Goal: Task Accomplishment & Management: Use online tool/utility

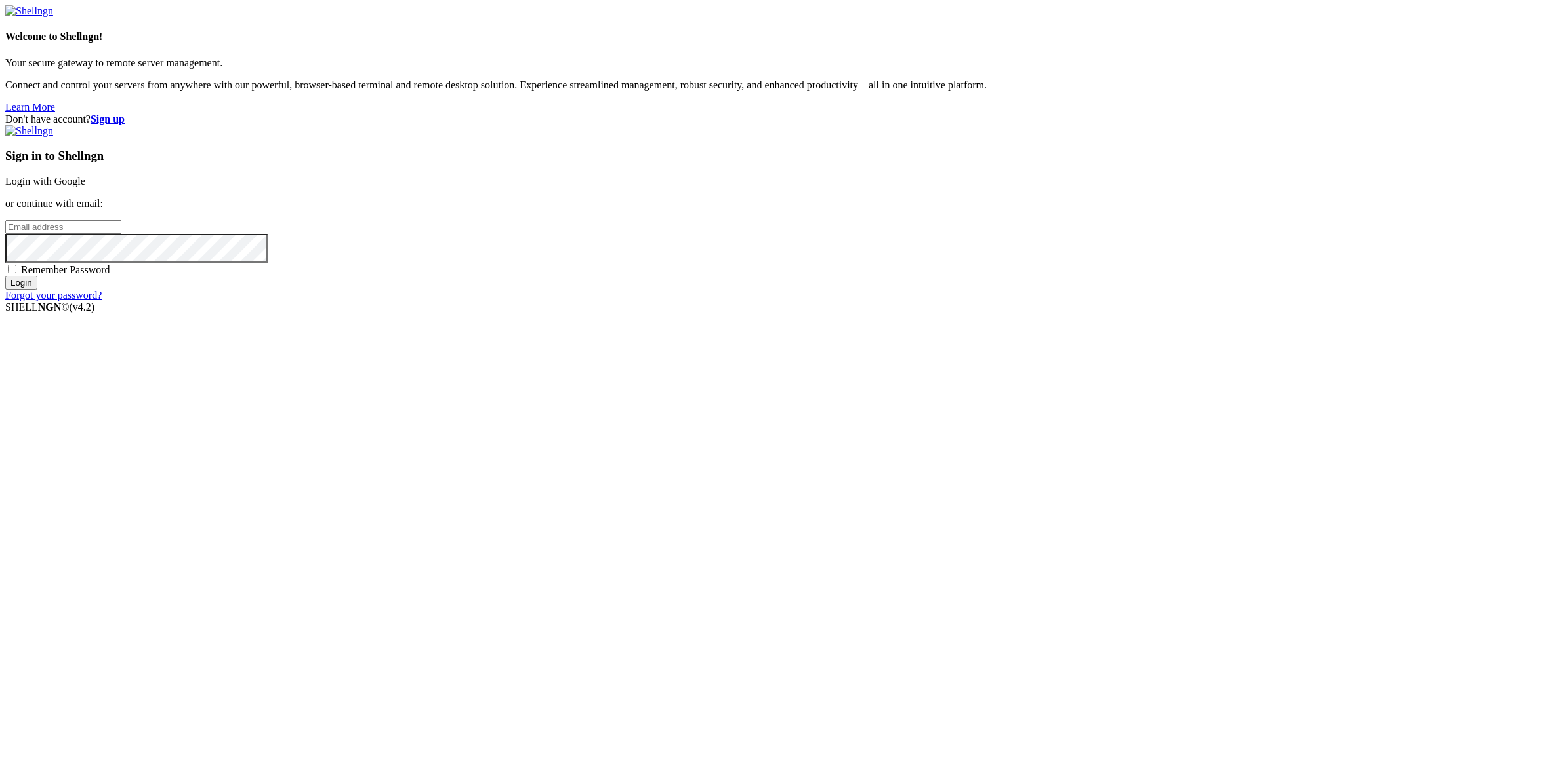
click at [121, 234] on input "email" at bounding box center [63, 227] width 116 height 14
type input "[EMAIL_ADDRESS][DOMAIN_NAME]"
click at [5, 276] on input "Login" at bounding box center [21, 283] width 32 height 14
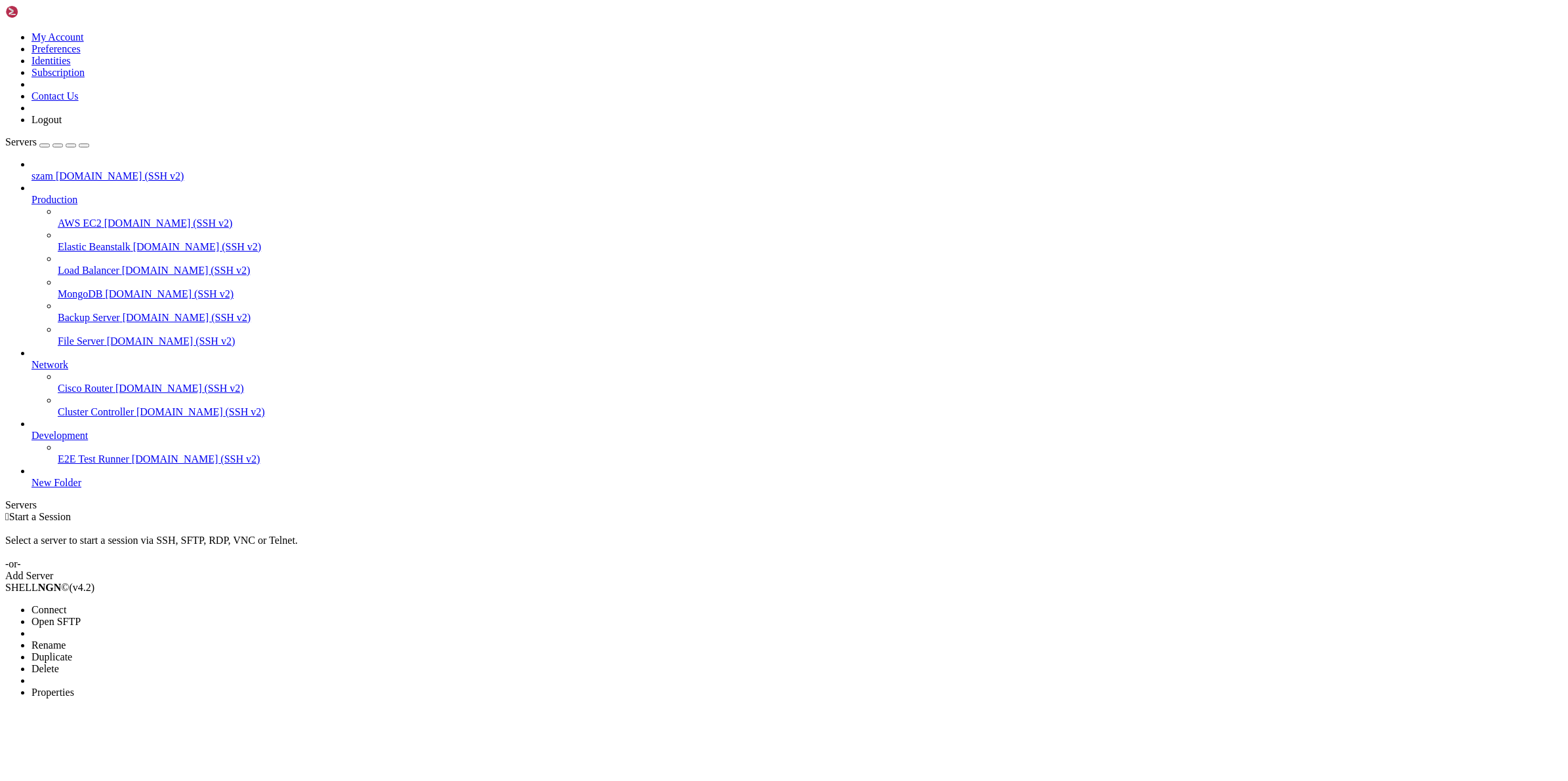
click at [66, 604] on span "Connect" at bounding box center [49, 609] width 34 height 11
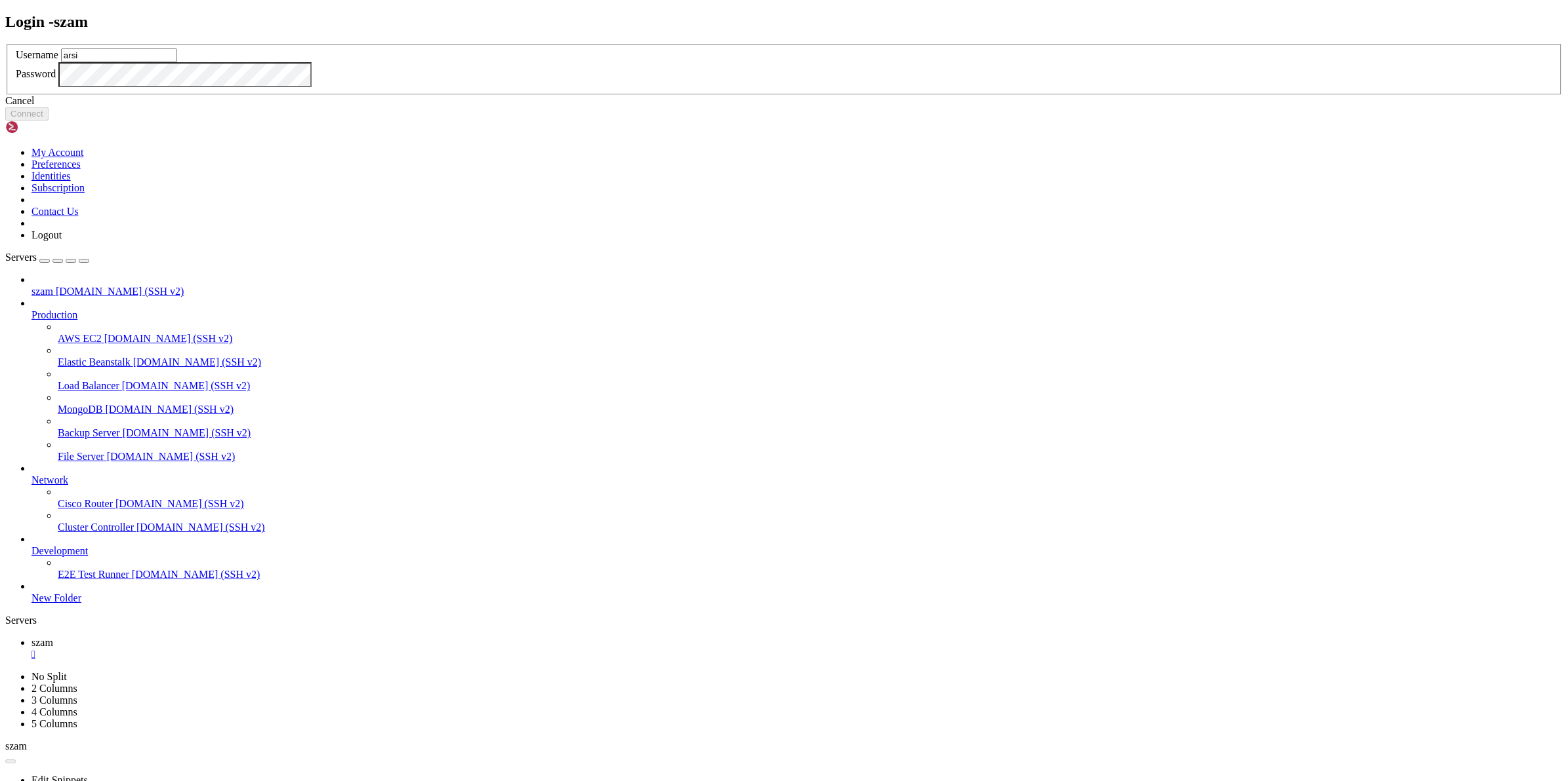
type input "arsi"
click button "Connect" at bounding box center [27, 114] width 43 height 14
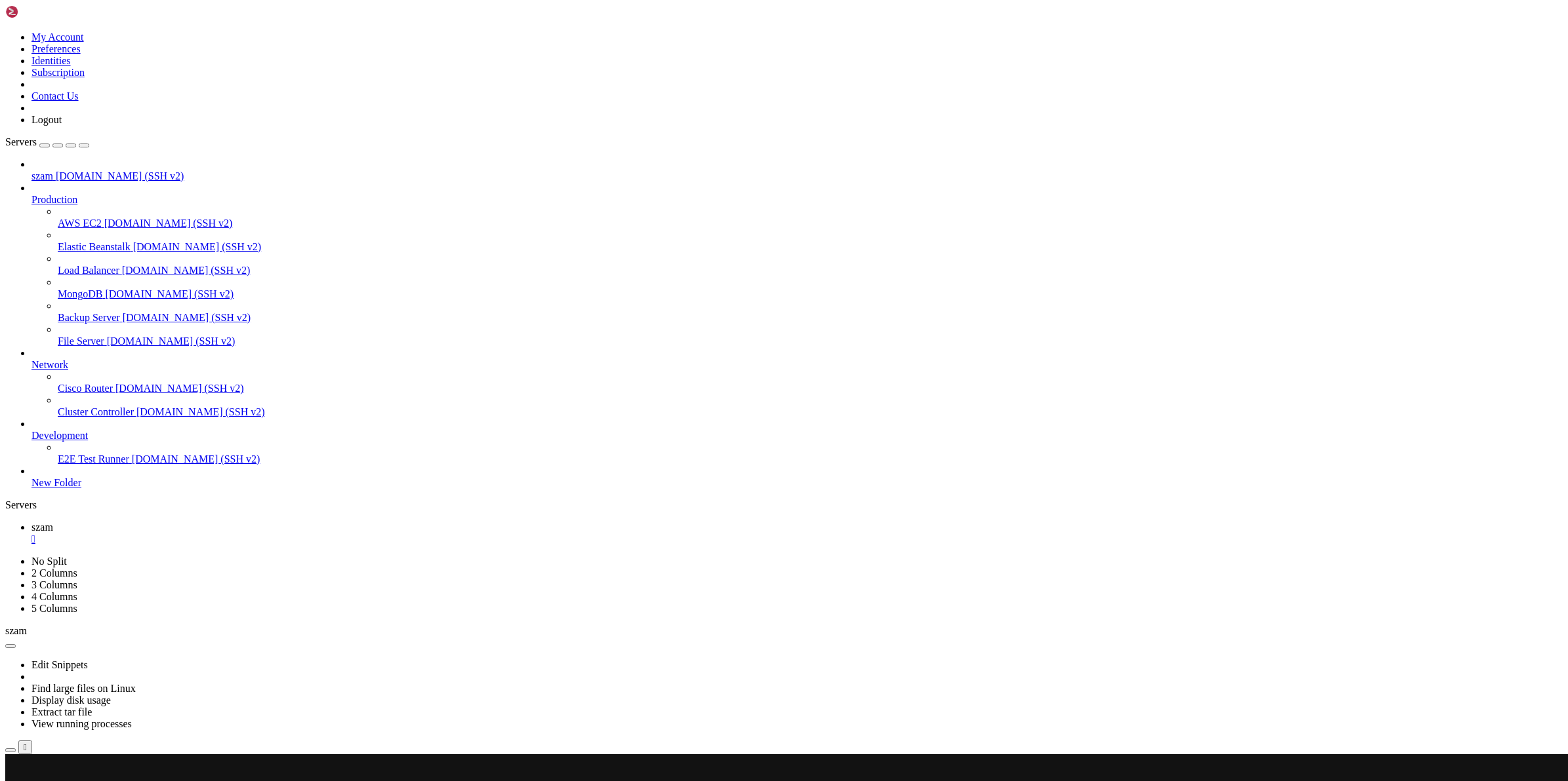
scroll to position [434, 0]
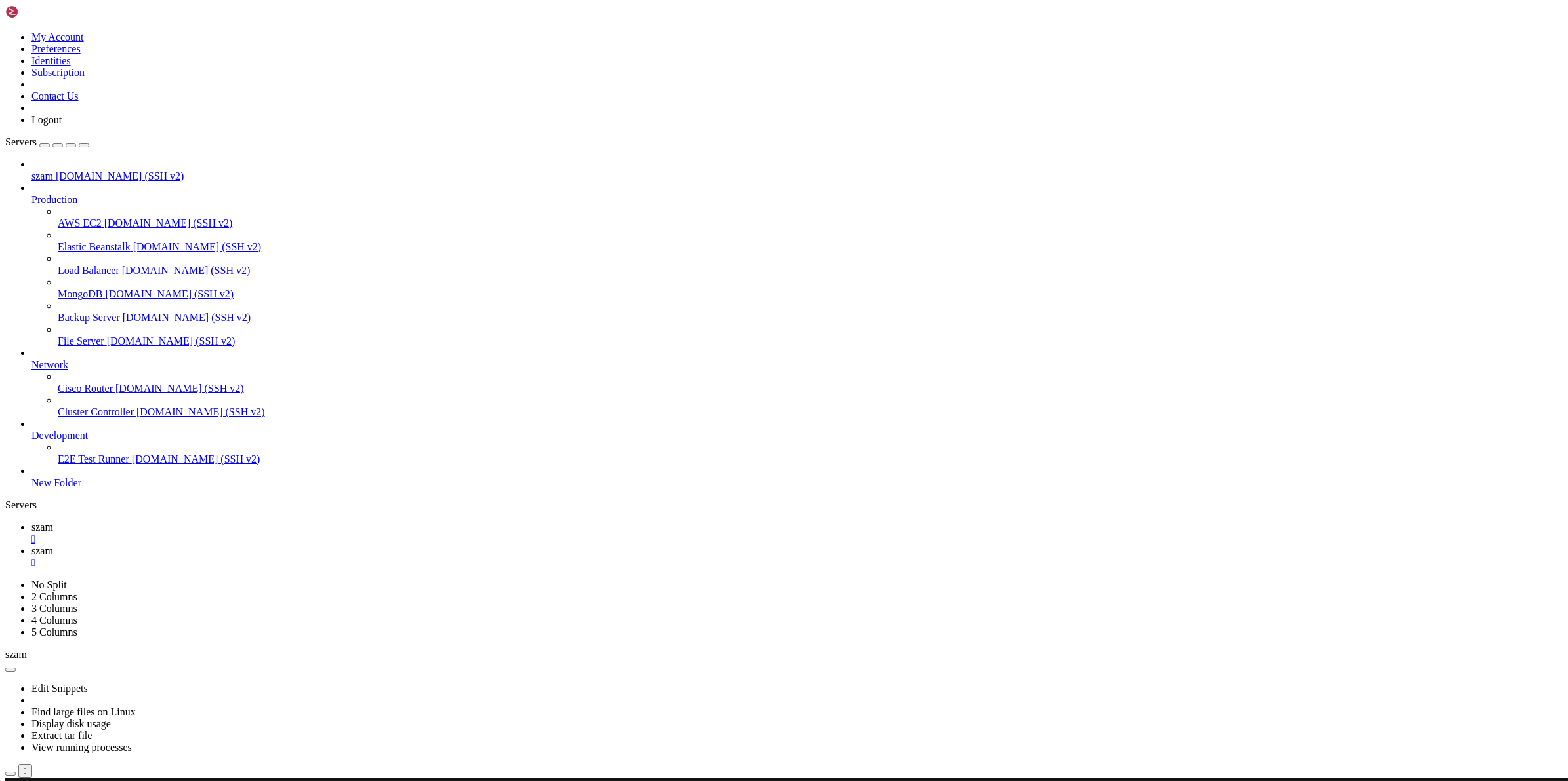
scroll to position [0, 0]
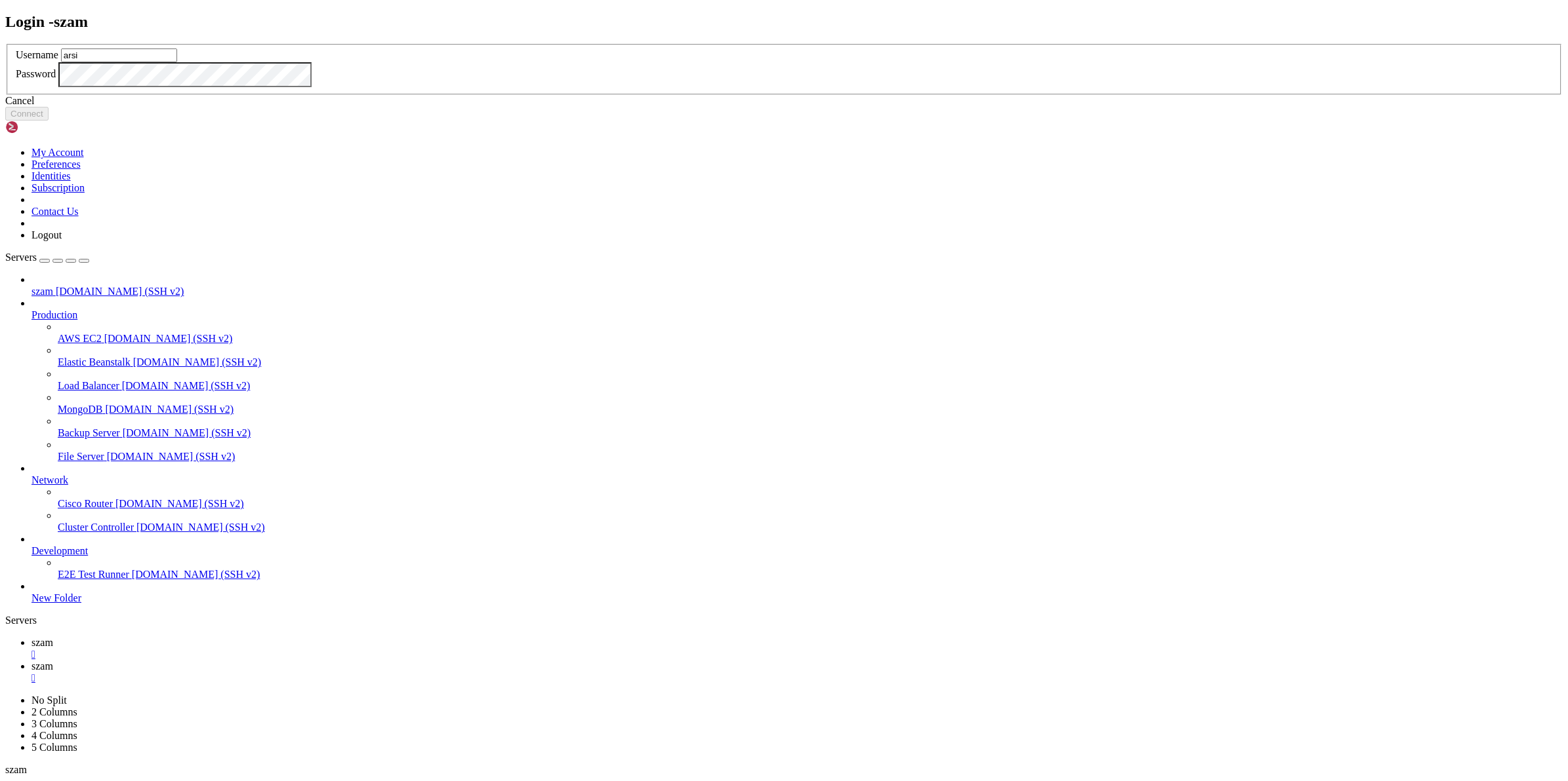
type input "arsi"
click button "Connect" at bounding box center [27, 114] width 43 height 14
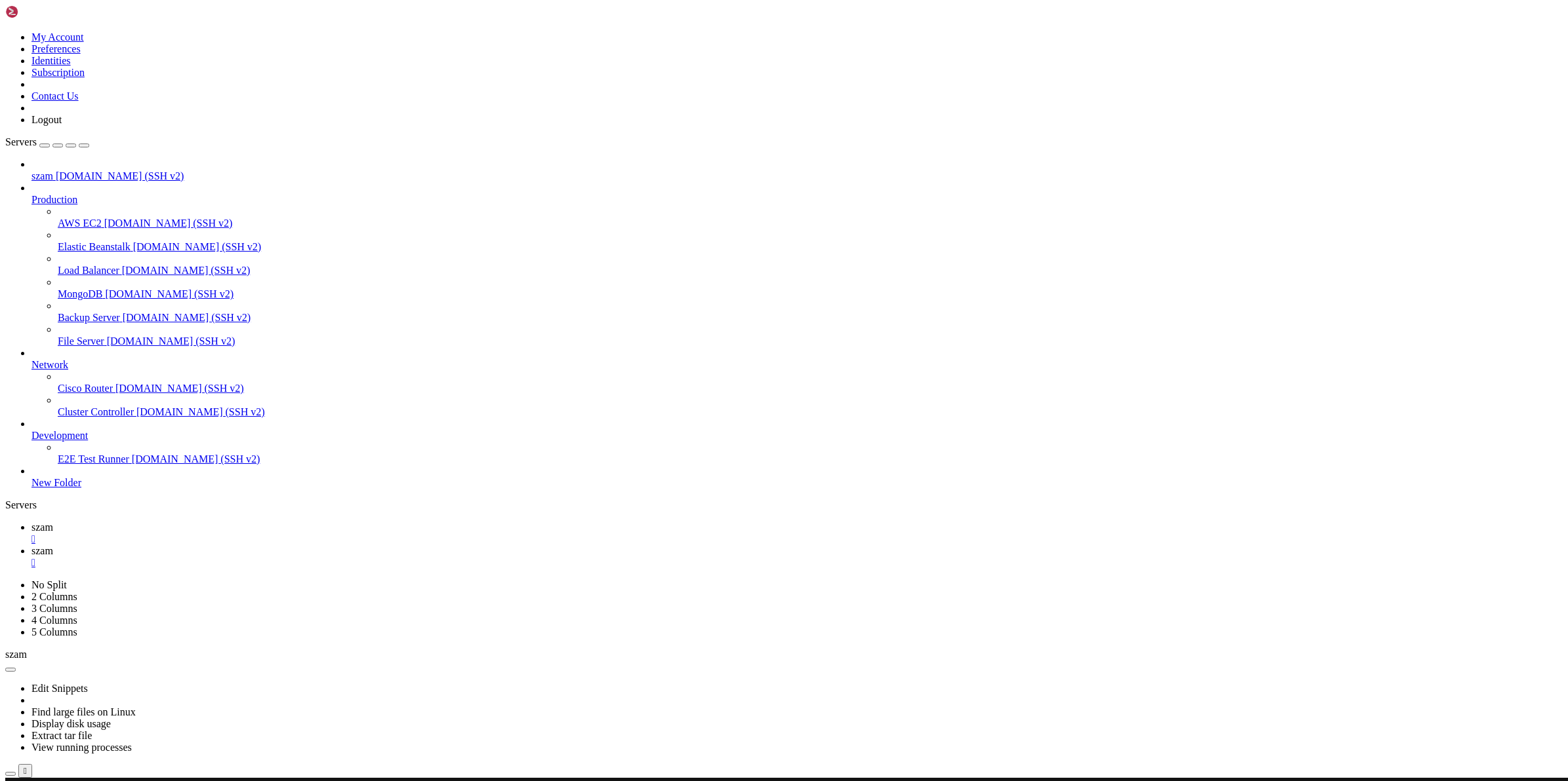
scroll to position [100, 0]
click at [53, 522] on span "szam" at bounding box center [42, 527] width 21 height 11
click at [53, 546] on span "szam" at bounding box center [42, 551] width 21 height 11
click at [178, 522] on link "szam " at bounding box center [797, 533] width 1531 height 23
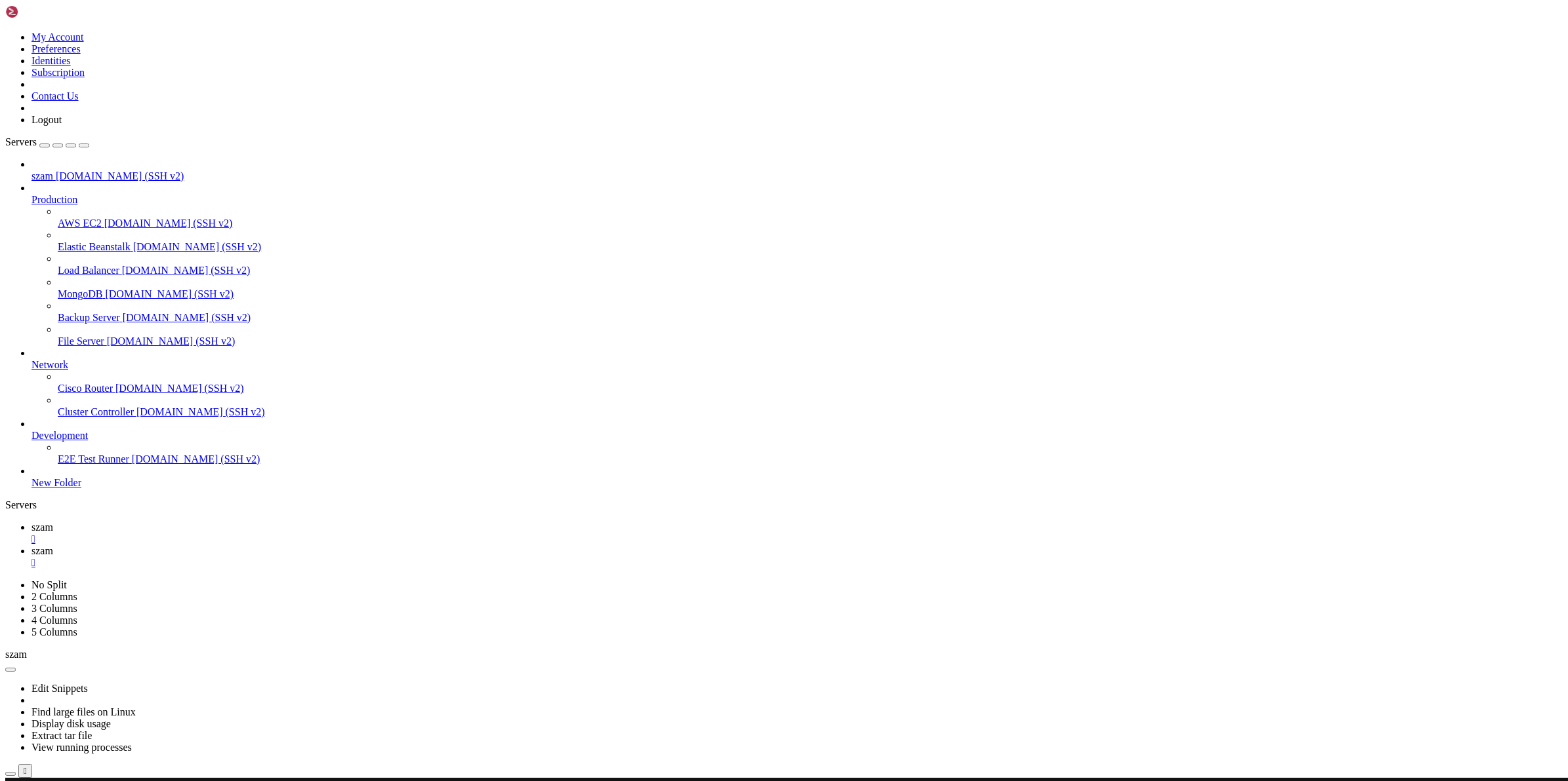
click at [53, 546] on span "szam" at bounding box center [42, 551] width 21 height 11
click at [32, 522] on icon at bounding box center [32, 527] width 0 height 11
click at [53, 546] on span "szam" at bounding box center [42, 551] width 21 height 11
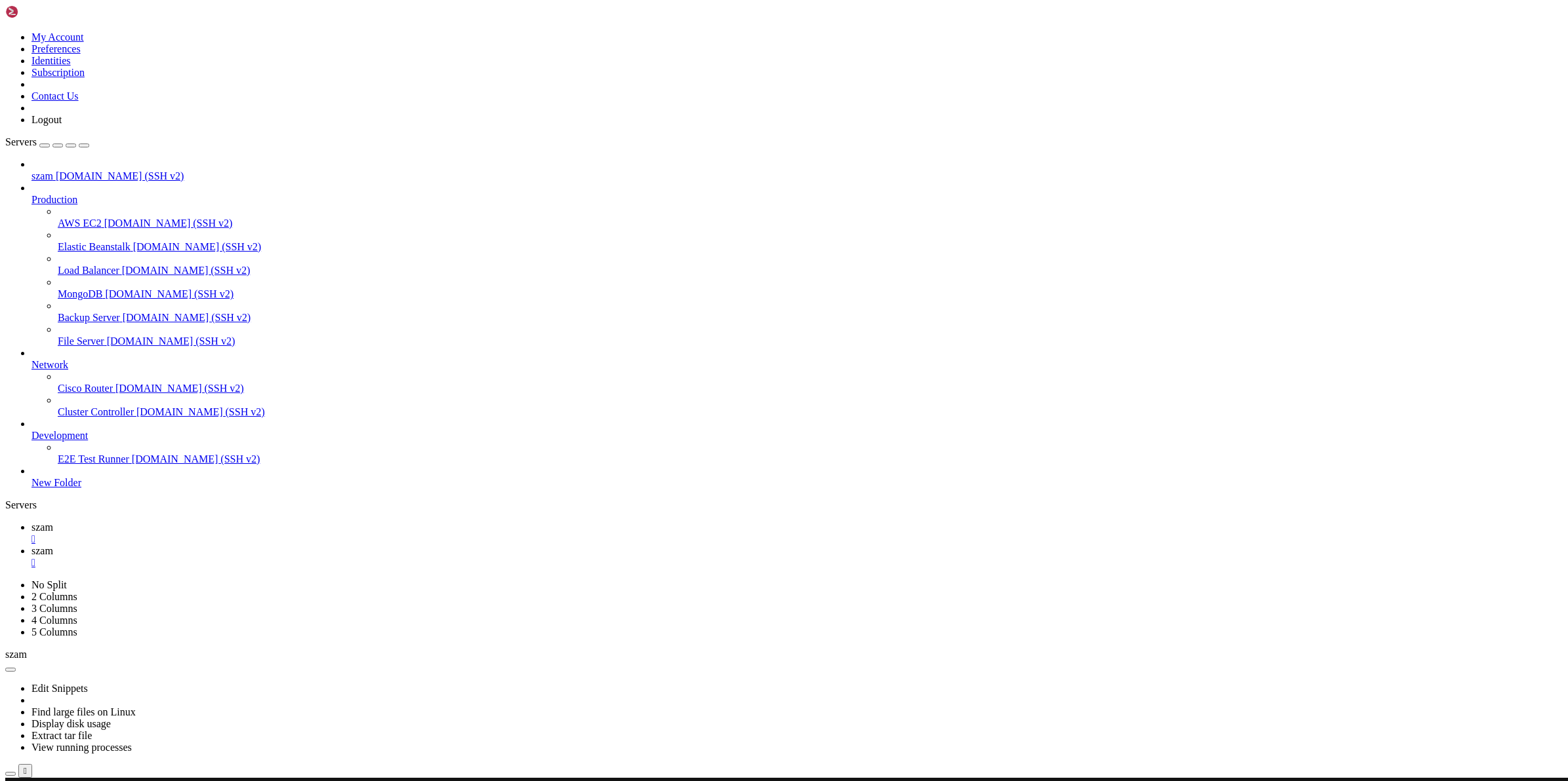
scroll to position [903, 0]
drag, startPoint x: 54, startPoint y: 1195, endPoint x: 231, endPoint y: 1193, distance: 177.0
drag, startPoint x: 7, startPoint y: 1184, endPoint x: 379, endPoint y: 1175, distance: 372.1
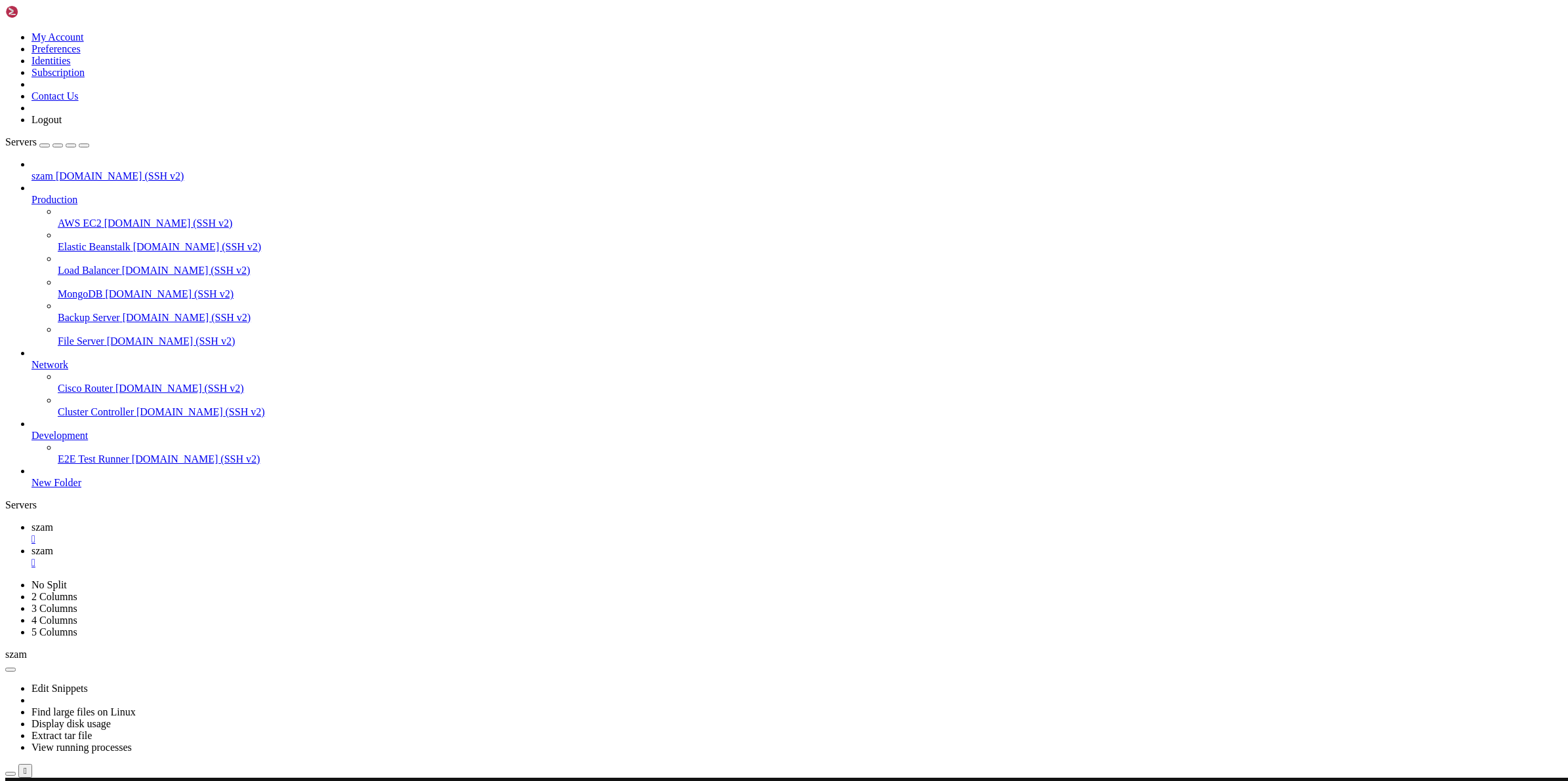
drag, startPoint x: 488, startPoint y: 1188, endPoint x: 135, endPoint y: 1188, distance: 353.0
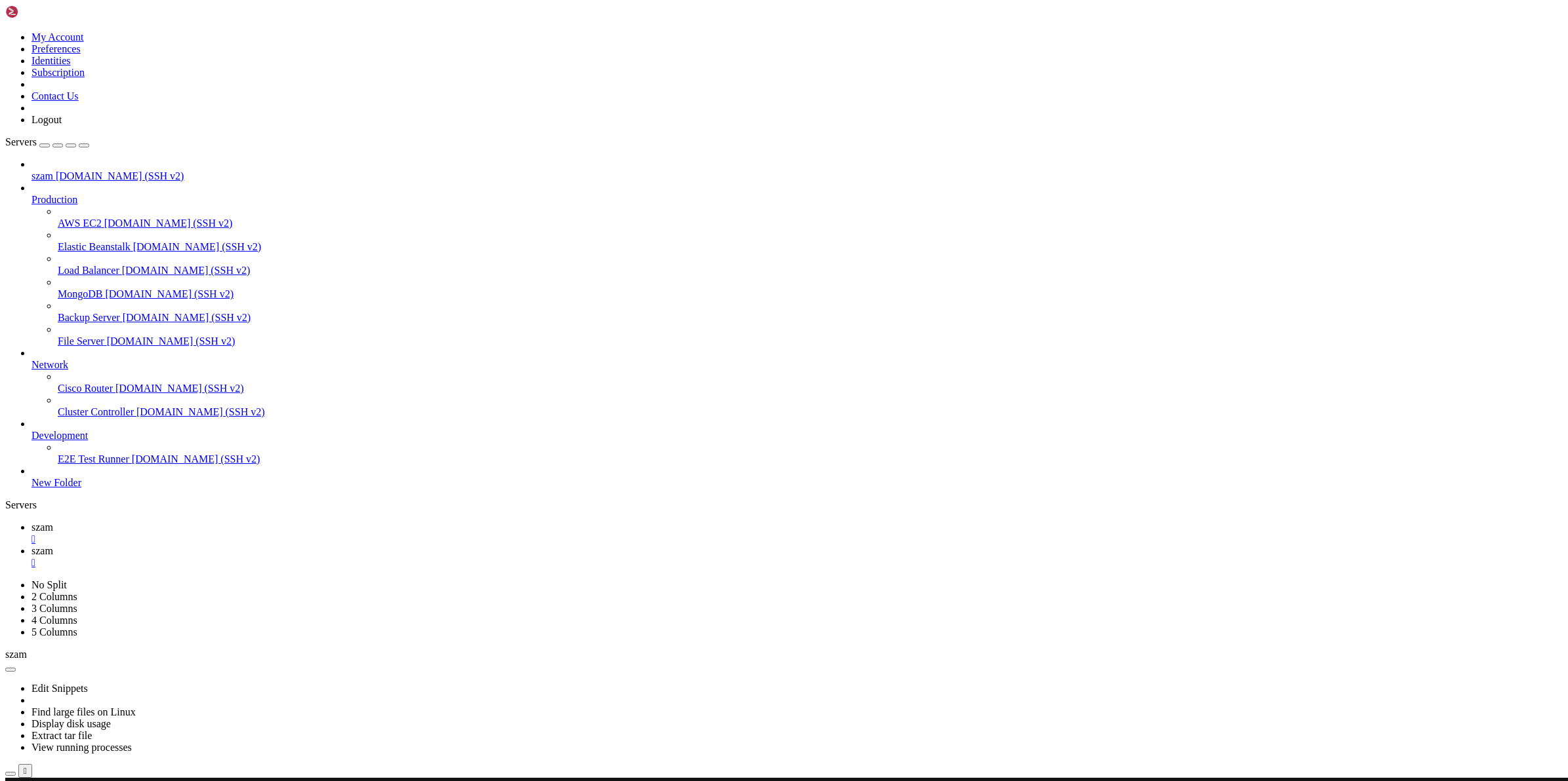
drag, startPoint x: 53, startPoint y: 1195, endPoint x: 230, endPoint y: 1192, distance: 177.0
copy x-row "/set travel_path_command_moved=0"
click at [53, 522] on span "szam" at bounding box center [42, 527] width 21 height 11
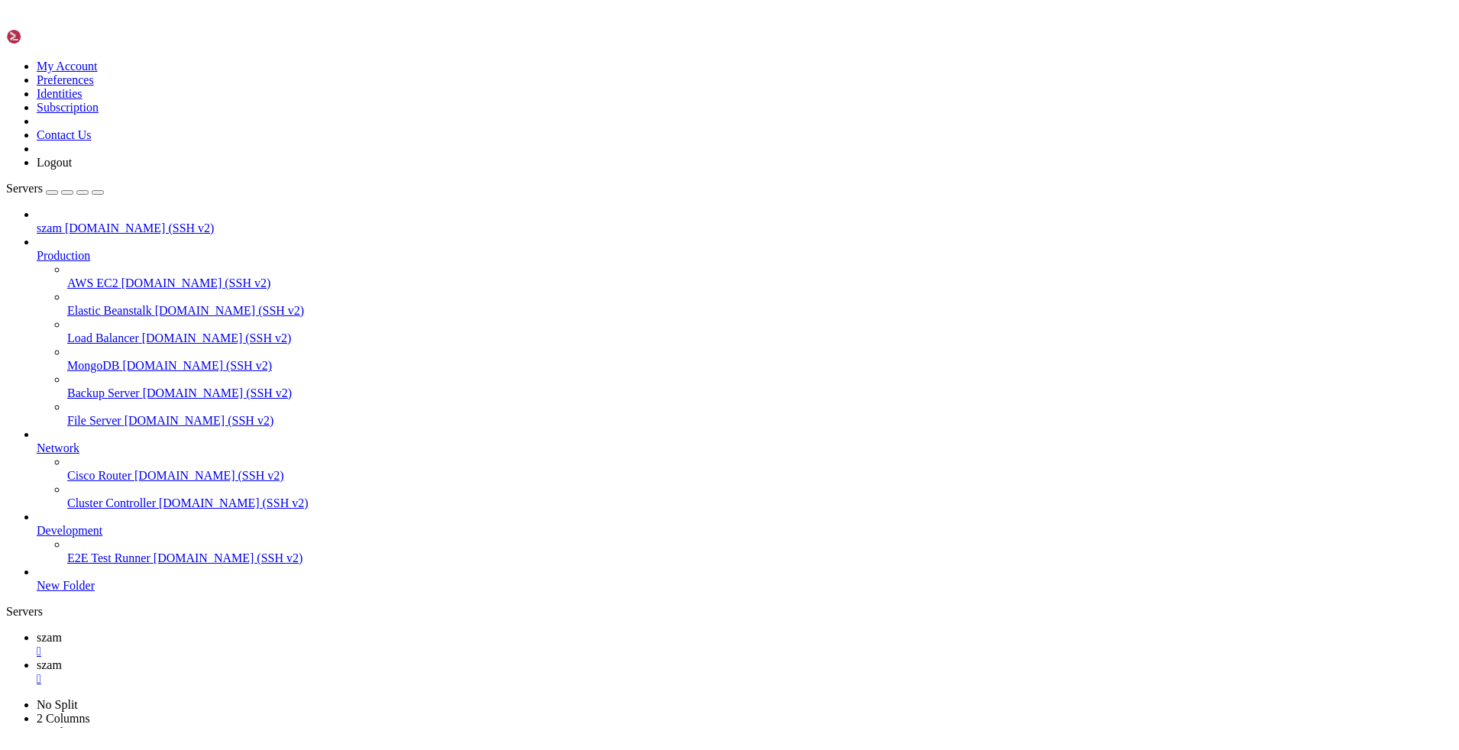
scroll to position [922, 0]
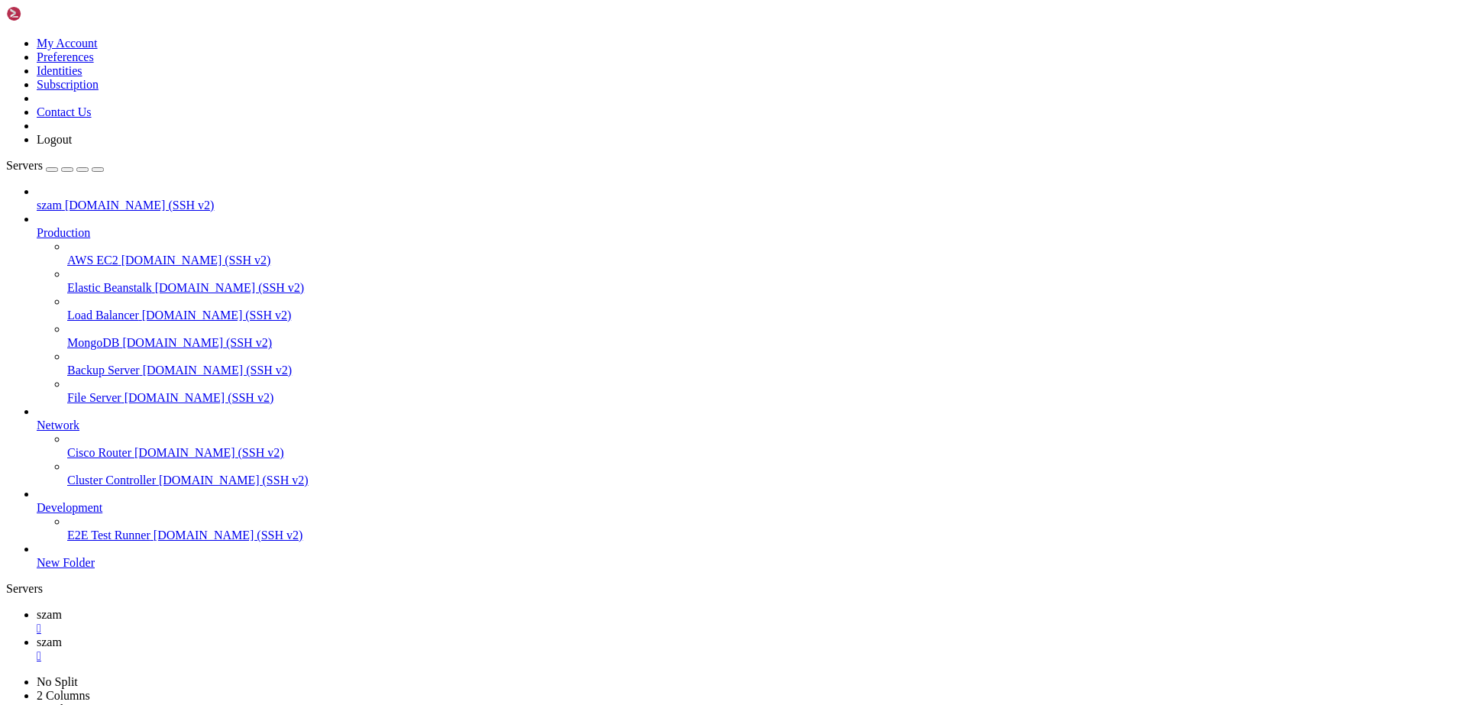
scroll to position [15, 2]
click at [62, 636] on span "szam" at bounding box center [49, 642] width 25 height 13
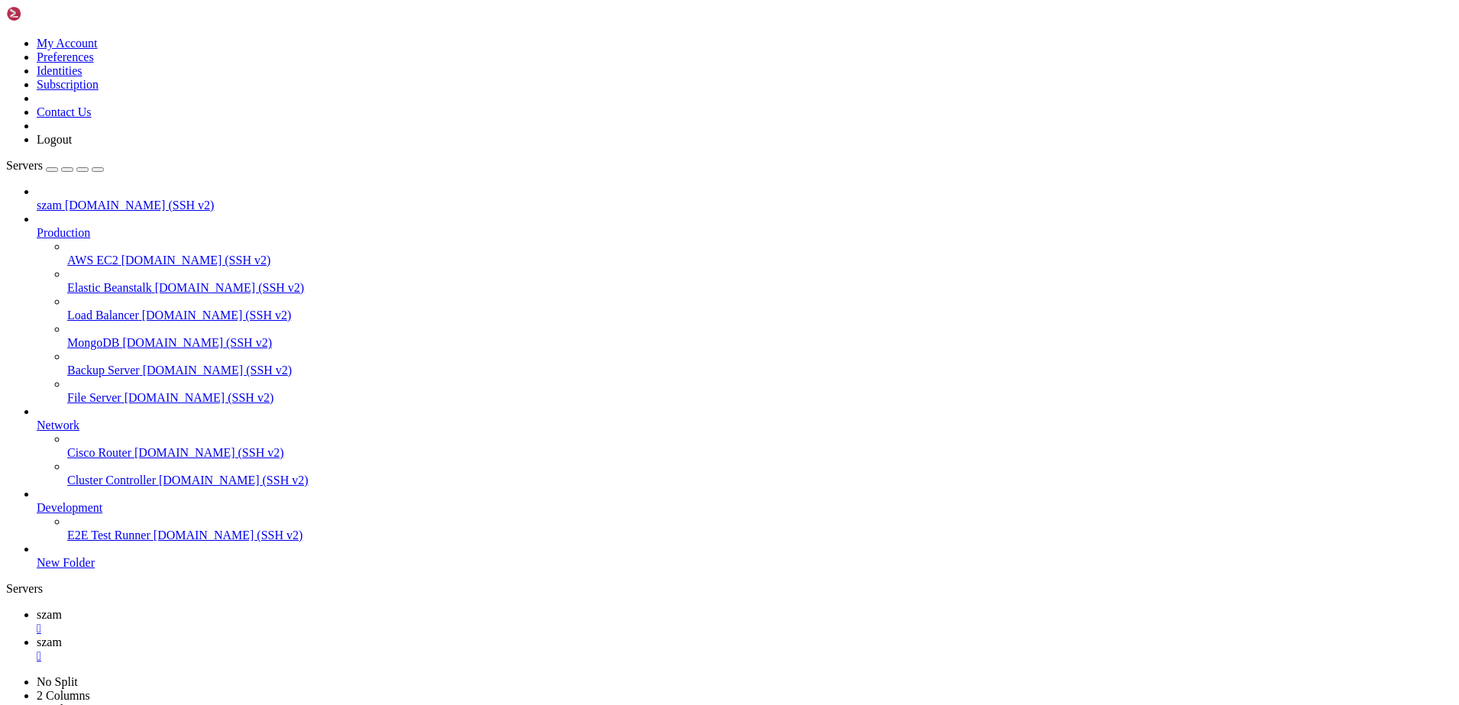
scroll to position [1532, 0]
click at [62, 608] on span "szam" at bounding box center [49, 614] width 25 height 13
click at [62, 636] on span "szam" at bounding box center [49, 642] width 25 height 13
click at [62, 608] on span "szam" at bounding box center [49, 614] width 25 height 13
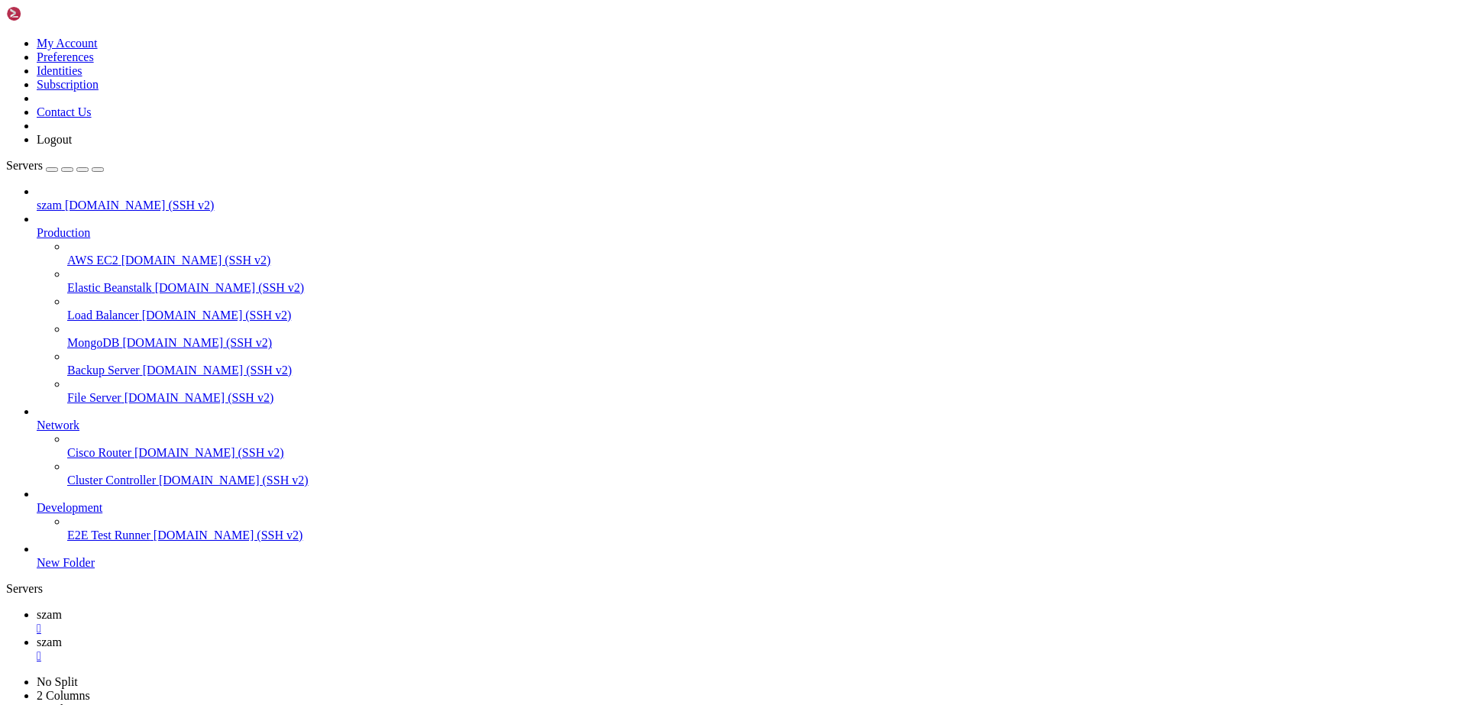
drag, startPoint x: 509, startPoint y: 1412, endPoint x: 37, endPoint y: 1389, distance: 471.8
copy div "path: 0 12 33 35 44 45 67 76 79 80 81 86 87 97 98 106 107 111 113 117 122 133 1…"
click at [62, 636] on span "szam" at bounding box center [49, 642] width 25 height 13
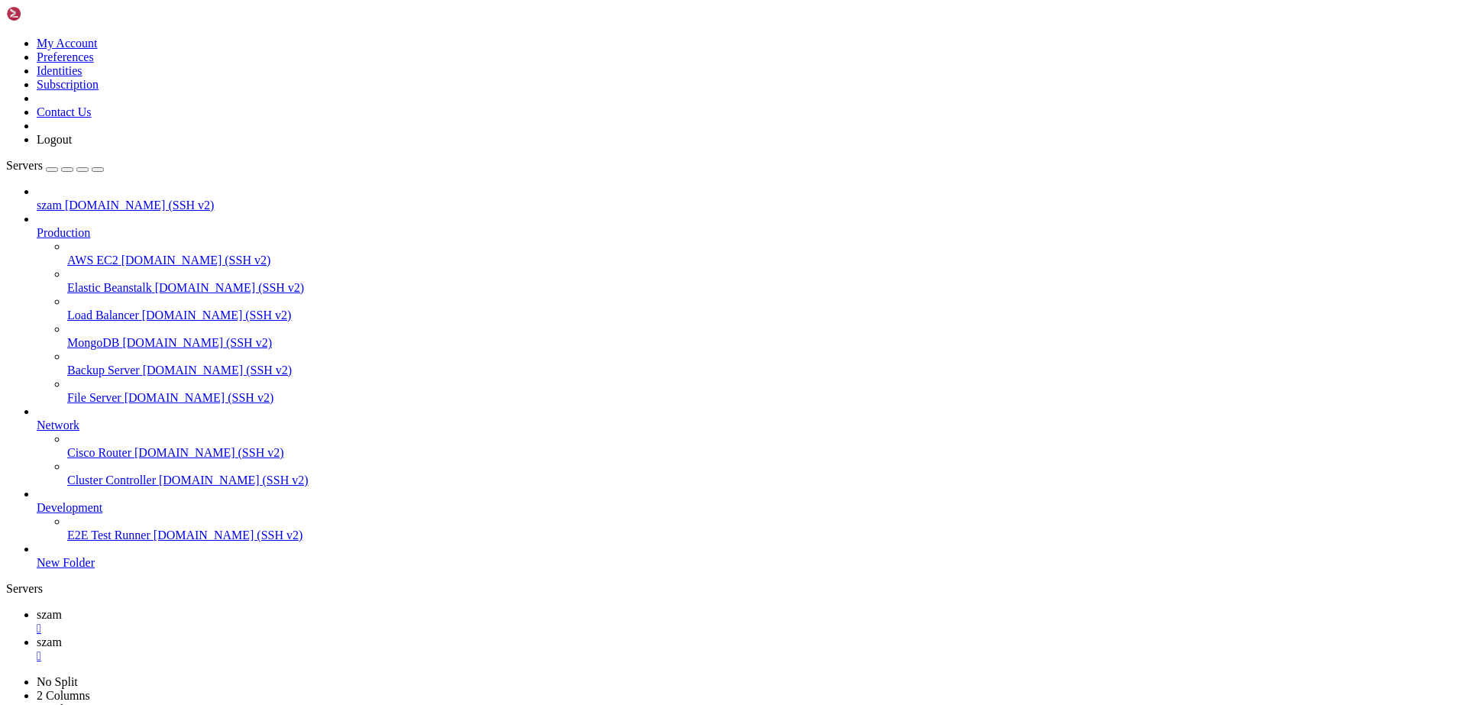
click at [62, 608] on span "szam" at bounding box center [49, 614] width 25 height 13
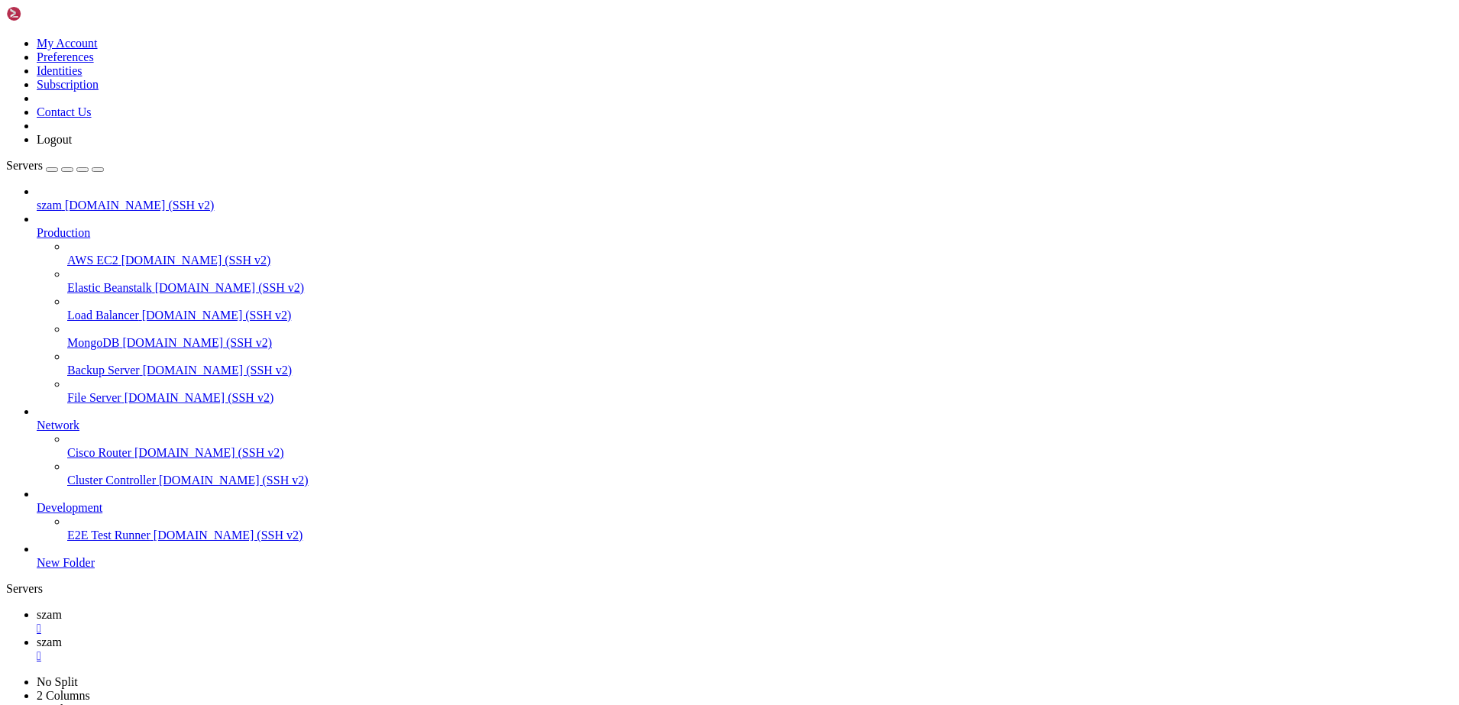
click at [62, 636] on span "szam" at bounding box center [49, 642] width 25 height 13
click at [62, 608] on span "szam" at bounding box center [49, 614] width 25 height 13
click at [62, 636] on span "szam" at bounding box center [49, 642] width 25 height 13
click at [62, 608] on span "szam" at bounding box center [49, 614] width 25 height 13
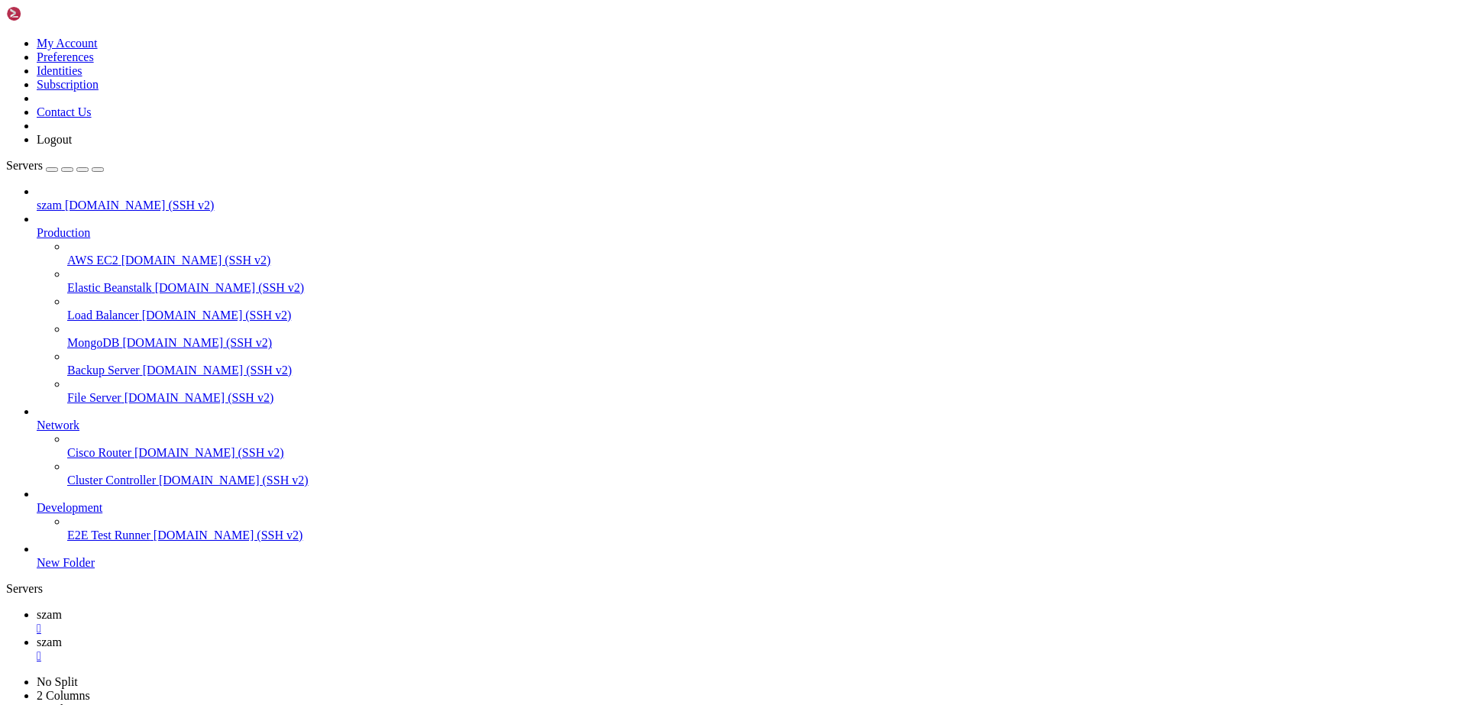
click at [62, 636] on span "szam" at bounding box center [49, 642] width 25 height 13
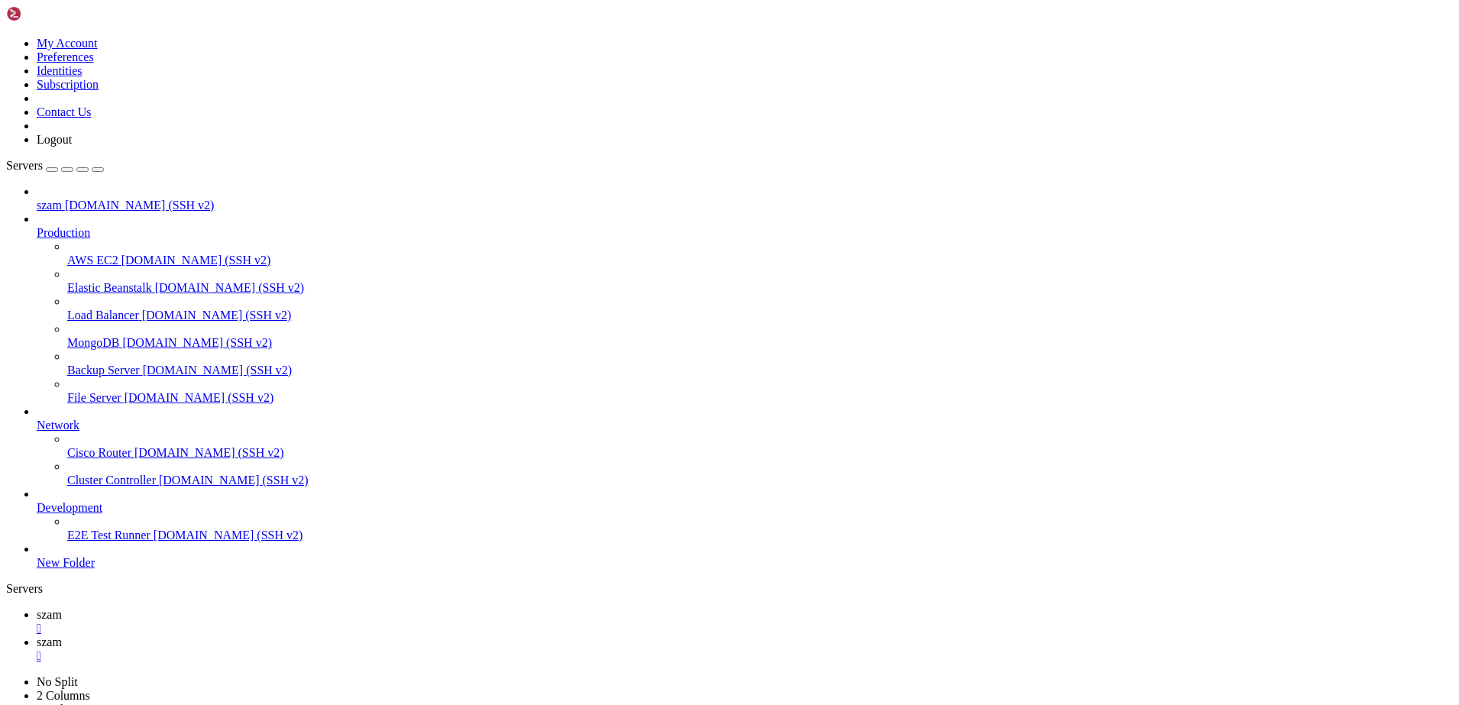
scroll to position [15, 3]
click at [62, 608] on span "szam" at bounding box center [49, 614] width 25 height 13
click at [62, 636] on span "szam" at bounding box center [49, 642] width 25 height 13
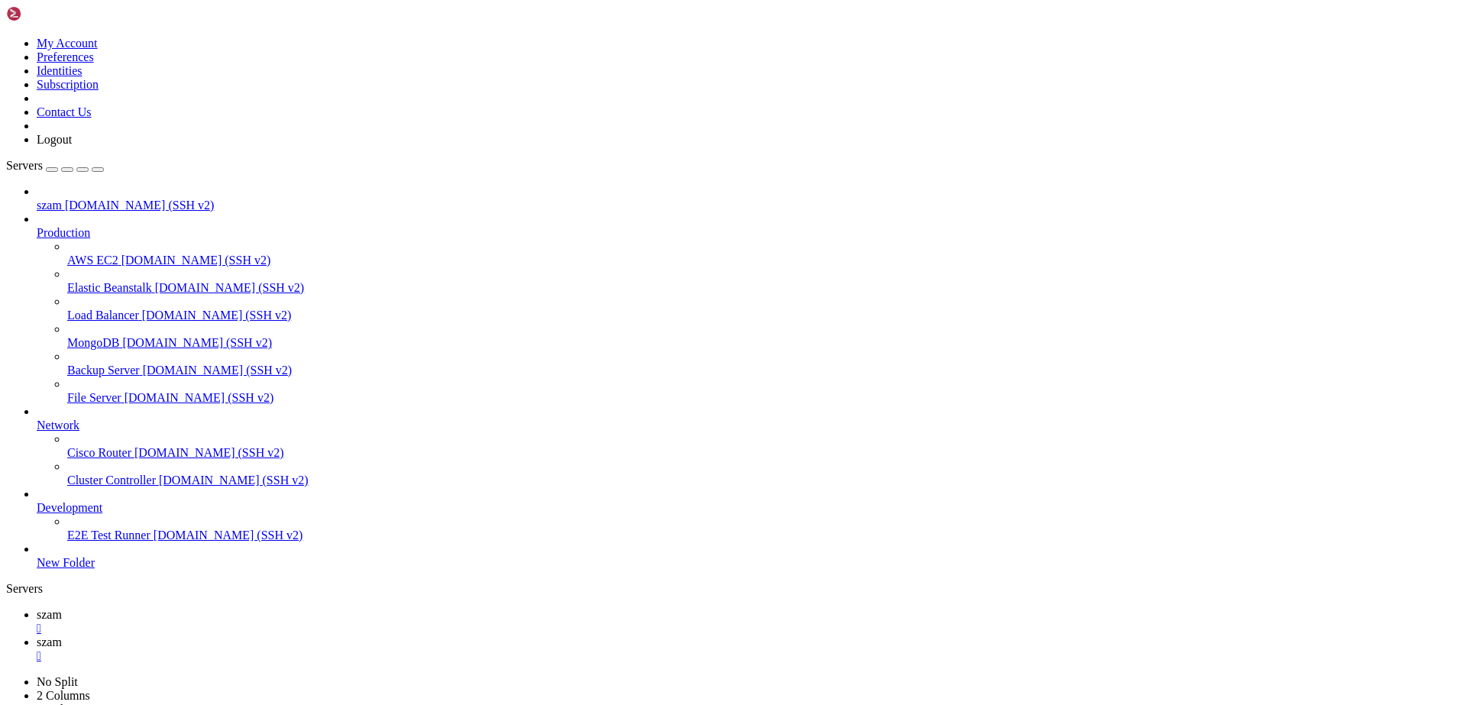
click at [62, 608] on span "szam" at bounding box center [49, 614] width 25 height 13
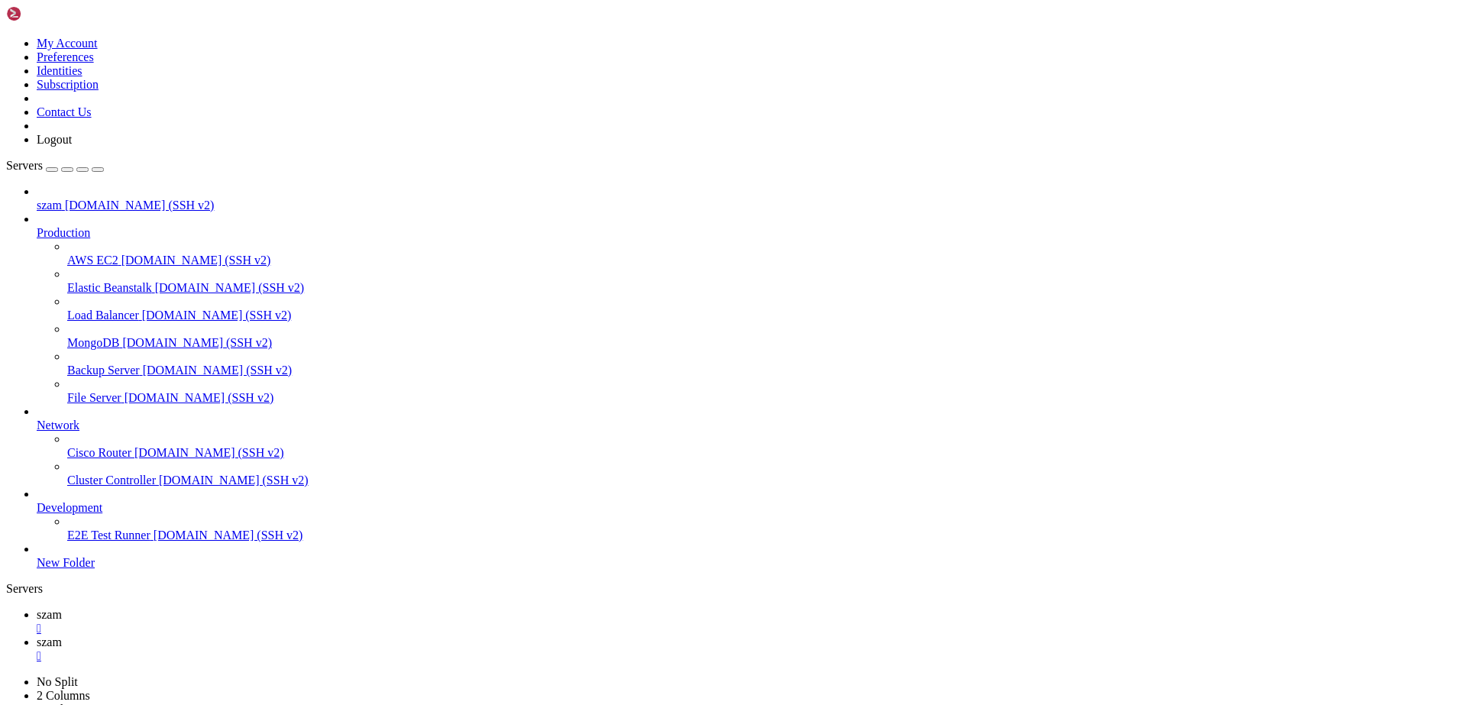
click at [62, 636] on span "szam" at bounding box center [49, 642] width 25 height 13
click at [62, 608] on span "szam" at bounding box center [49, 614] width 25 height 13
click at [62, 636] on span "szam" at bounding box center [49, 642] width 25 height 13
click at [62, 608] on span "szam" at bounding box center [49, 614] width 25 height 13
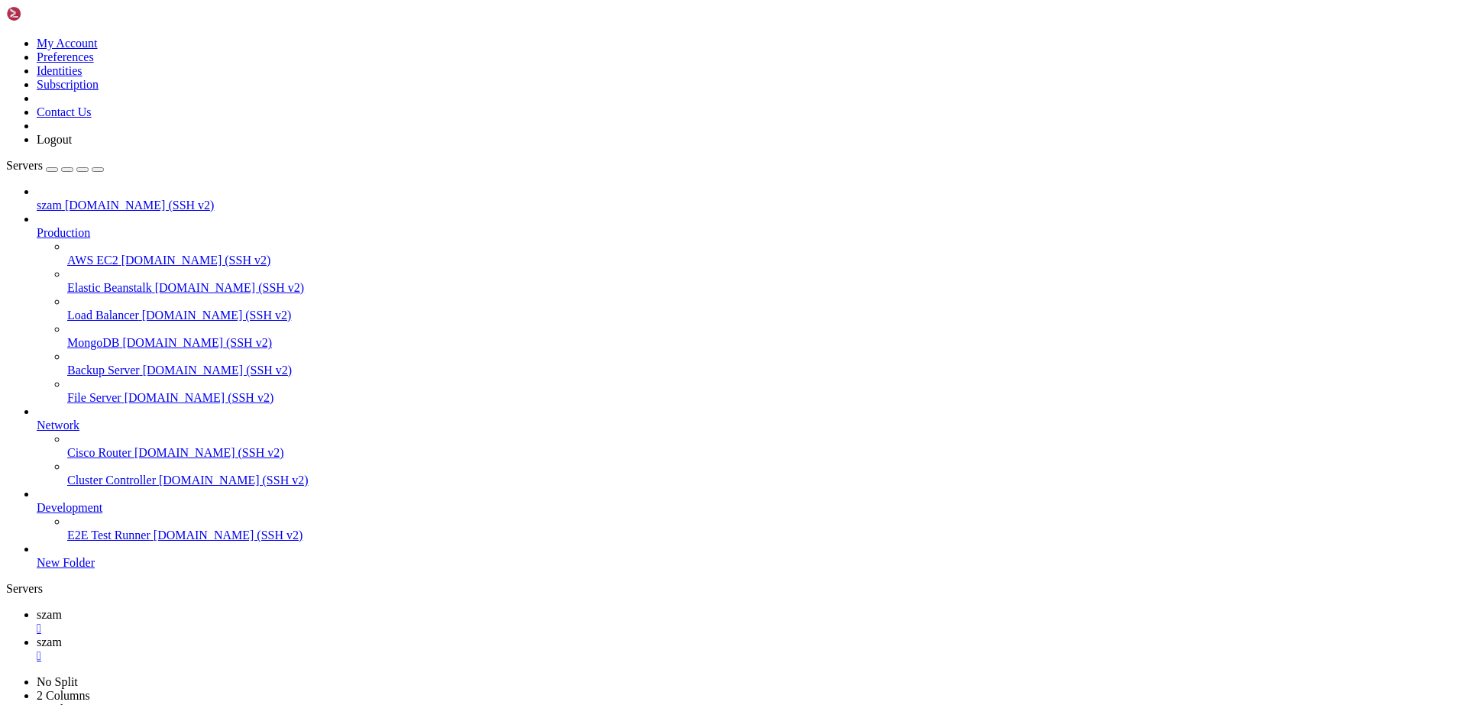
drag, startPoint x: 14, startPoint y: 1397, endPoint x: 212, endPoint y: 1397, distance: 198.6
copy x-row "The base of the grand ziggurat."
click at [62, 636] on span "szam" at bounding box center [49, 642] width 25 height 13
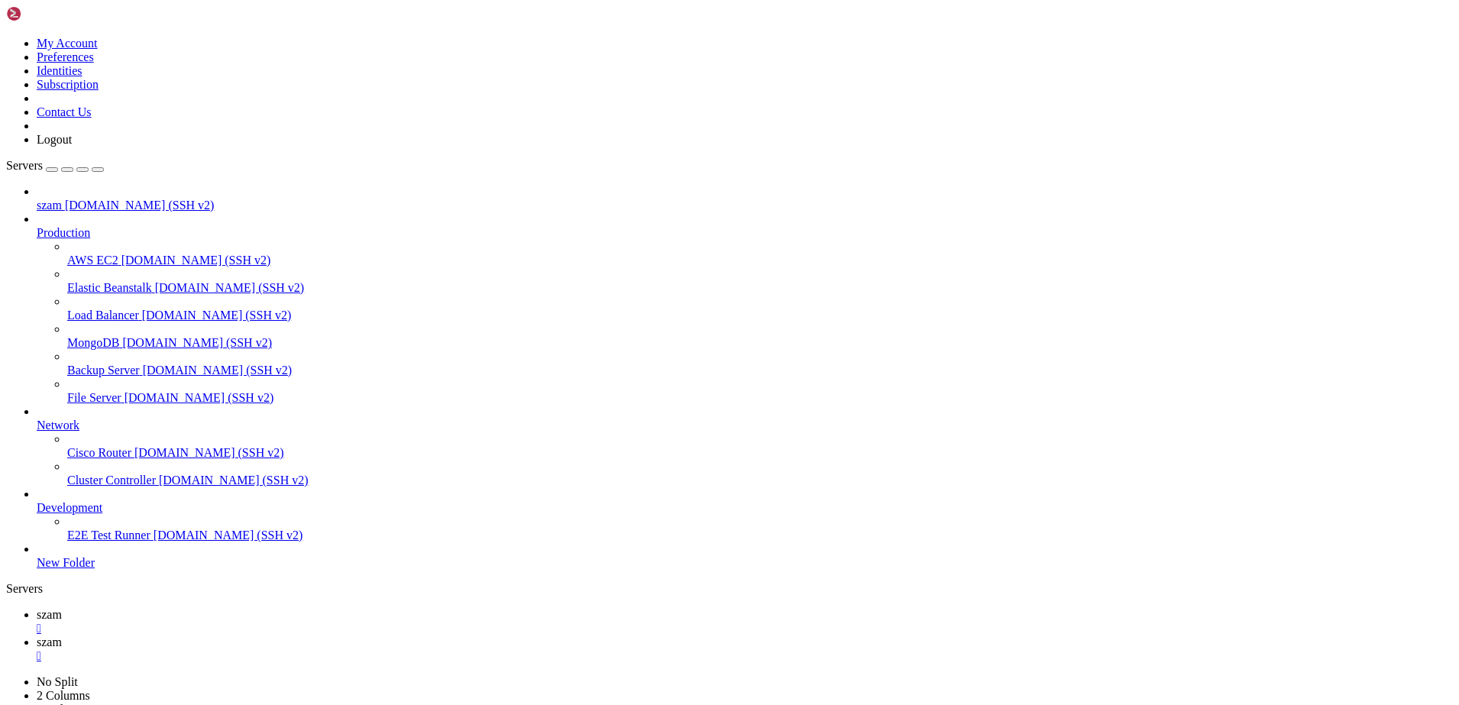
click at [225, 608] on link "szam " at bounding box center [745, 621] width 1416 height 27
click at [62, 636] on span "szam" at bounding box center [49, 642] width 25 height 13
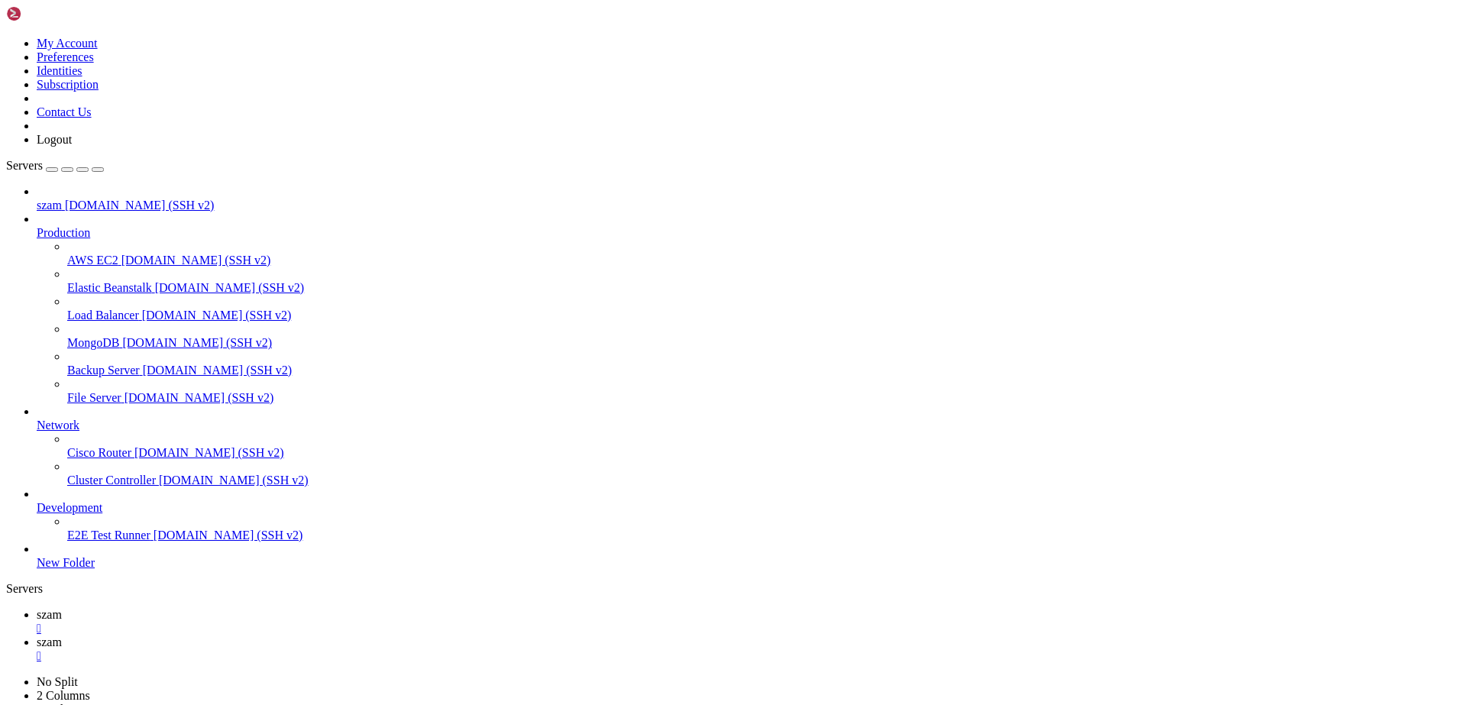
click at [62, 608] on span "szam" at bounding box center [49, 614] width 25 height 13
click at [62, 636] on span "szam" at bounding box center [49, 642] width 25 height 13
click at [62, 608] on span "szam" at bounding box center [49, 614] width 25 height 13
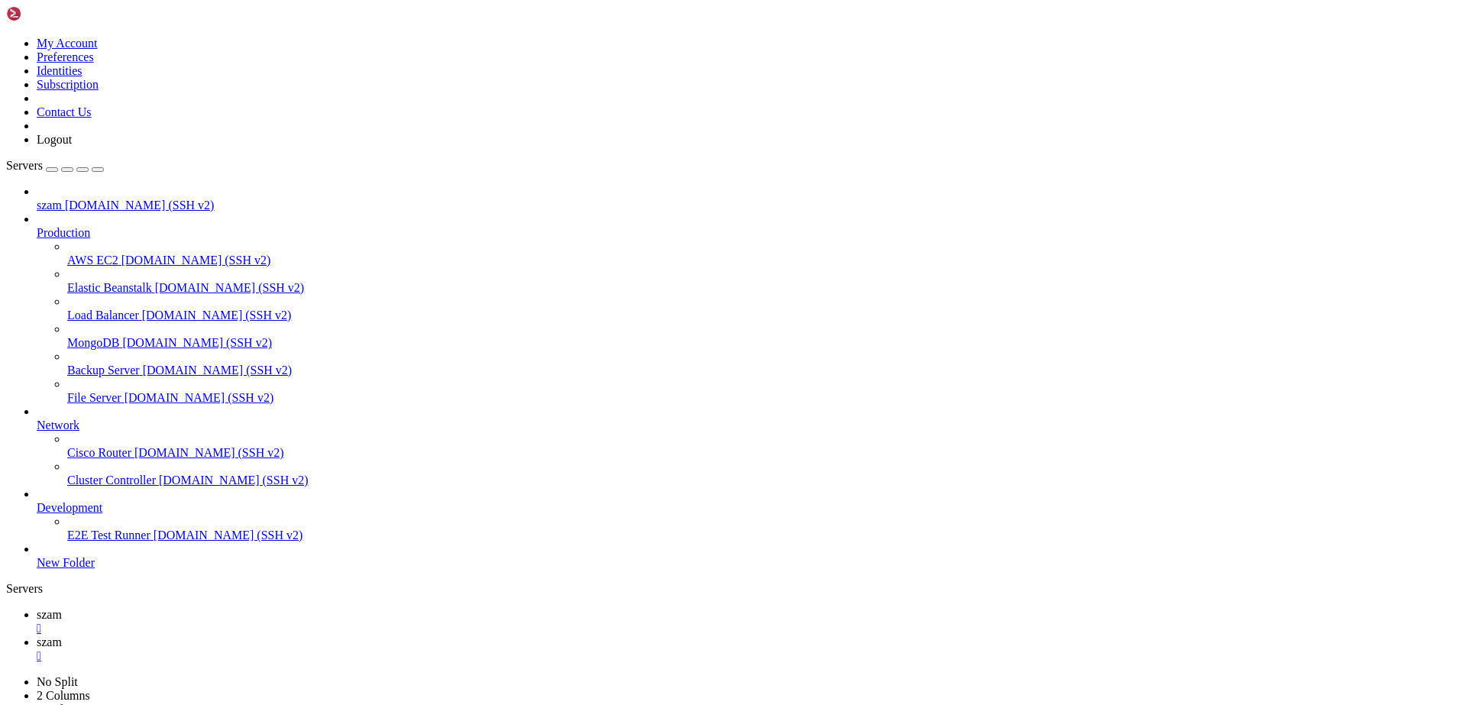
click at [62, 636] on span "szam" at bounding box center [49, 642] width 25 height 13
click at [218, 608] on link "szam " at bounding box center [745, 621] width 1416 height 27
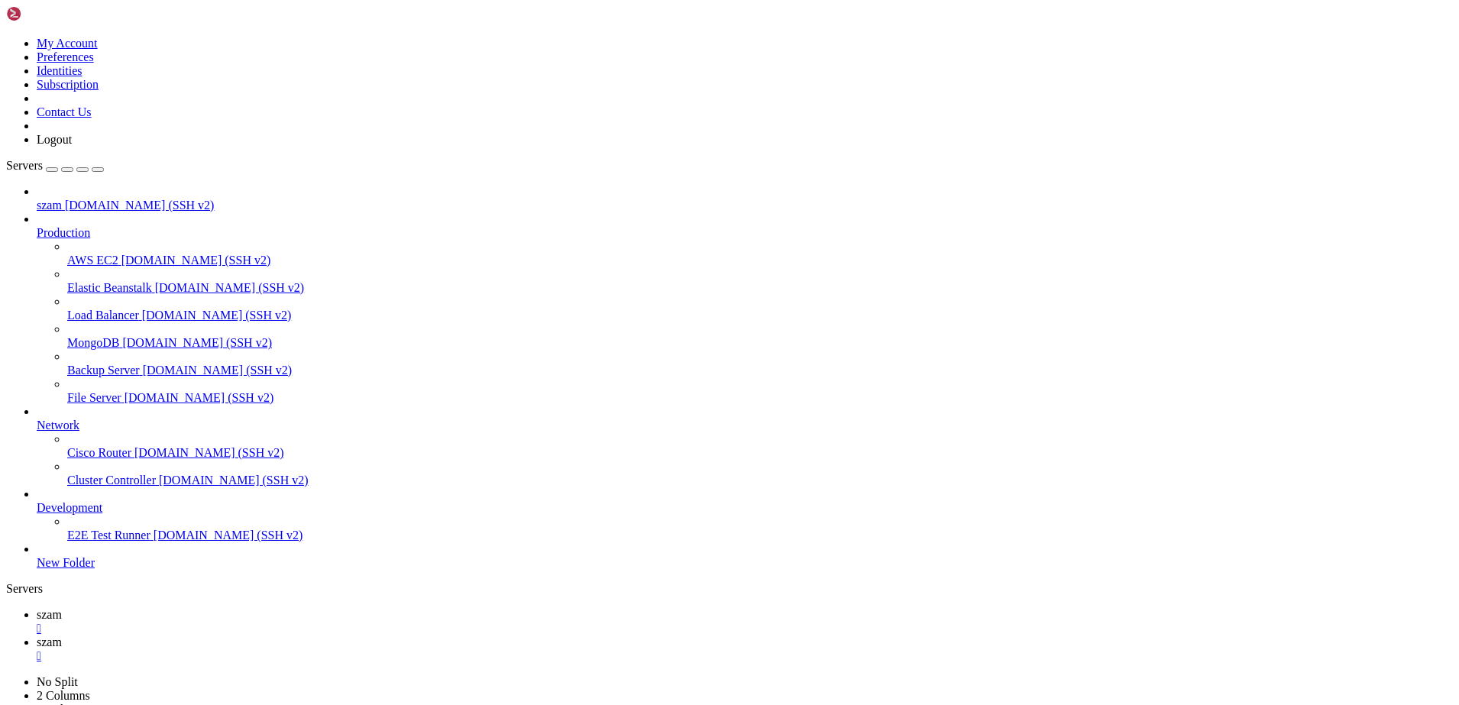
click at [62, 636] on span "szam" at bounding box center [49, 642] width 25 height 13
click at [62, 608] on span "szam" at bounding box center [49, 614] width 25 height 13
click at [37, 636] on icon at bounding box center [37, 642] width 0 height 13
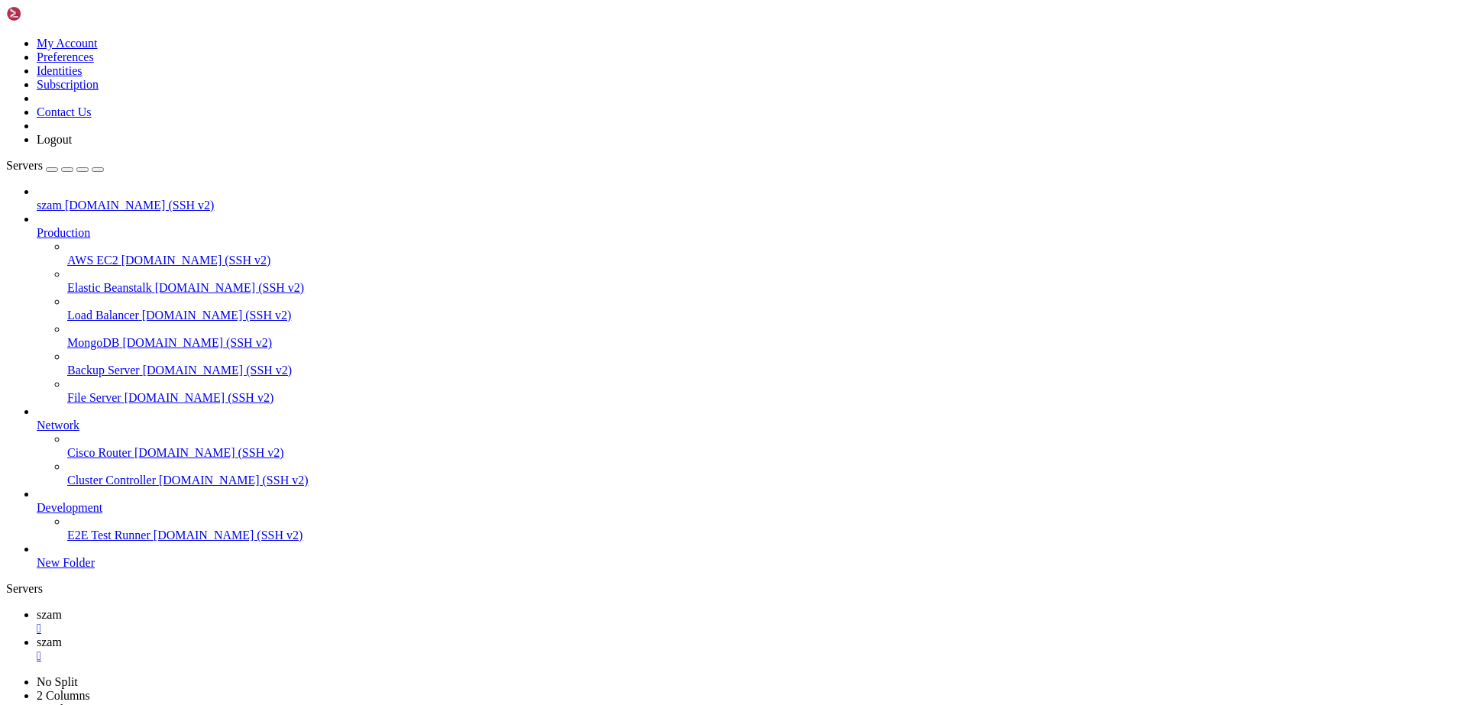
drag, startPoint x: 11, startPoint y: 1434, endPoint x: 493, endPoint y: 1460, distance: 482.7
copy div "/set in_combat=0 /def -F -mregexp -t"^You (attack|assist|turn to)" character_in…"
click at [62, 608] on span "szam" at bounding box center [49, 614] width 25 height 13
drag, startPoint x: 211, startPoint y: 1222, endPoint x: 194, endPoint y: 1229, distance: 18.2
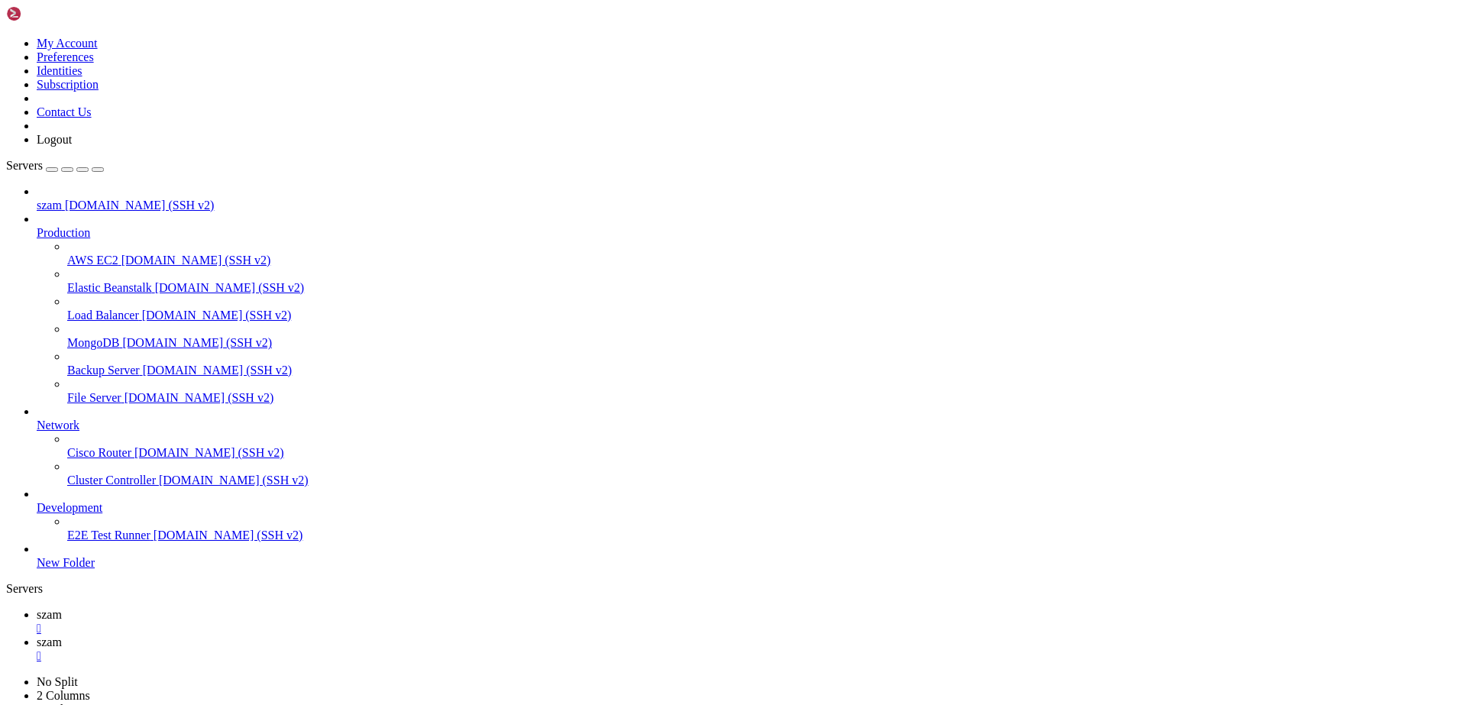
click at [62, 636] on span "szam" at bounding box center [49, 642] width 25 height 13
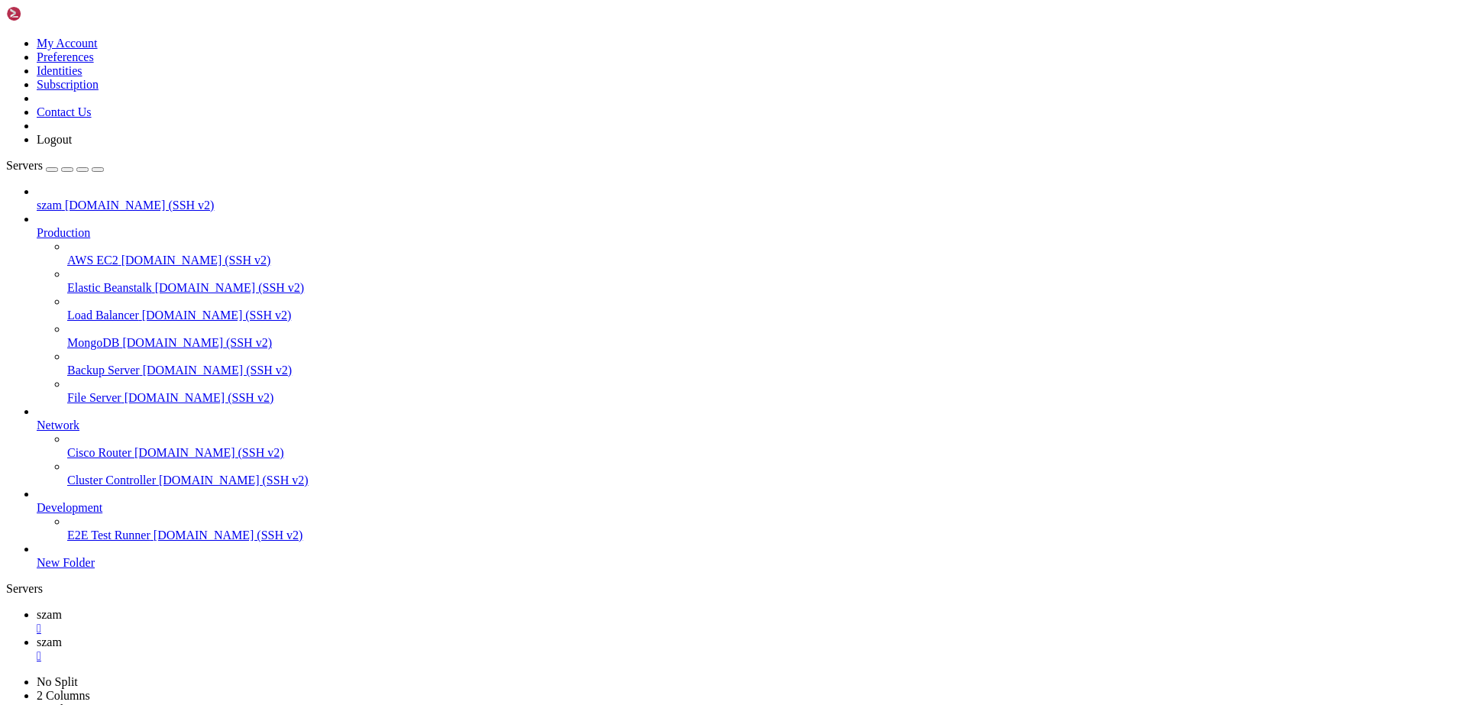
scroll to position [15, 3]
click at [62, 608] on span "szam" at bounding box center [49, 614] width 25 height 13
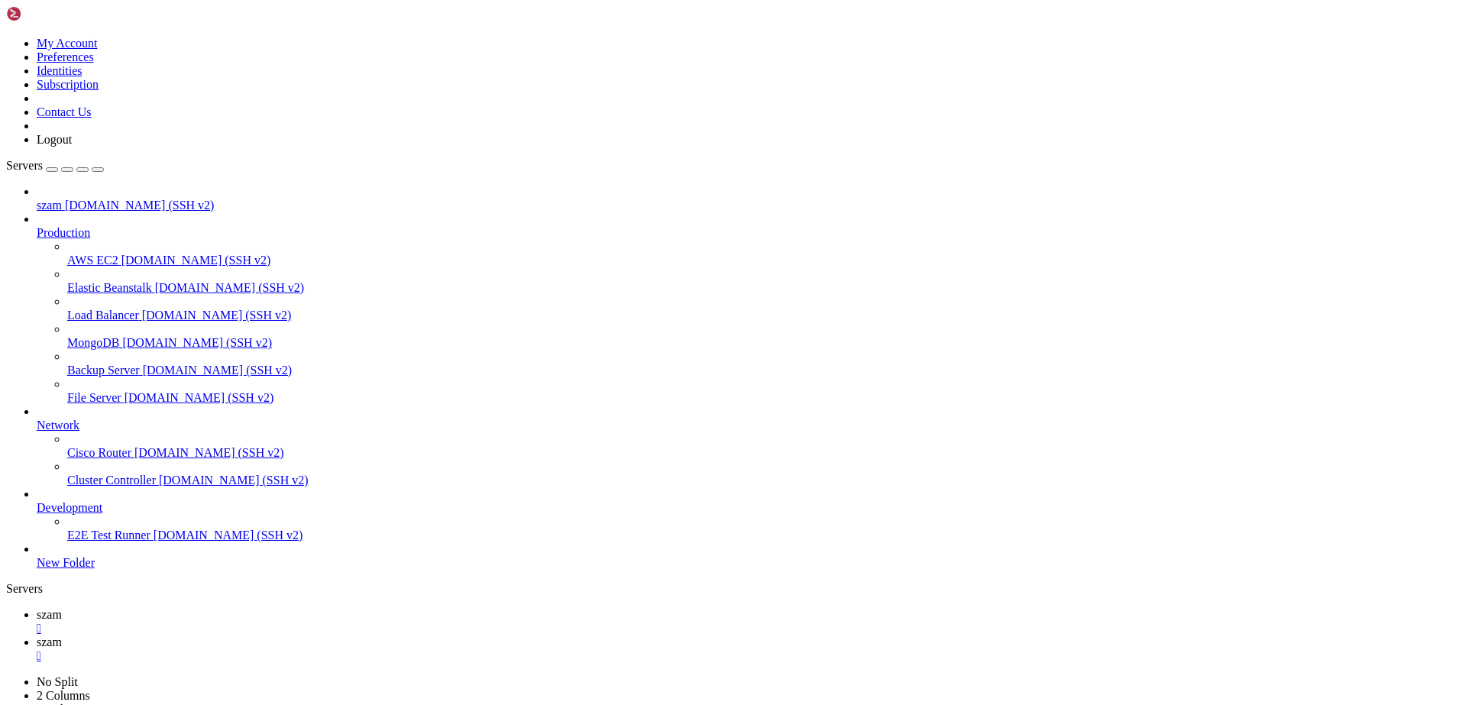
click at [62, 636] on span "szam" at bounding box center [49, 642] width 25 height 13
click at [62, 608] on span "szam" at bounding box center [49, 614] width 25 height 13
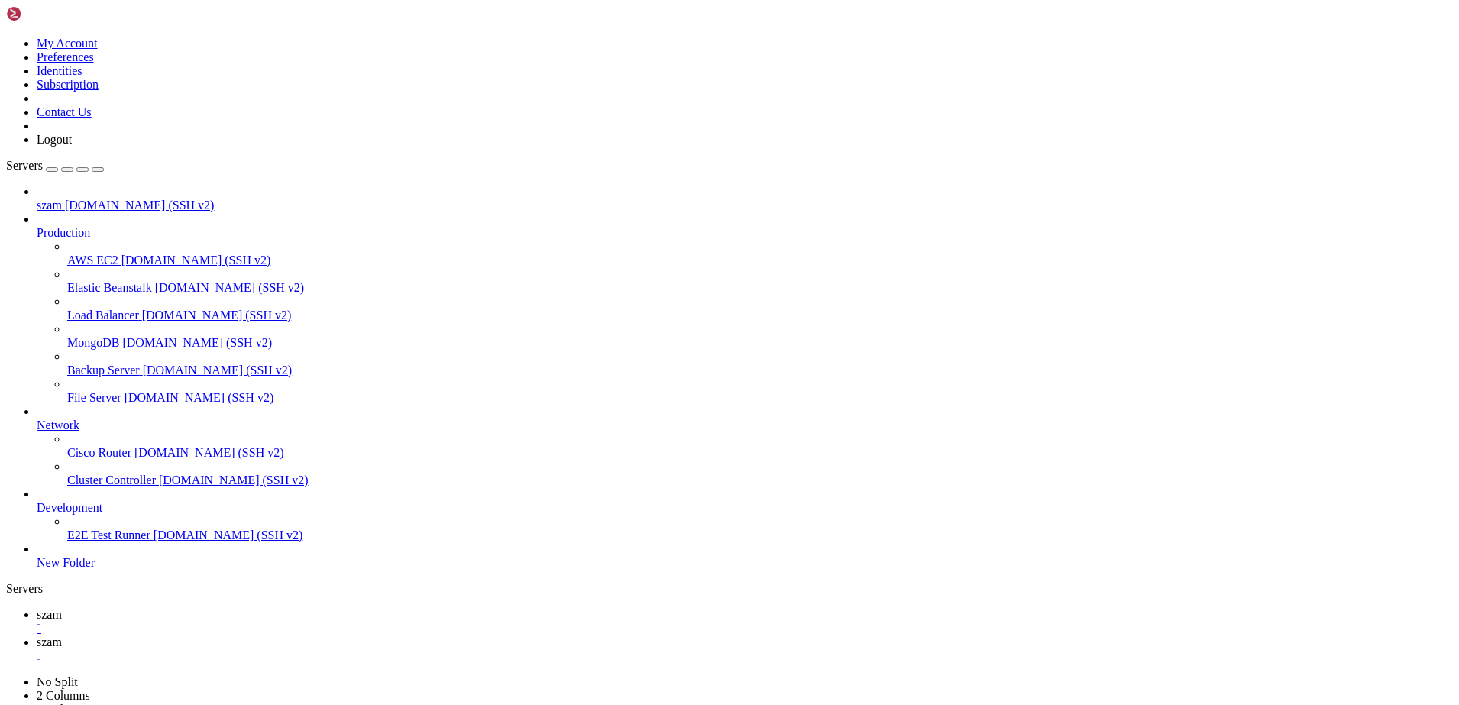
scroll to position [2922, 0]
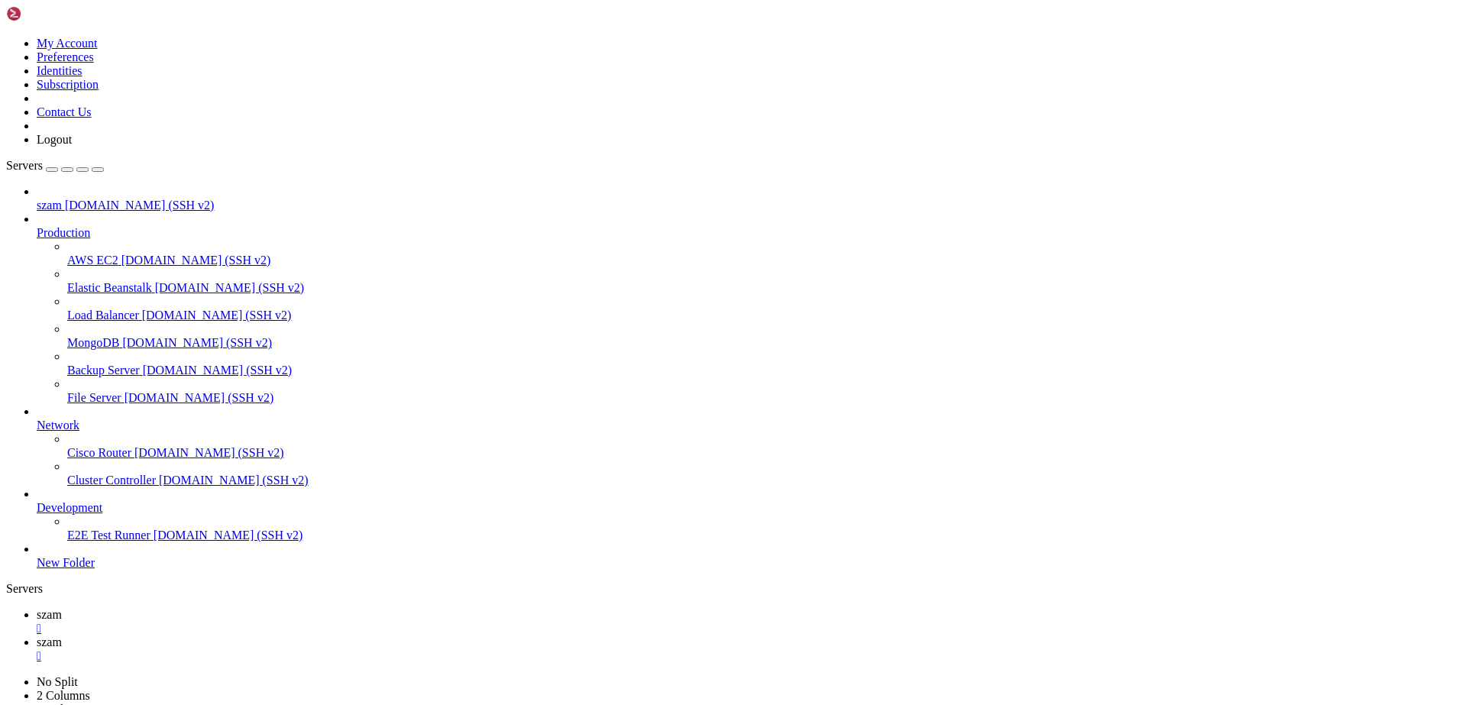
click at [62, 636] on span "szam" at bounding box center [49, 642] width 25 height 13
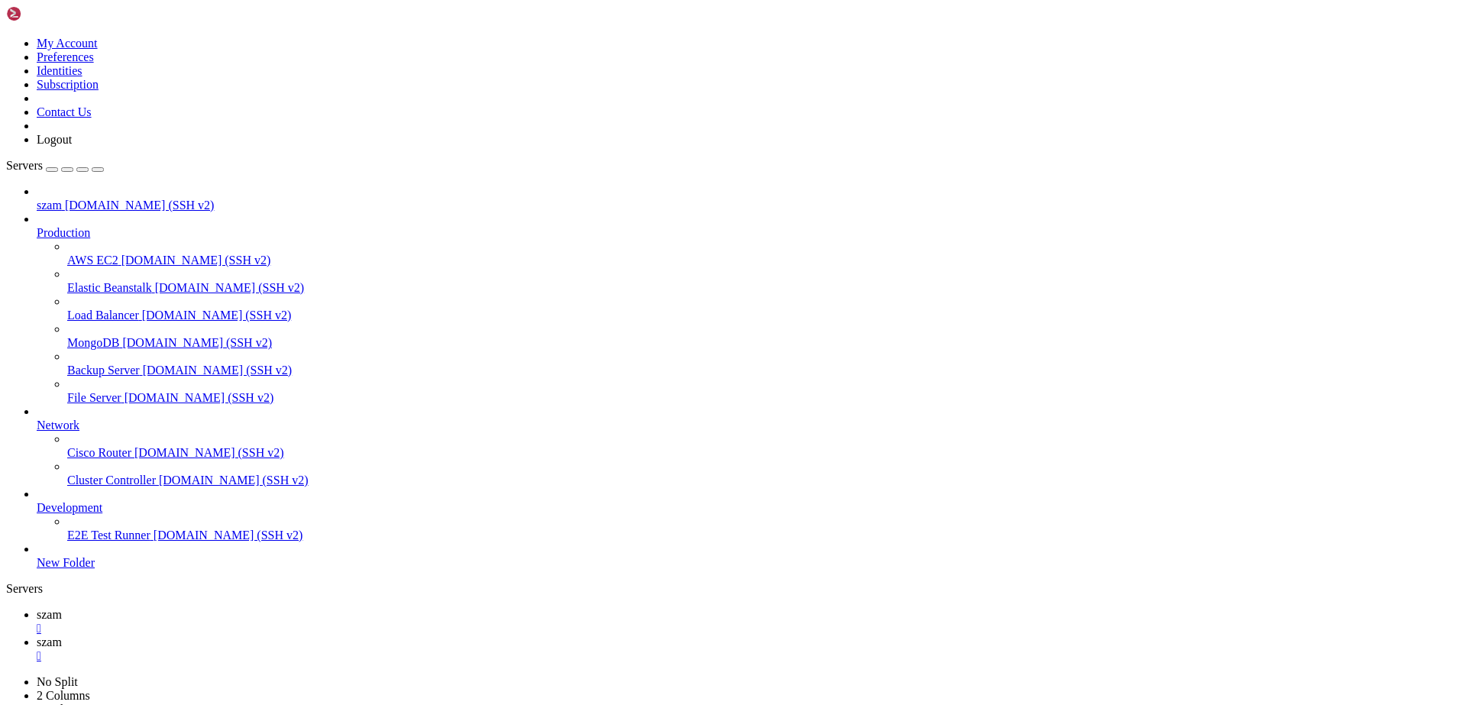
scroll to position [1883, 0]
drag, startPoint x: 63, startPoint y: 1434, endPoint x: 280, endPoint y: 1431, distance: 216.9
copy x-row "/send excavate rubble with shovel"
click at [62, 608] on span "szam" at bounding box center [49, 614] width 25 height 13
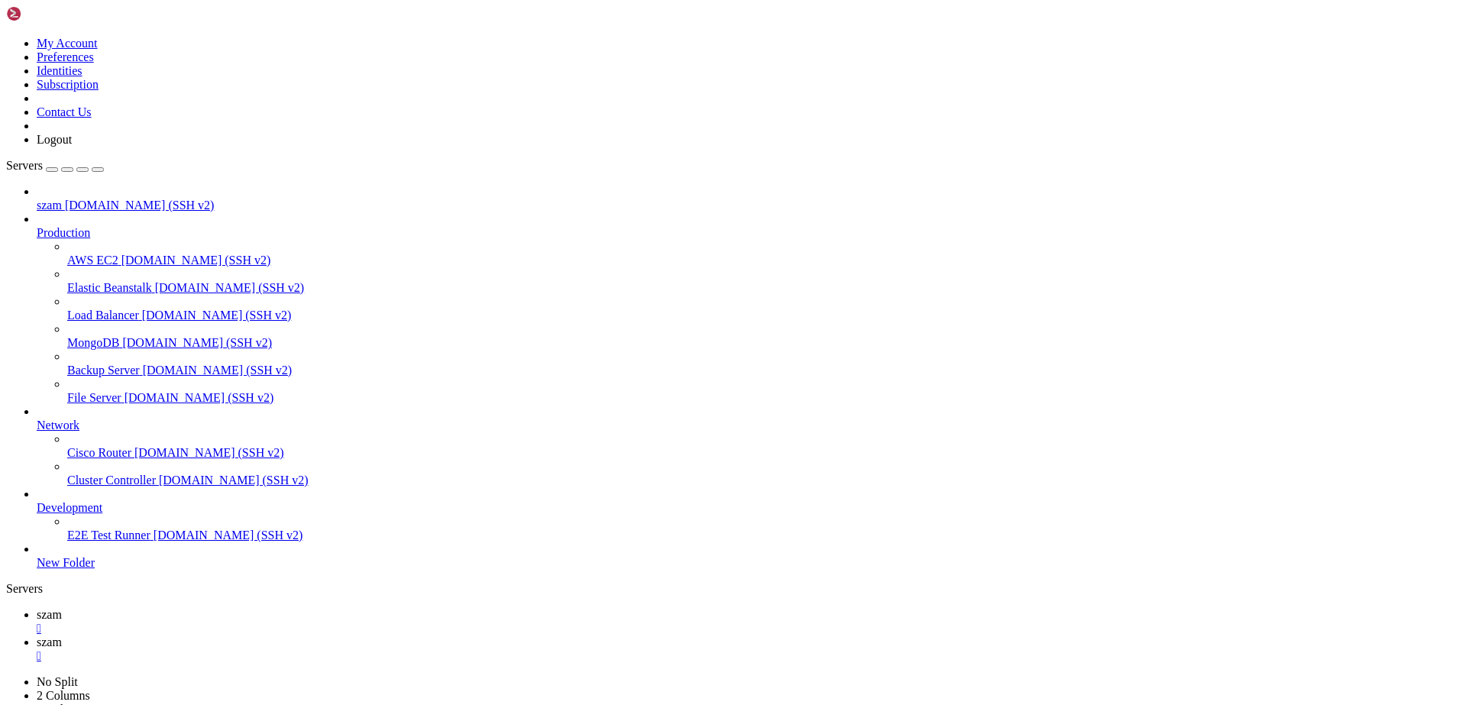
scroll to position [15, 3]
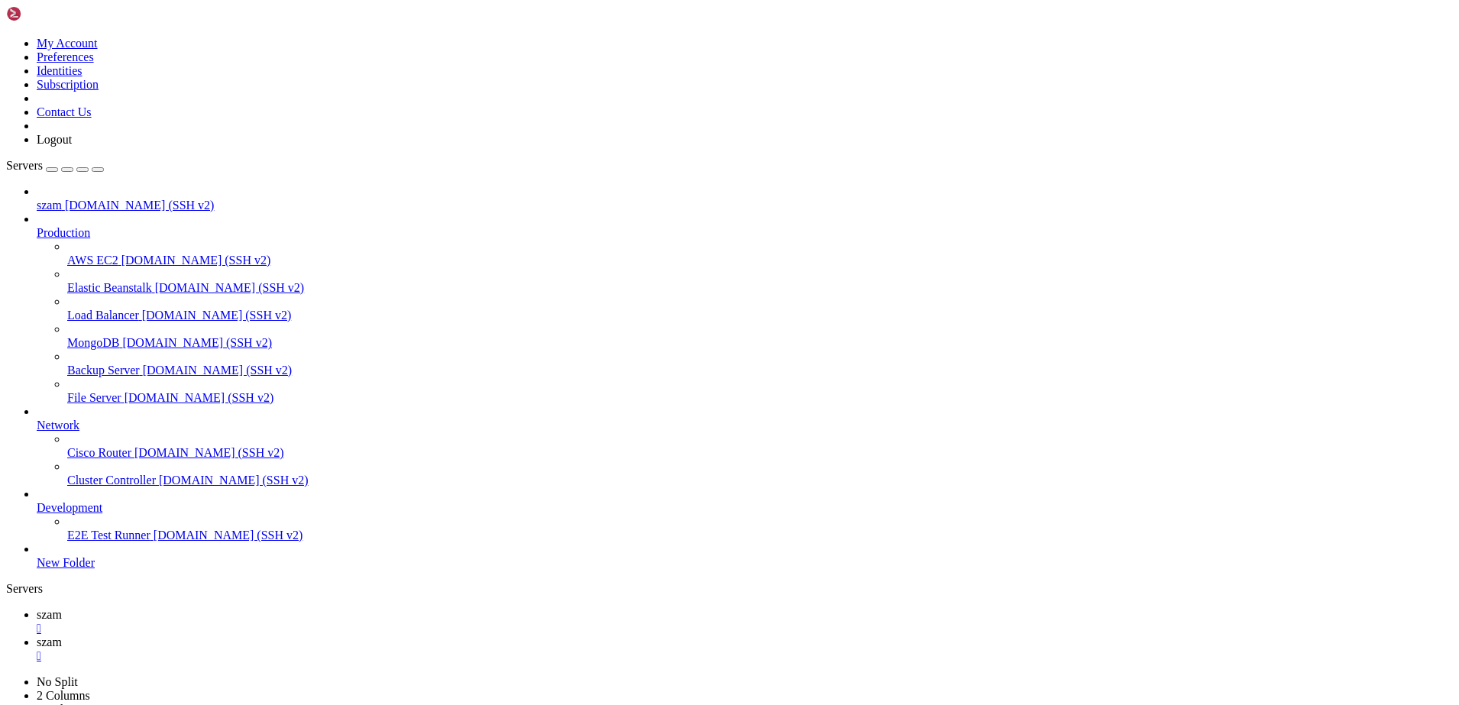
click at [62, 636] on span "szam" at bounding box center [49, 642] width 25 height 13
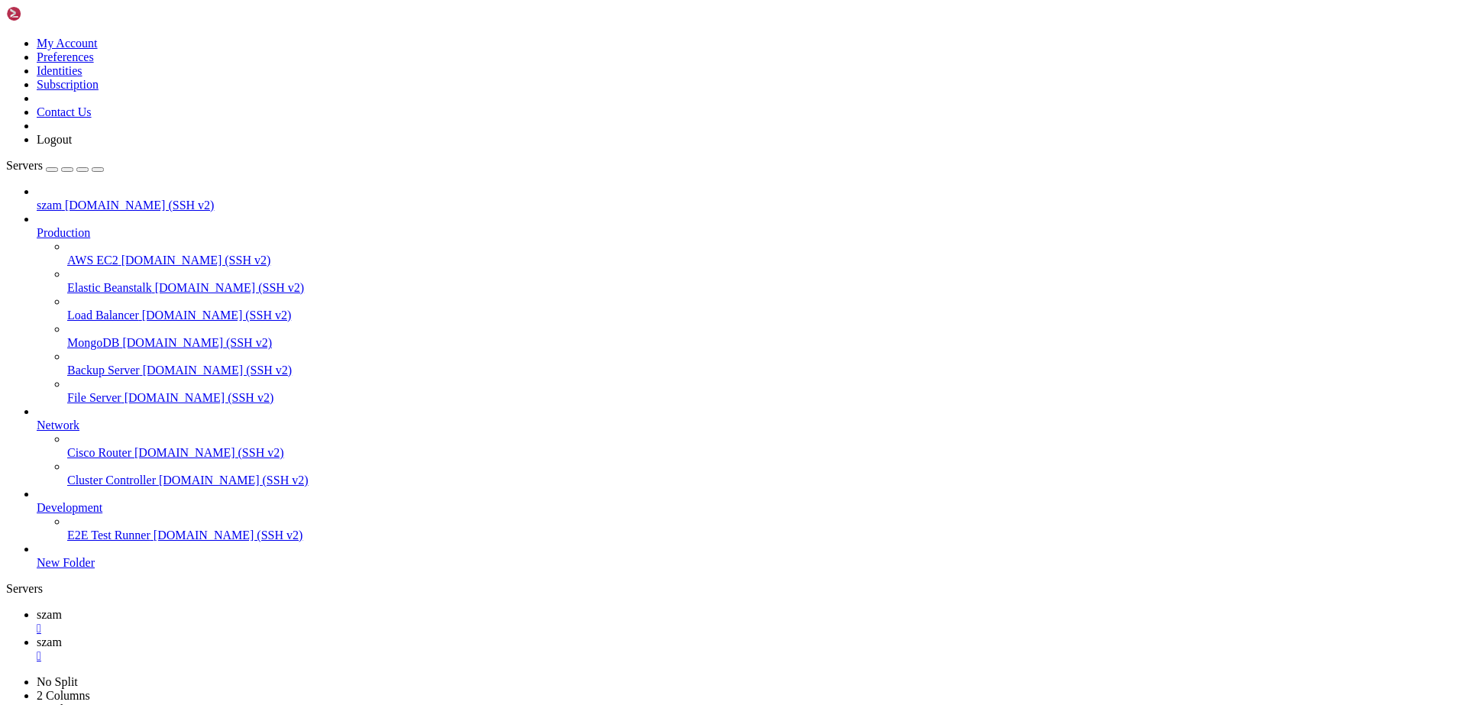
click at [62, 608] on span "szam" at bounding box center [49, 614] width 25 height 13
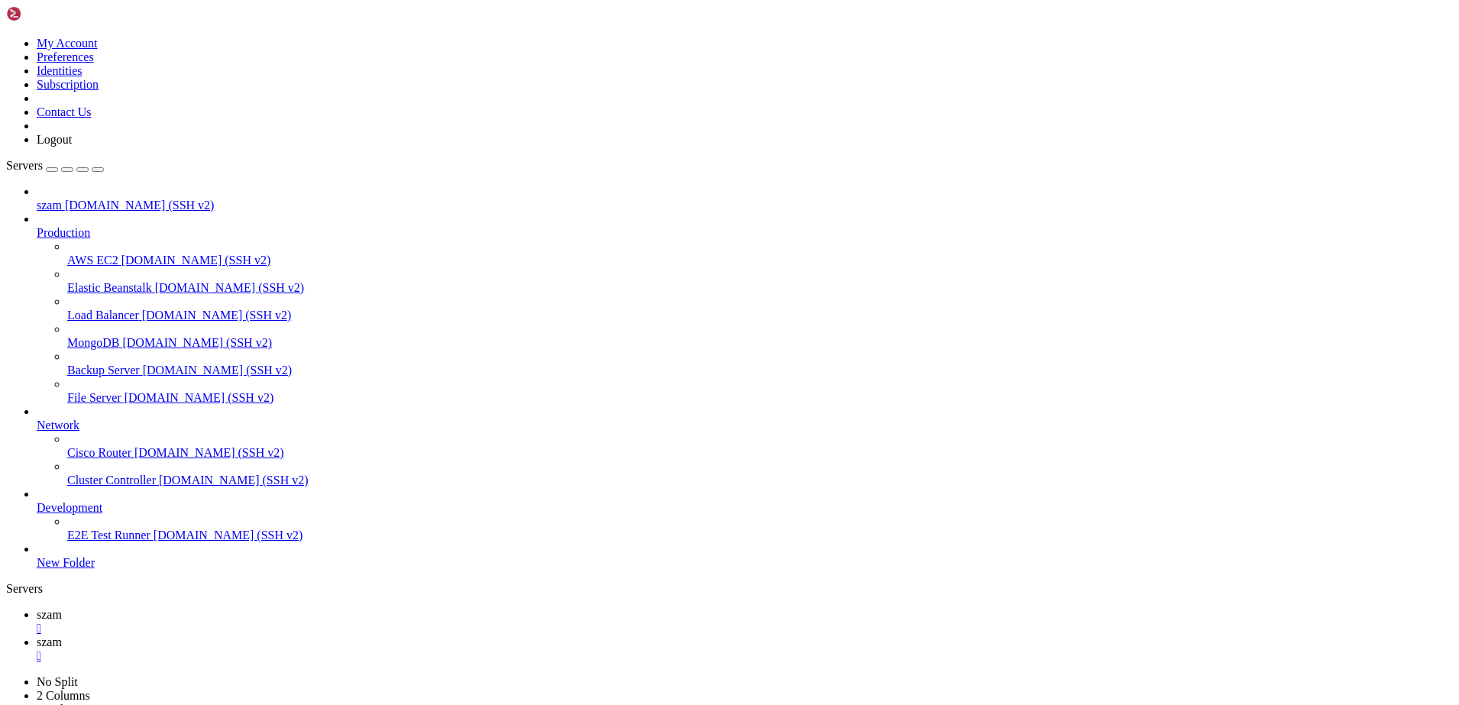
scroll to position [2922, 0]
click at [62, 636] on span "szam" at bounding box center [49, 642] width 25 height 13
click at [62, 608] on span "szam" at bounding box center [49, 614] width 25 height 13
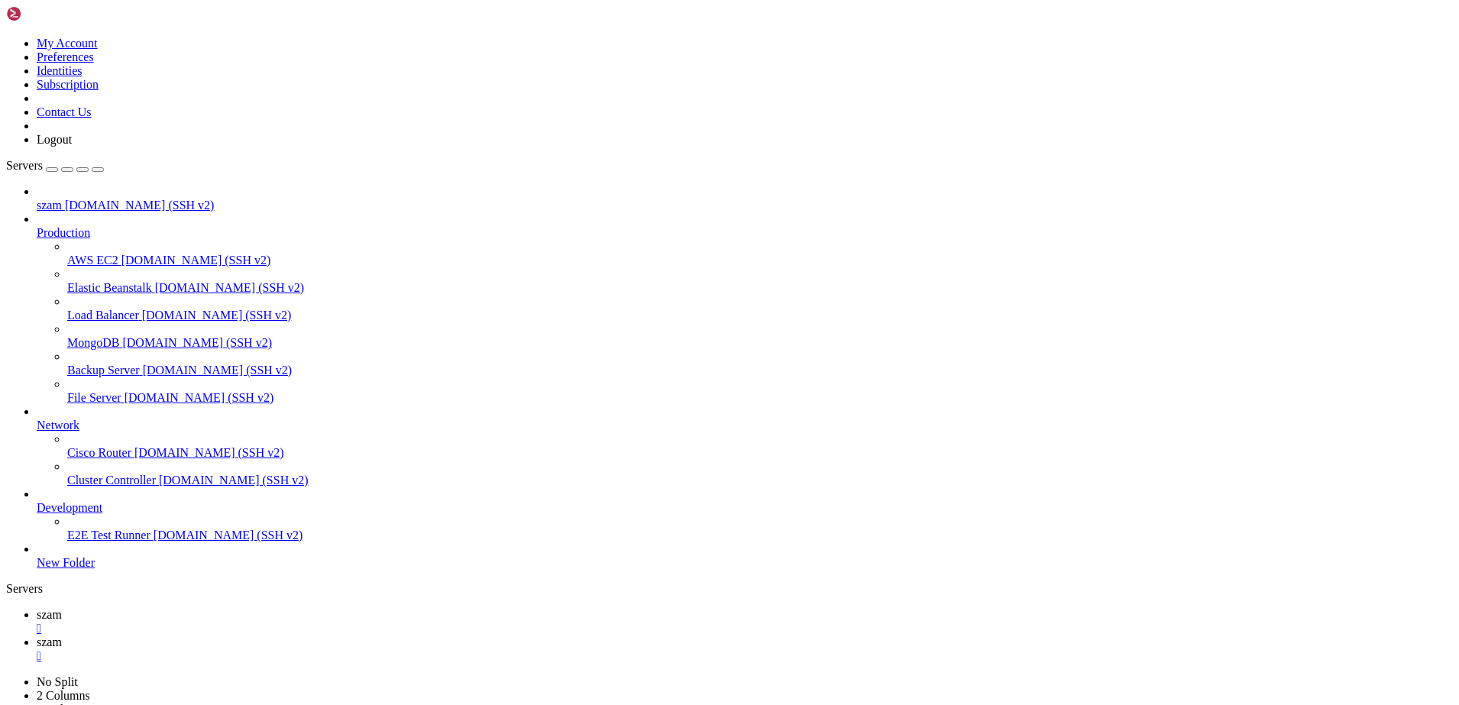
click at [62, 636] on span "szam" at bounding box center [49, 642] width 25 height 13
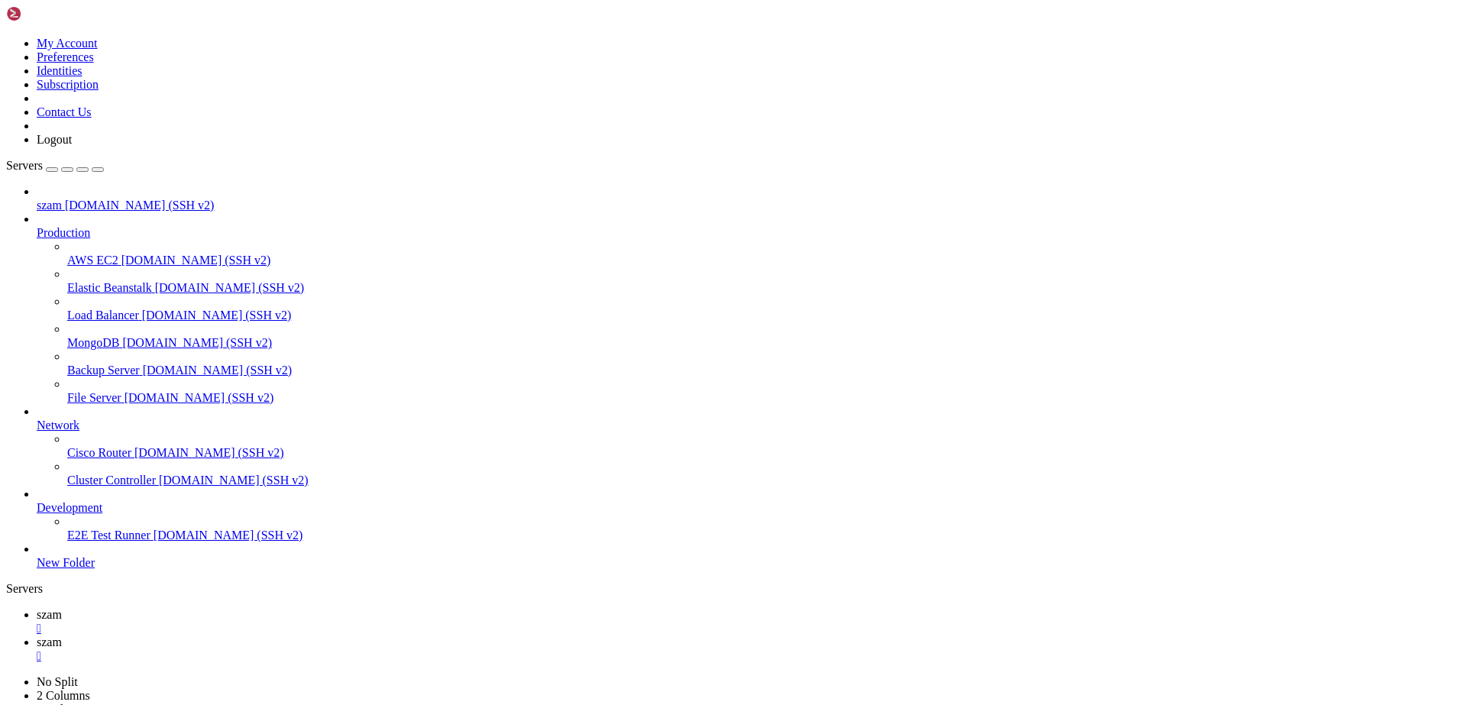
click at [62, 608] on span "szam" at bounding box center [49, 614] width 25 height 13
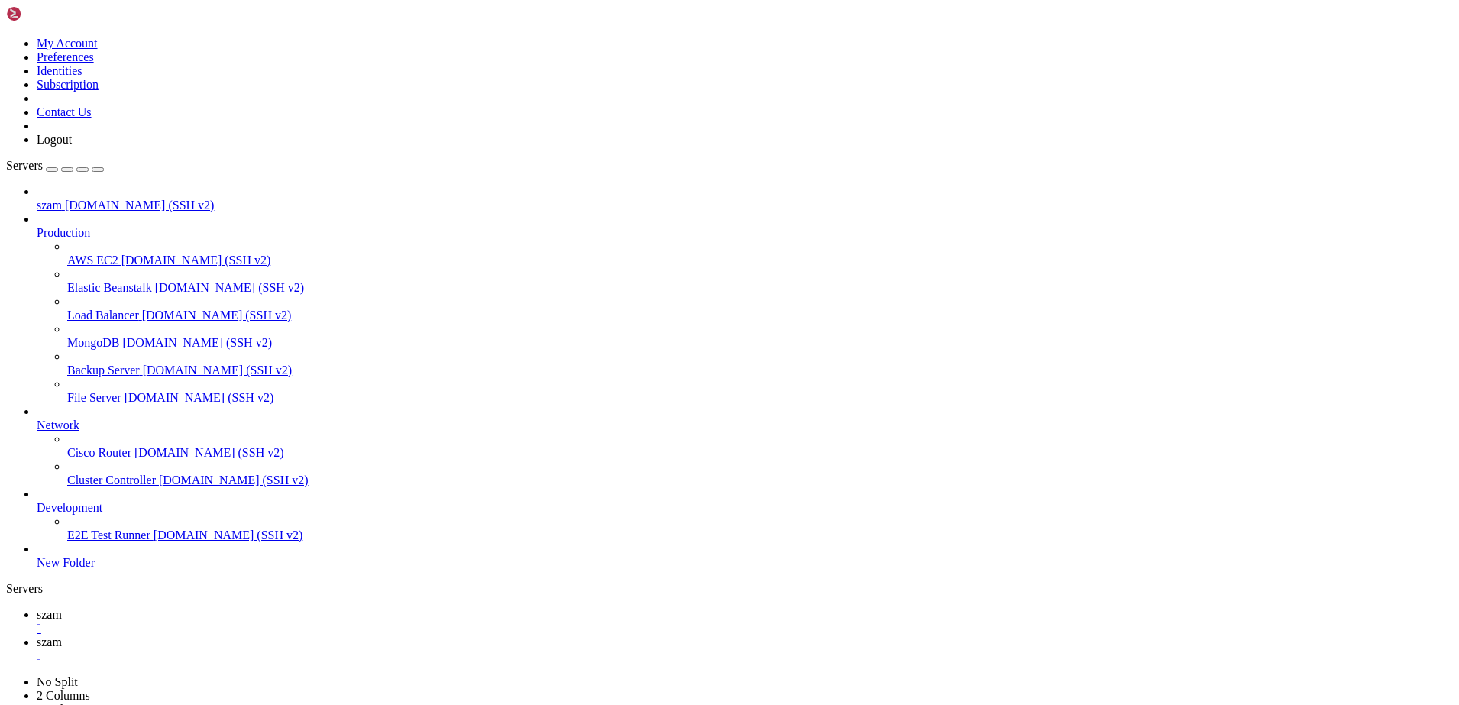
click at [62, 636] on span "szam" at bounding box center [49, 642] width 25 height 13
click at [62, 608] on span "szam" at bounding box center [49, 614] width 25 height 13
click at [309, 636] on link "szam " at bounding box center [745, 649] width 1416 height 27
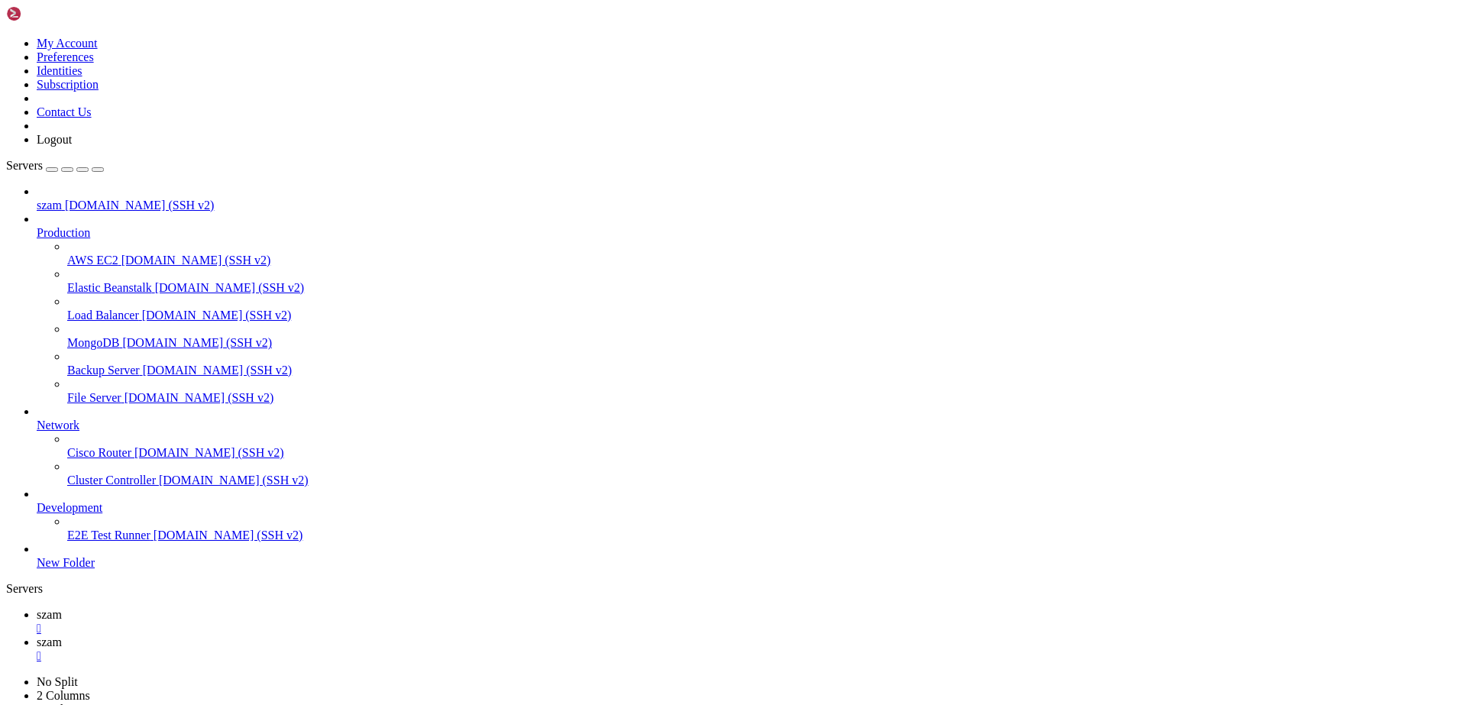
click at [62, 608] on span "szam" at bounding box center [49, 614] width 25 height 13
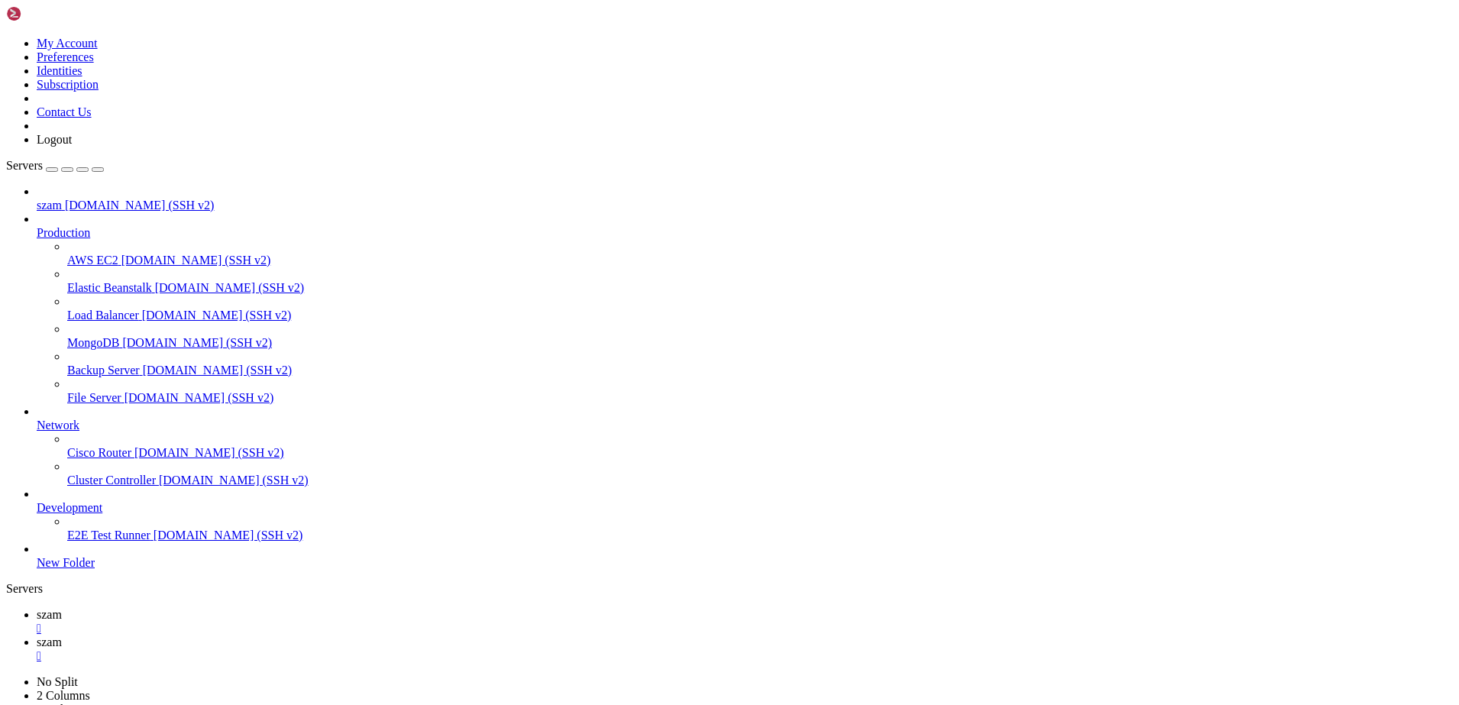
scroll to position [15, 2]
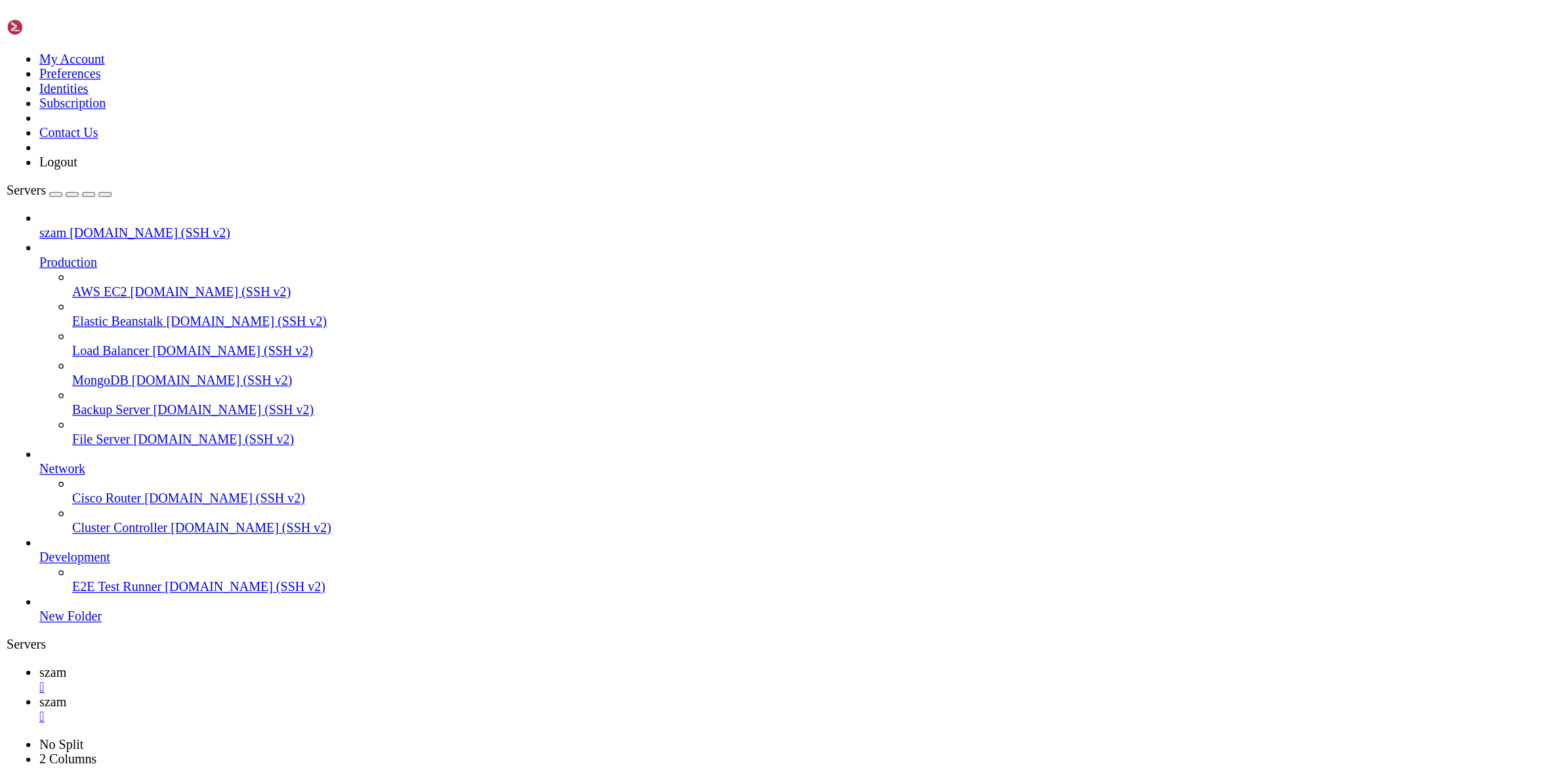
scroll to position [13, 2]
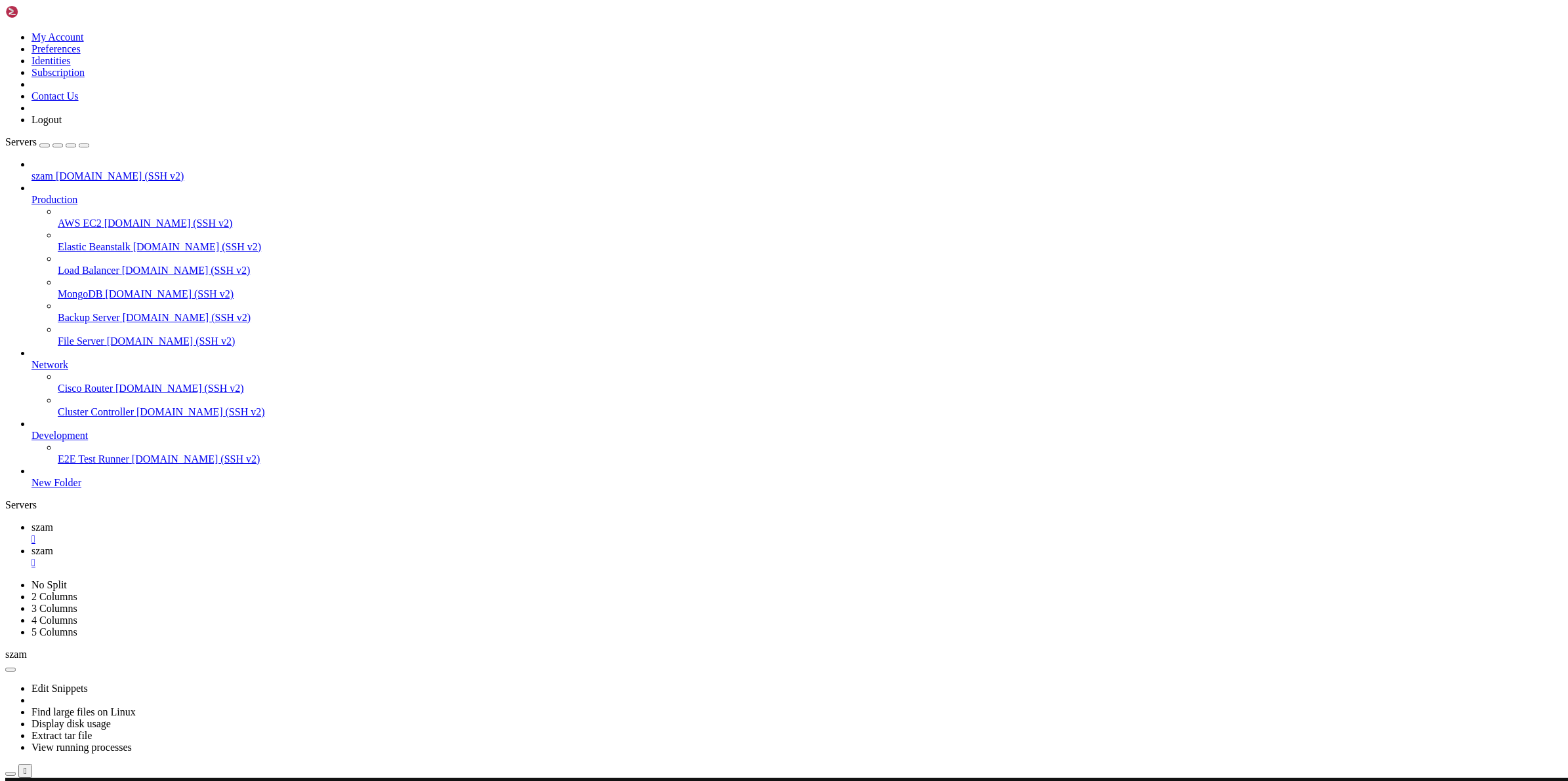
scroll to position [2997, 0]
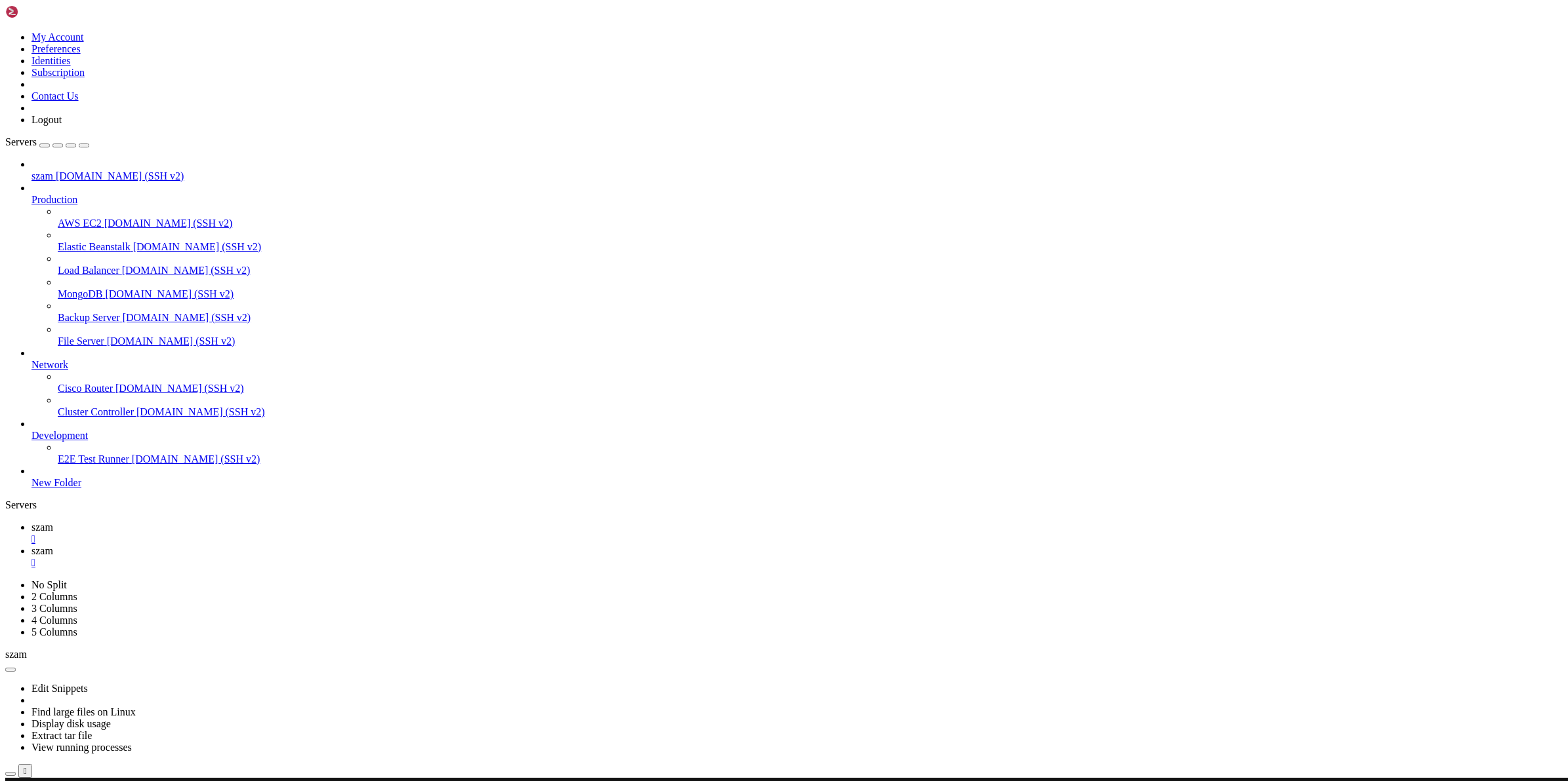
scroll to position [12, 2]
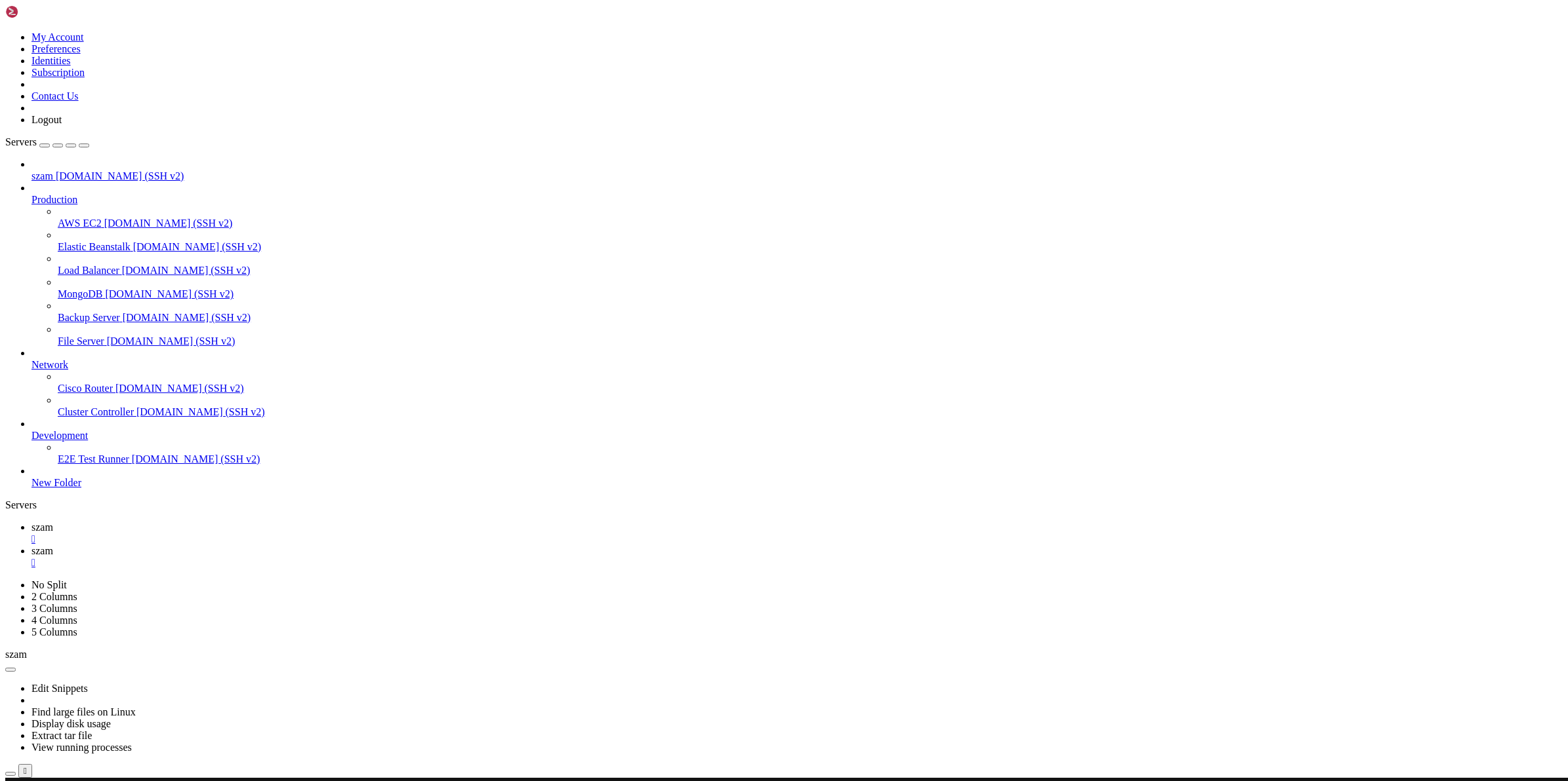
click at [53, 546] on span "szam" at bounding box center [42, 551] width 21 height 11
click at [53, 522] on span "szam" at bounding box center [42, 527] width 21 height 11
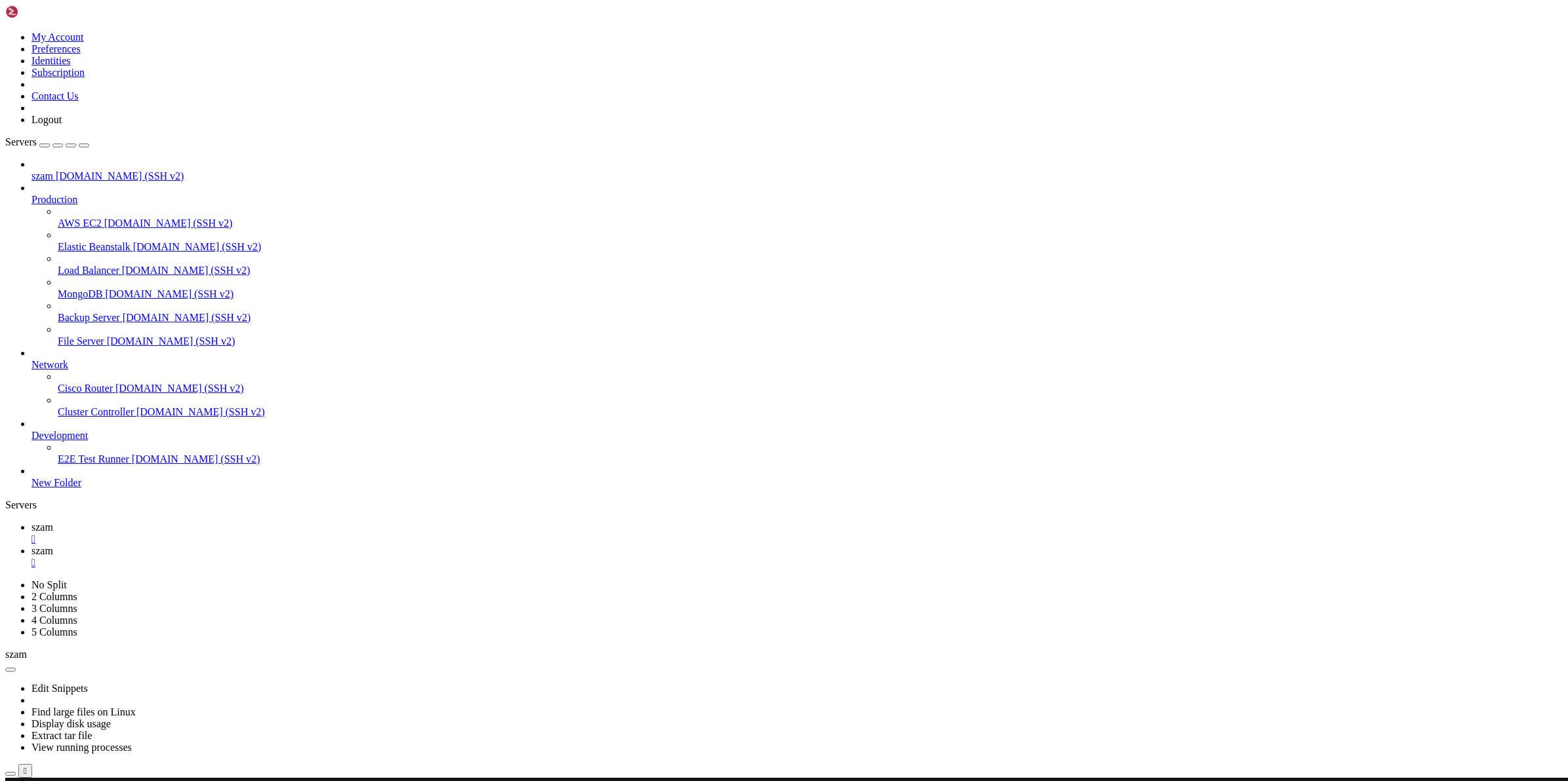
click at [53, 546] on span "szam" at bounding box center [42, 551] width 21 height 11
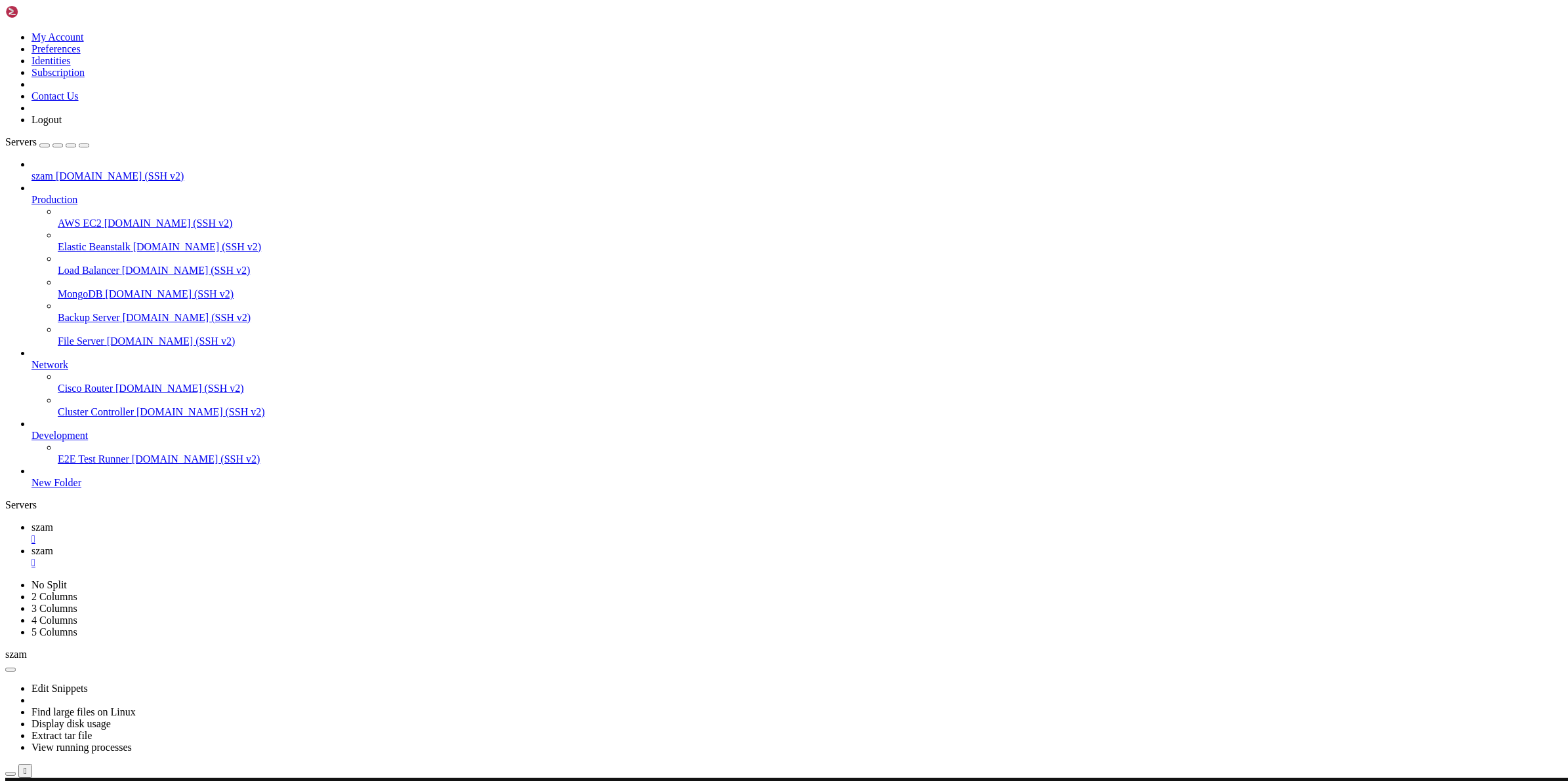
click at [53, 522] on span "szam" at bounding box center [42, 527] width 21 height 11
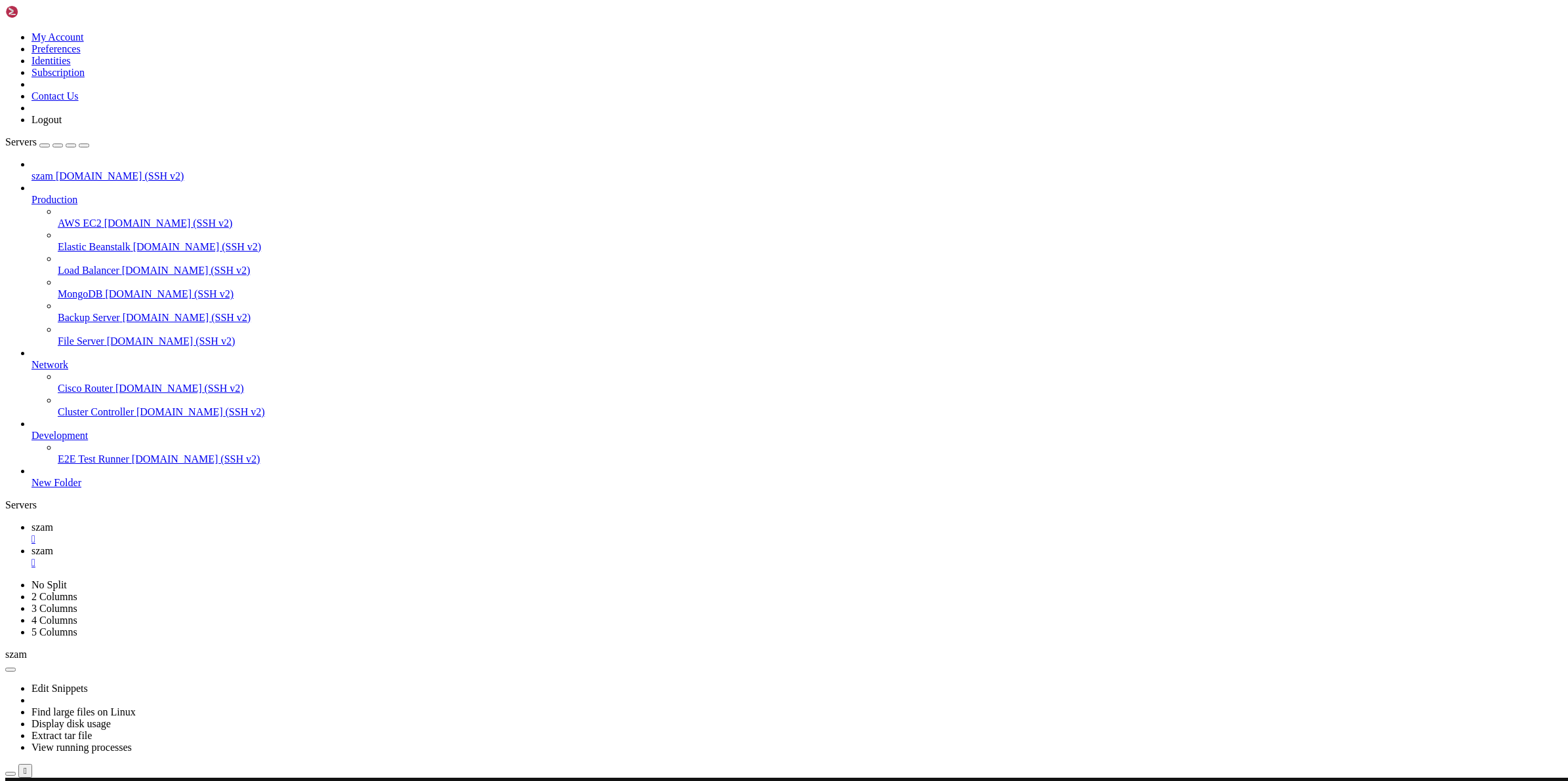
scroll to position [13, 2]
drag, startPoint x: 250, startPoint y: 1323, endPoint x: 23, endPoint y: 1220, distance: 249.3
copy div "Get what? > Put what? > Put what in the impressive ruby-speckled money-sack (op…"
click at [254, 546] on link "szam " at bounding box center [797, 557] width 1531 height 23
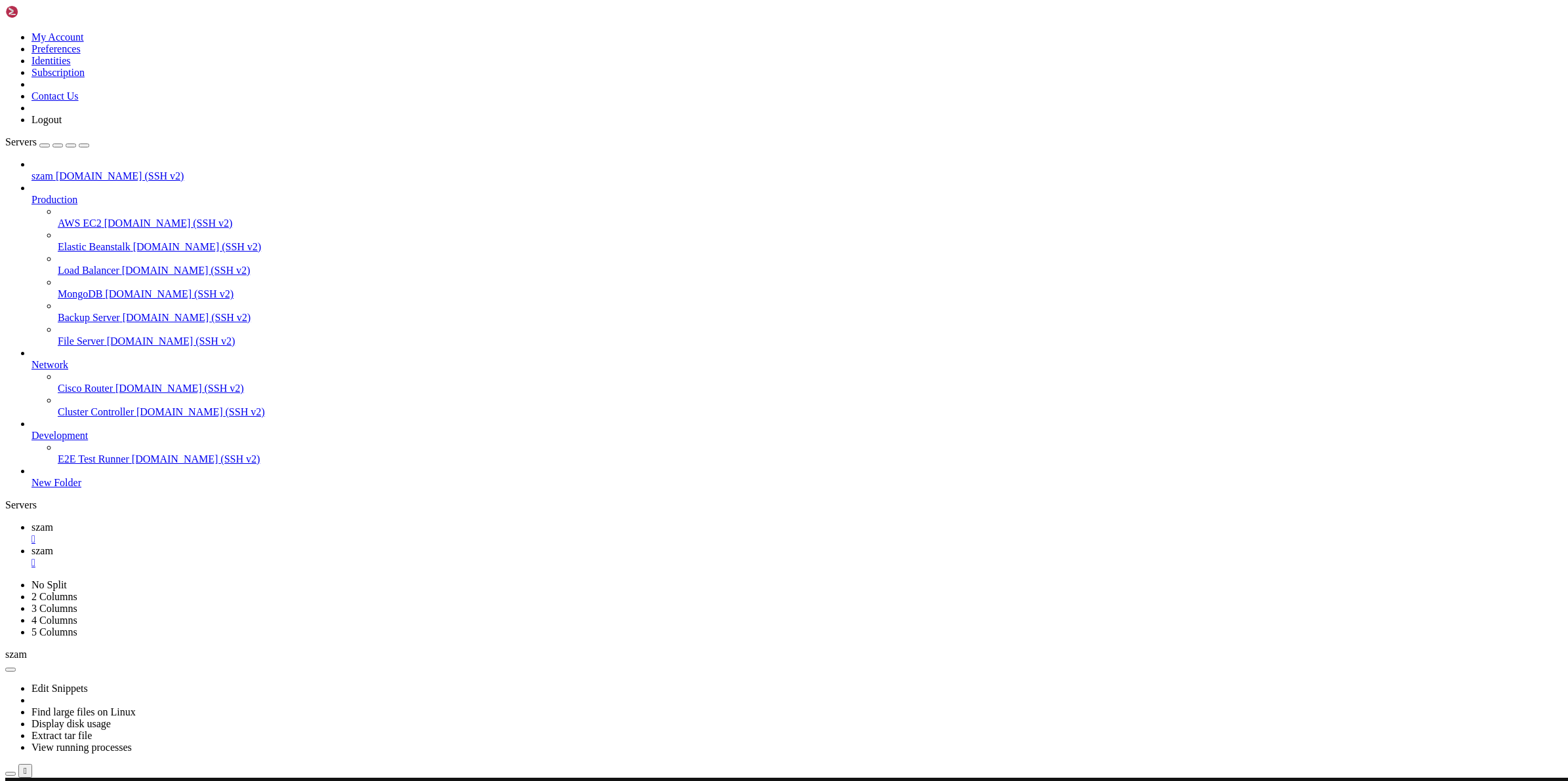
copy x-row "|"
drag, startPoint x: 282, startPoint y: 1123, endPoint x: 279, endPoint y: 1116, distance: 7.6
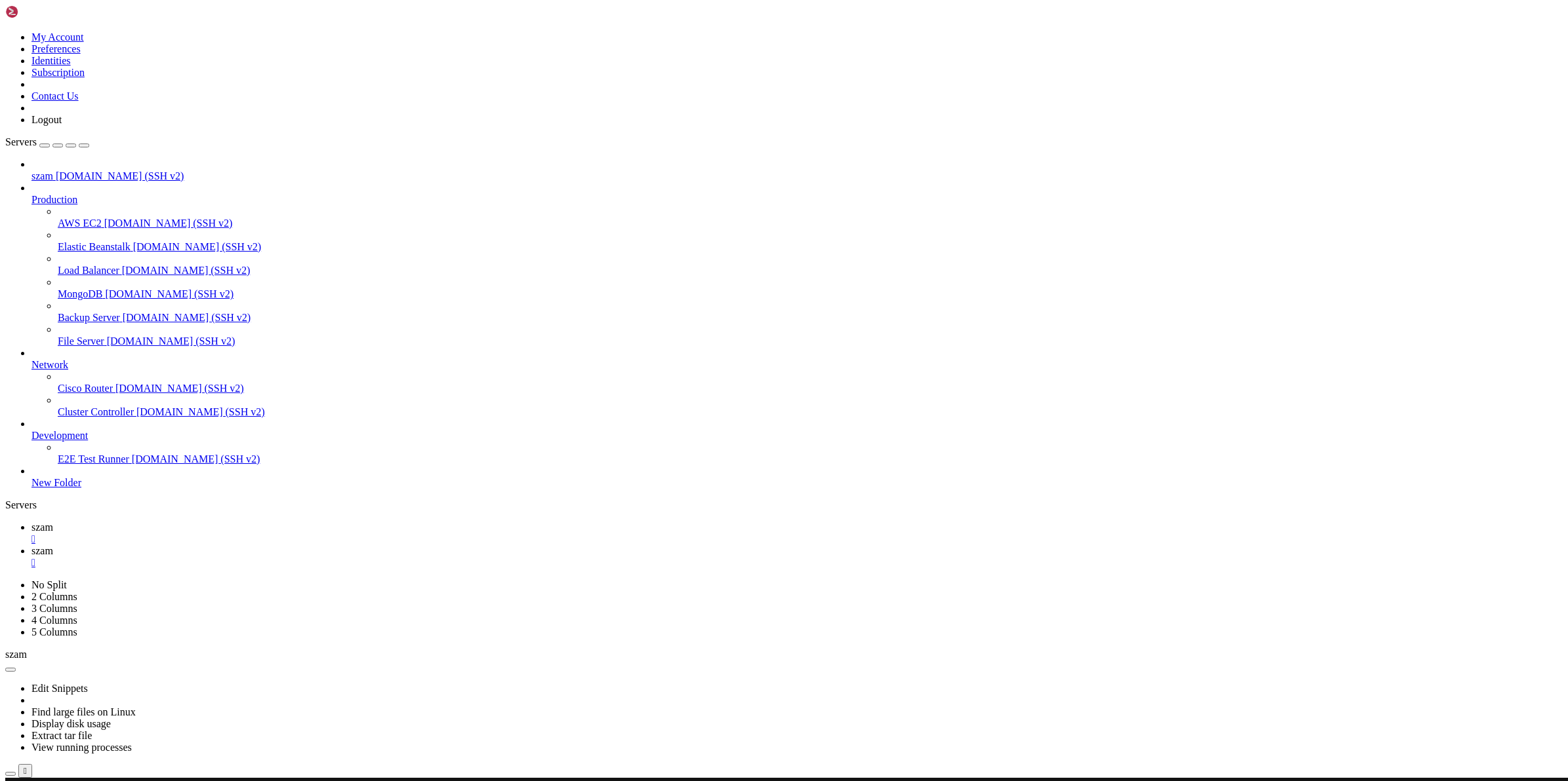
click at [53, 522] on span "szam" at bounding box center [42, 527] width 21 height 11
click at [53, 546] on span "szam" at bounding box center [42, 551] width 21 height 11
click at [32, 522] on icon at bounding box center [32, 527] width 0 height 11
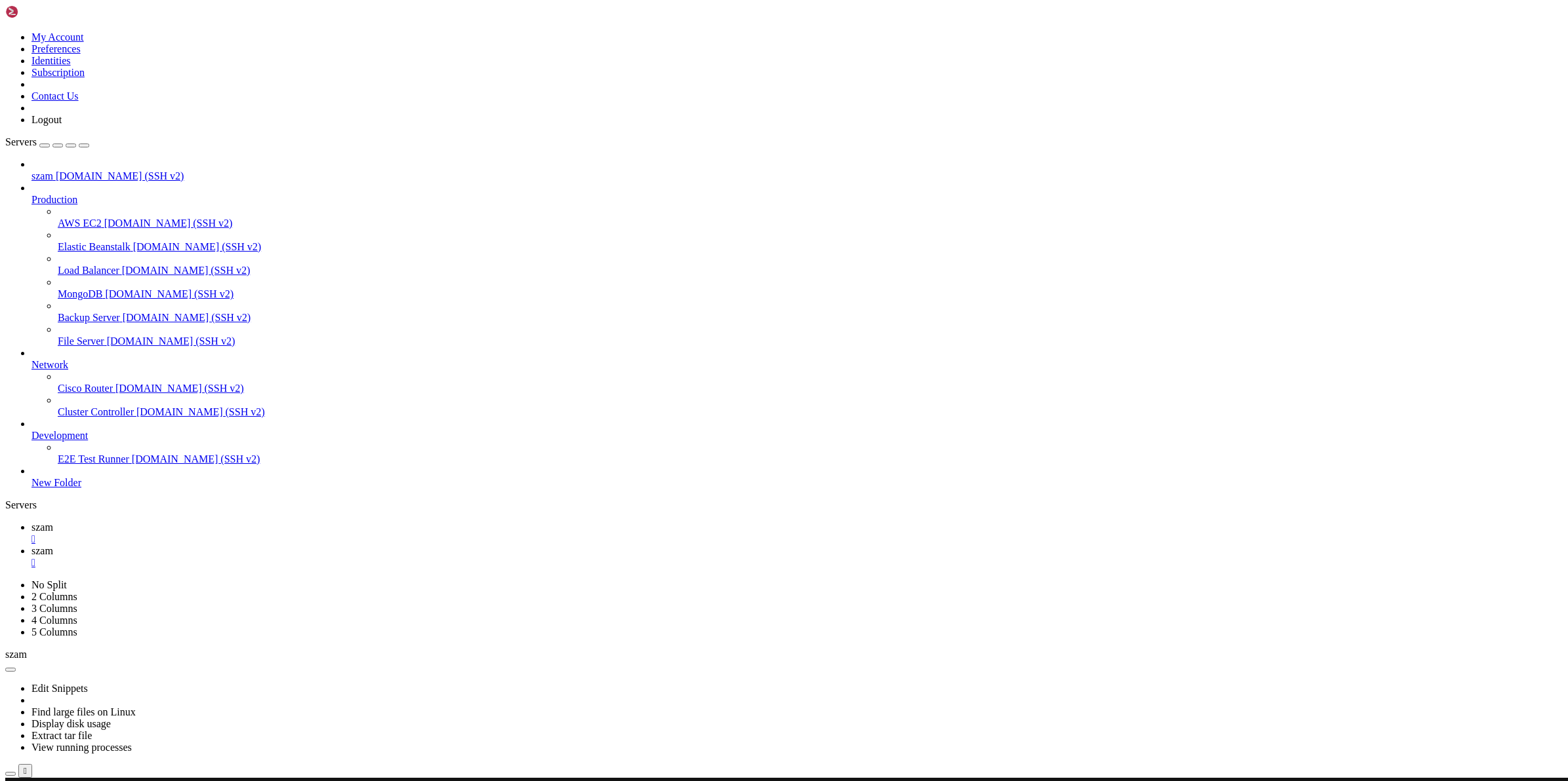
click at [53, 546] on span "szam" at bounding box center [42, 551] width 21 height 11
click at [32, 522] on icon at bounding box center [32, 527] width 0 height 11
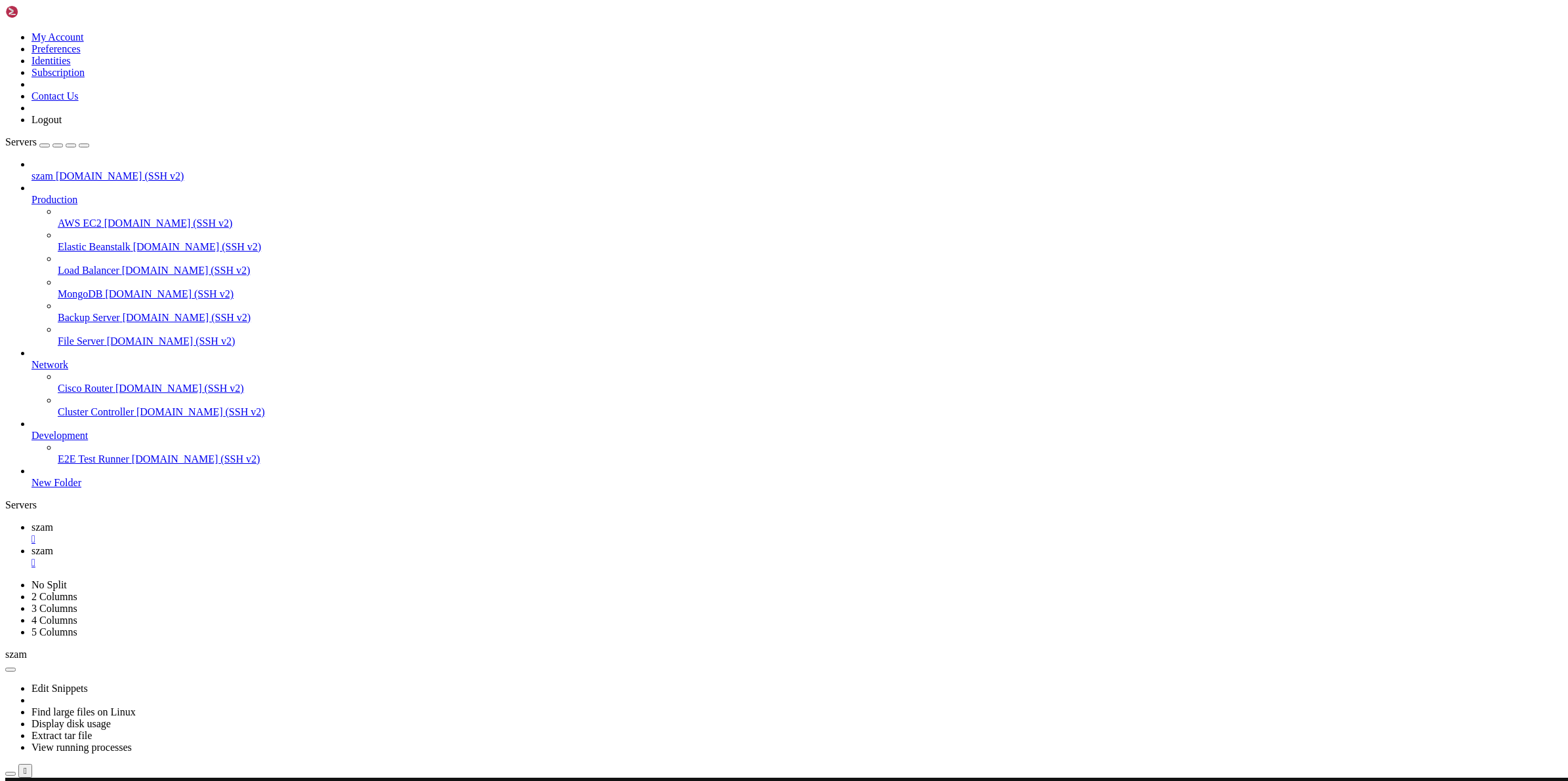
click at [53, 546] on span "szam" at bounding box center [42, 551] width 21 height 11
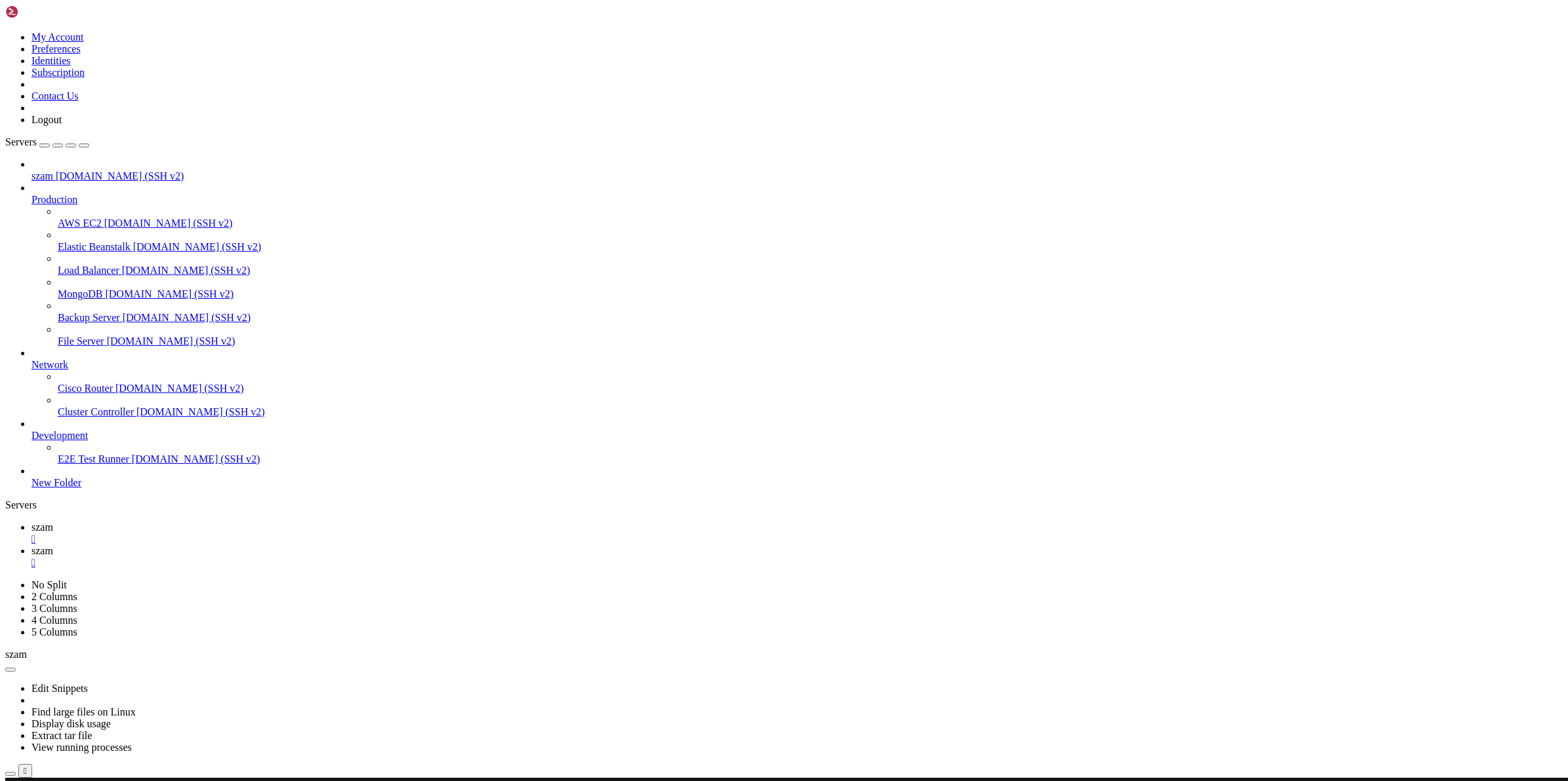
scroll to position [2073, 0]
drag, startPoint x: 54, startPoint y: 949, endPoint x: 959, endPoint y: 951, distance: 905.0
copy x-row "/def -F -mregexp -n1 -ar -t"^The residual power within the ancient insignia of …"
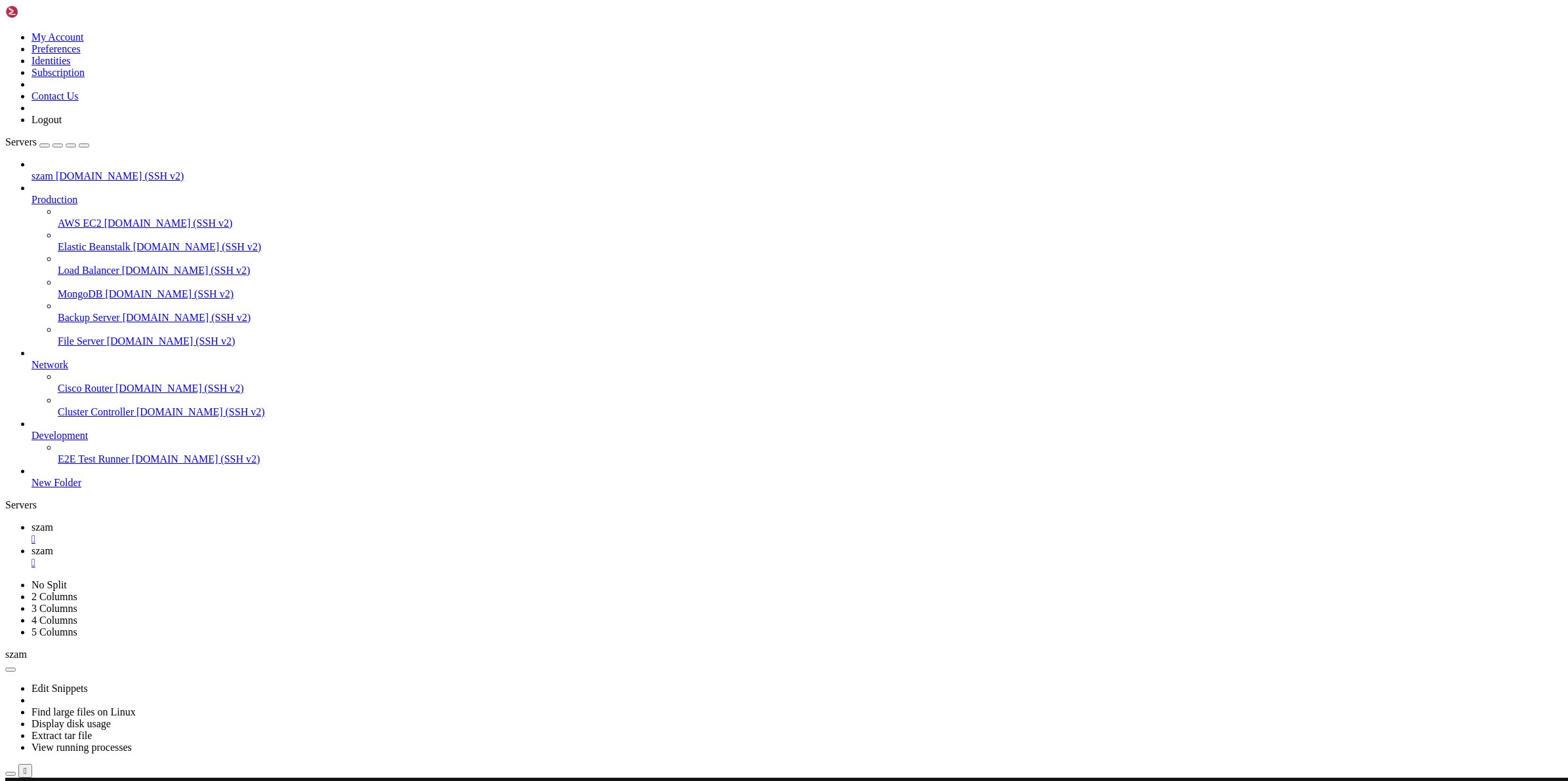
scroll to position [13, 2]
drag, startPoint x: 99, startPoint y: 976, endPoint x: 407, endPoint y: 968, distance: 308.1
click at [53, 522] on span "szam" at bounding box center [42, 527] width 21 height 11
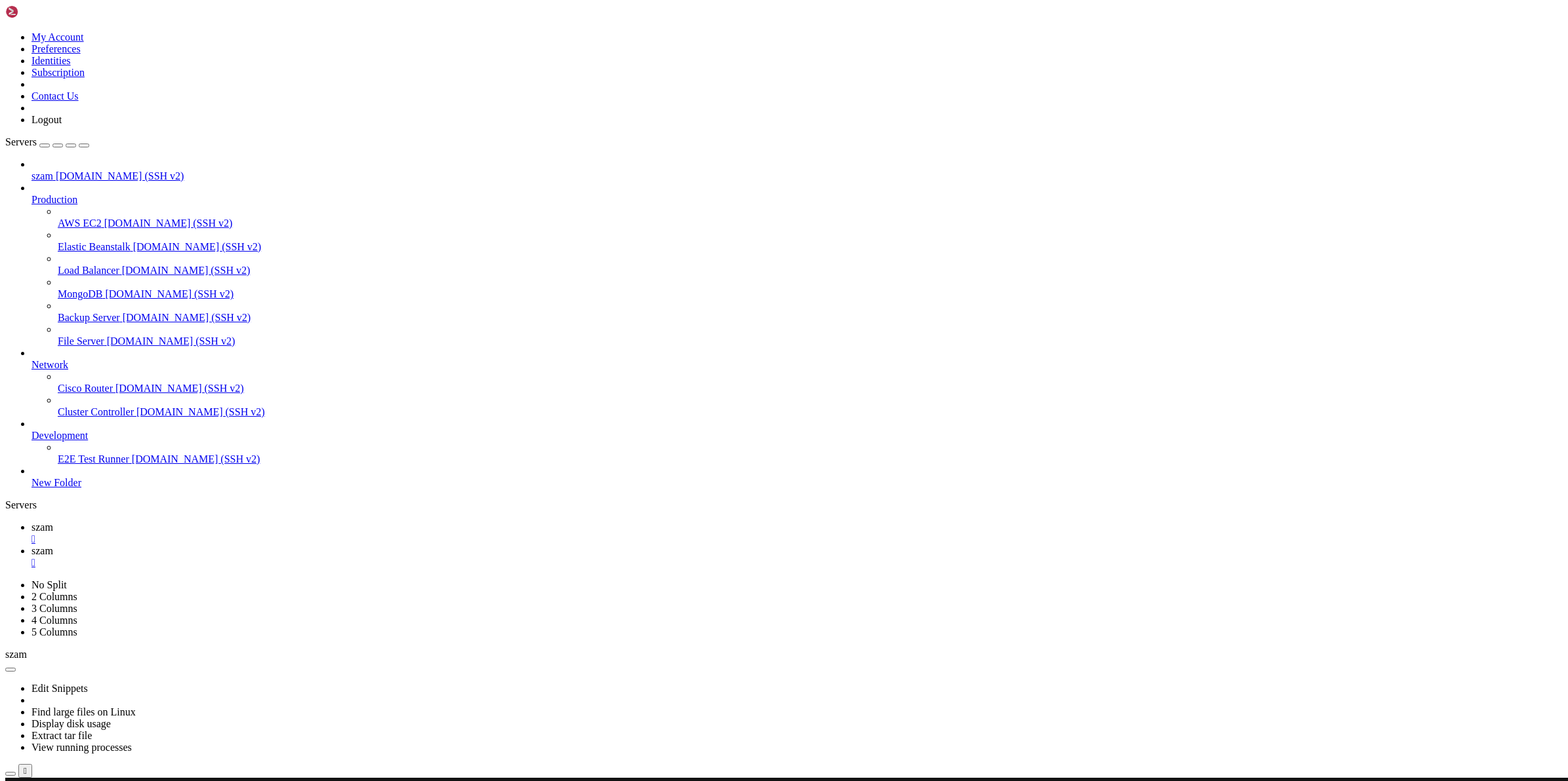
click at [53, 546] on span "szam" at bounding box center [42, 551] width 21 height 11
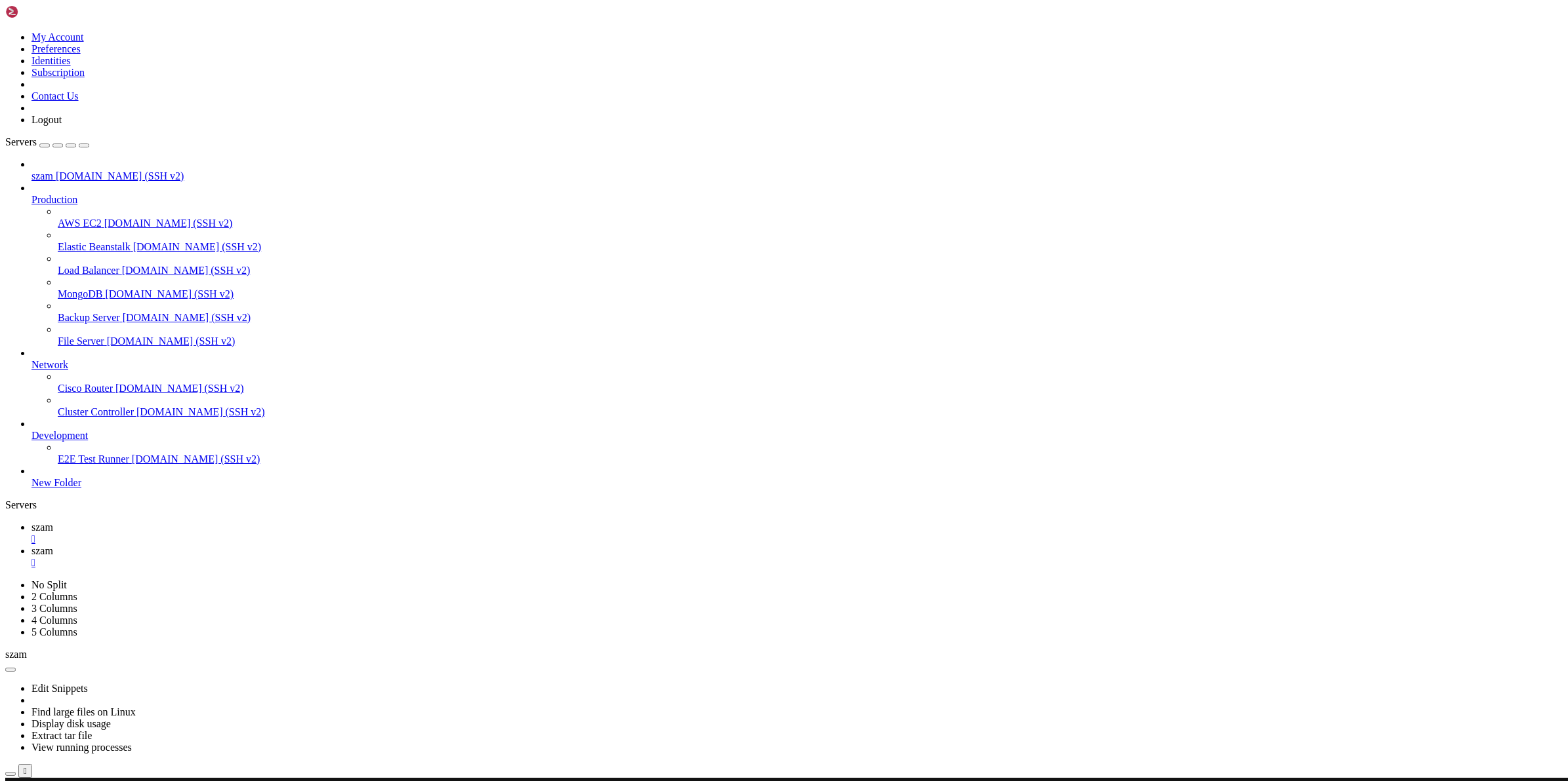
click at [53, 522] on span "szam" at bounding box center [42, 527] width 21 height 11
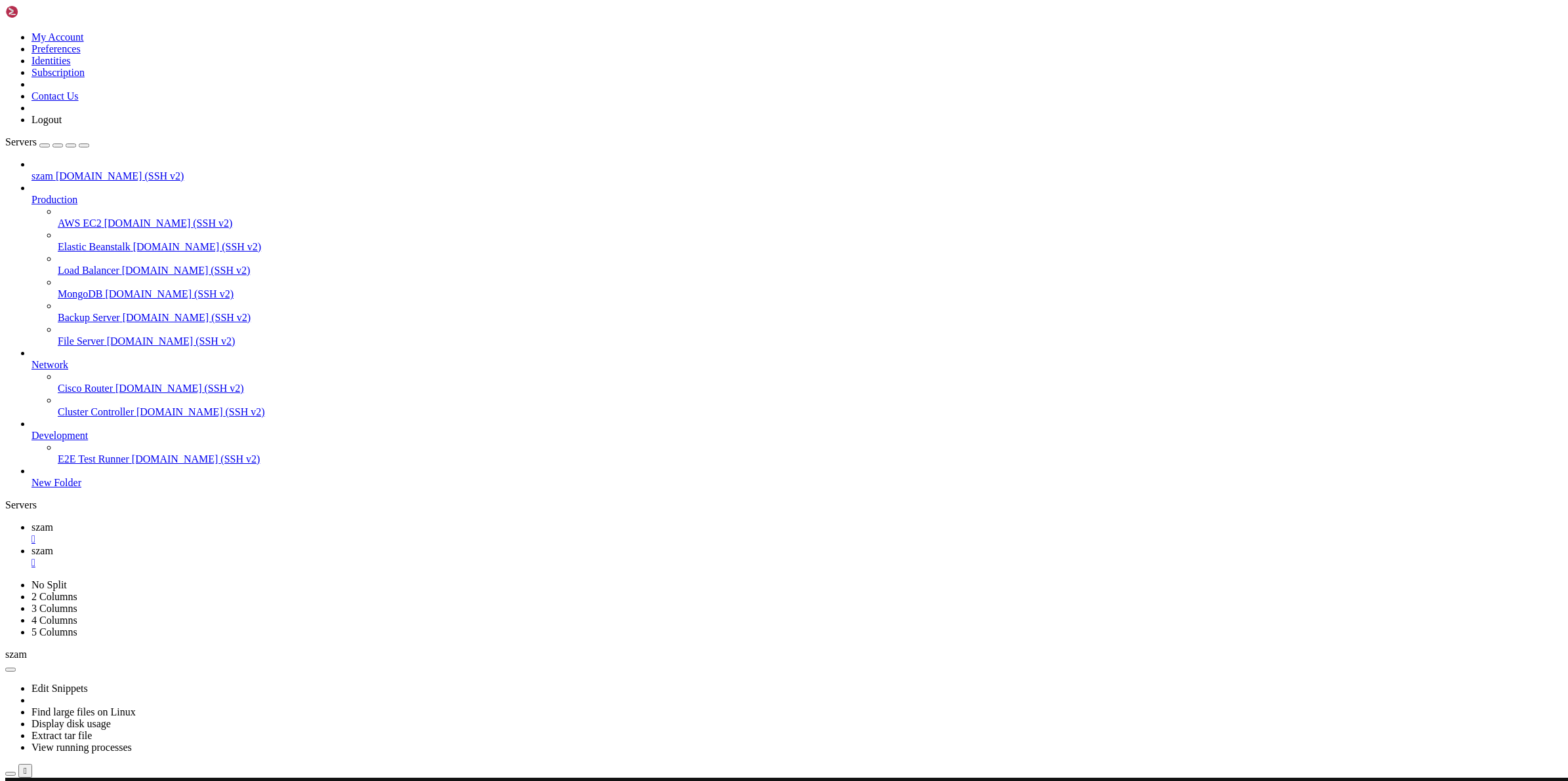
click at [53, 546] on span "szam" at bounding box center [42, 551] width 21 height 11
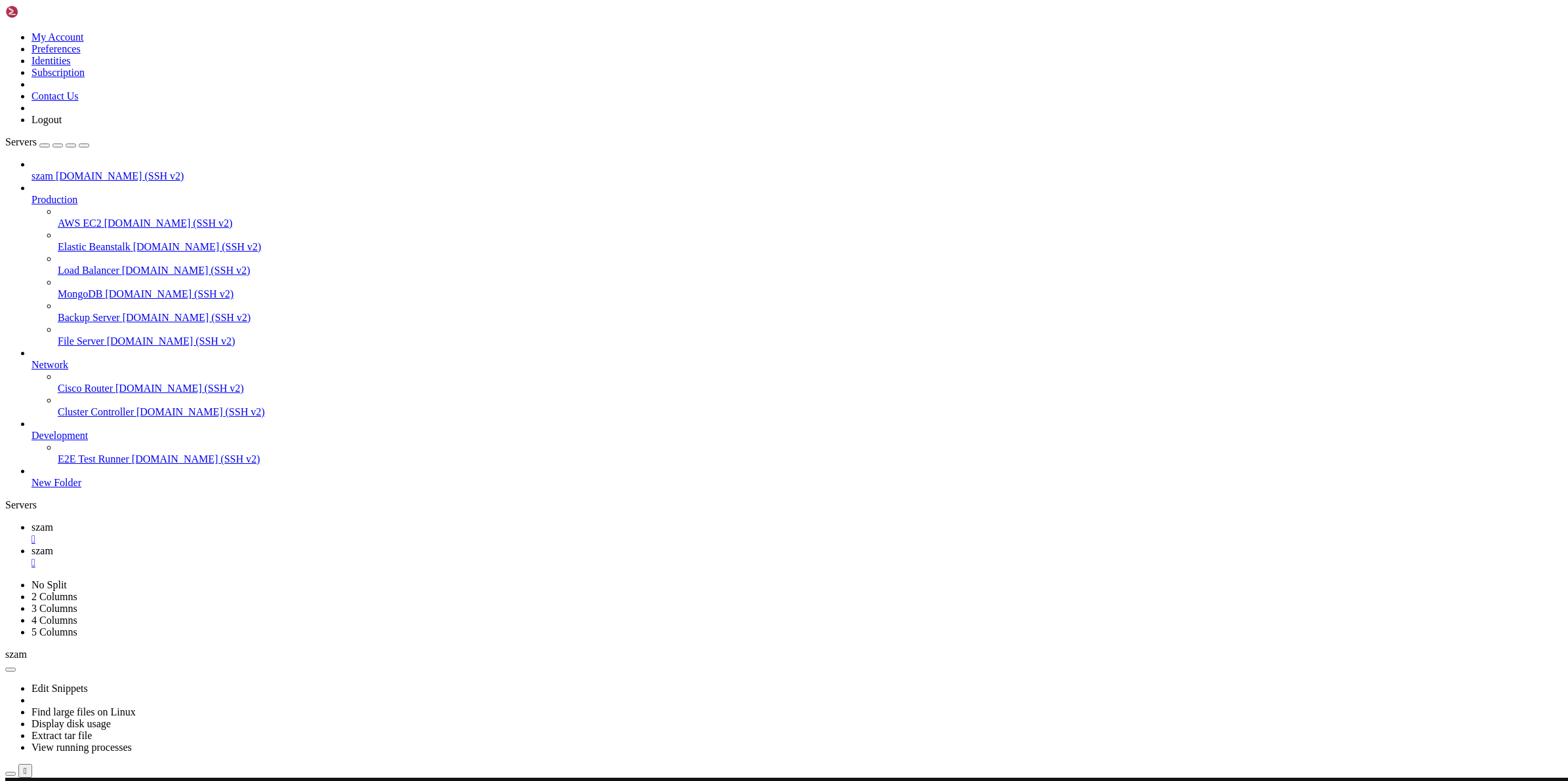
click at [53, 522] on span "szam" at bounding box center [42, 527] width 21 height 11
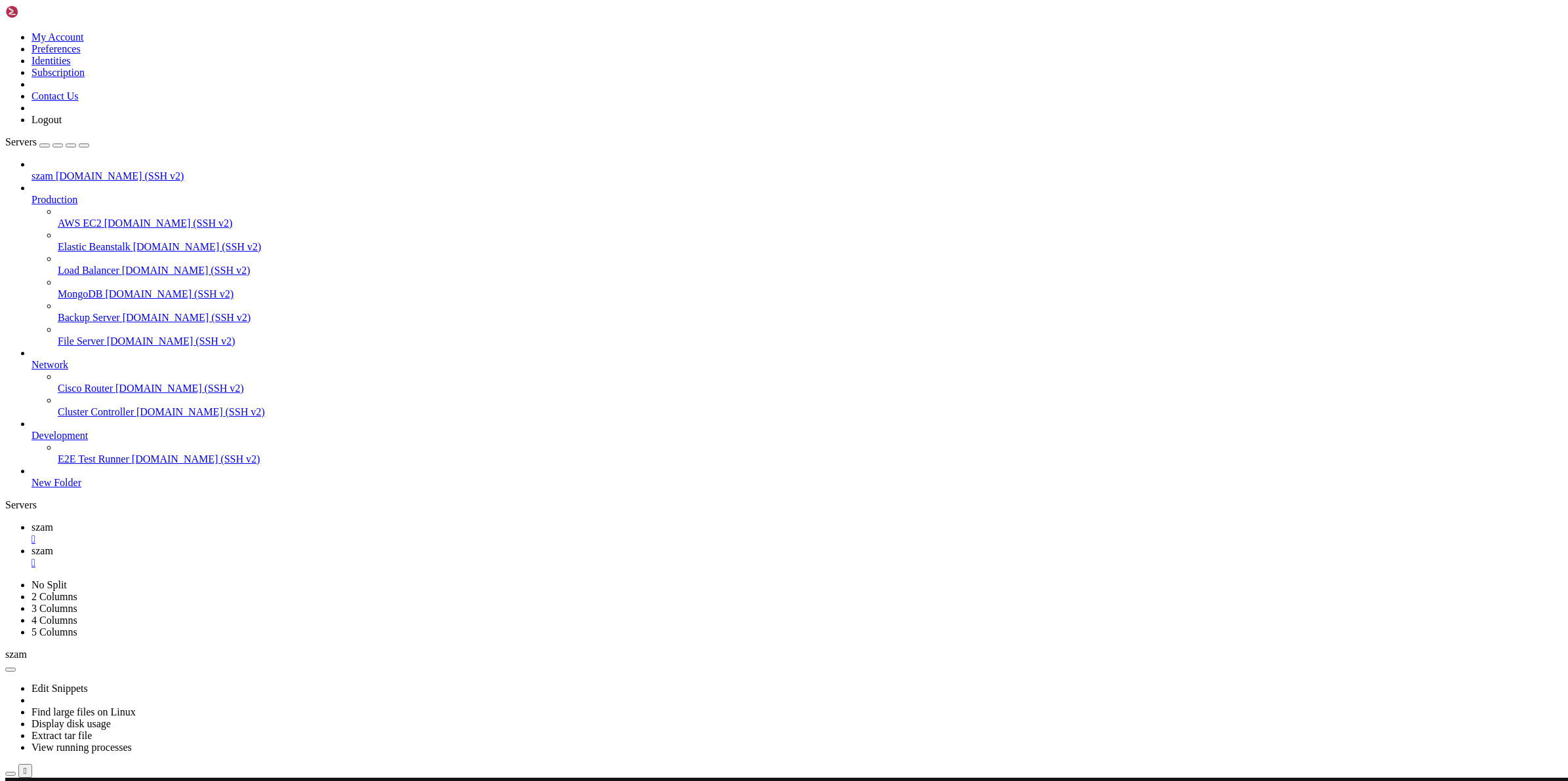
drag, startPoint x: 119, startPoint y: 941, endPoint x: 269, endPoint y: 1395, distance: 478.1
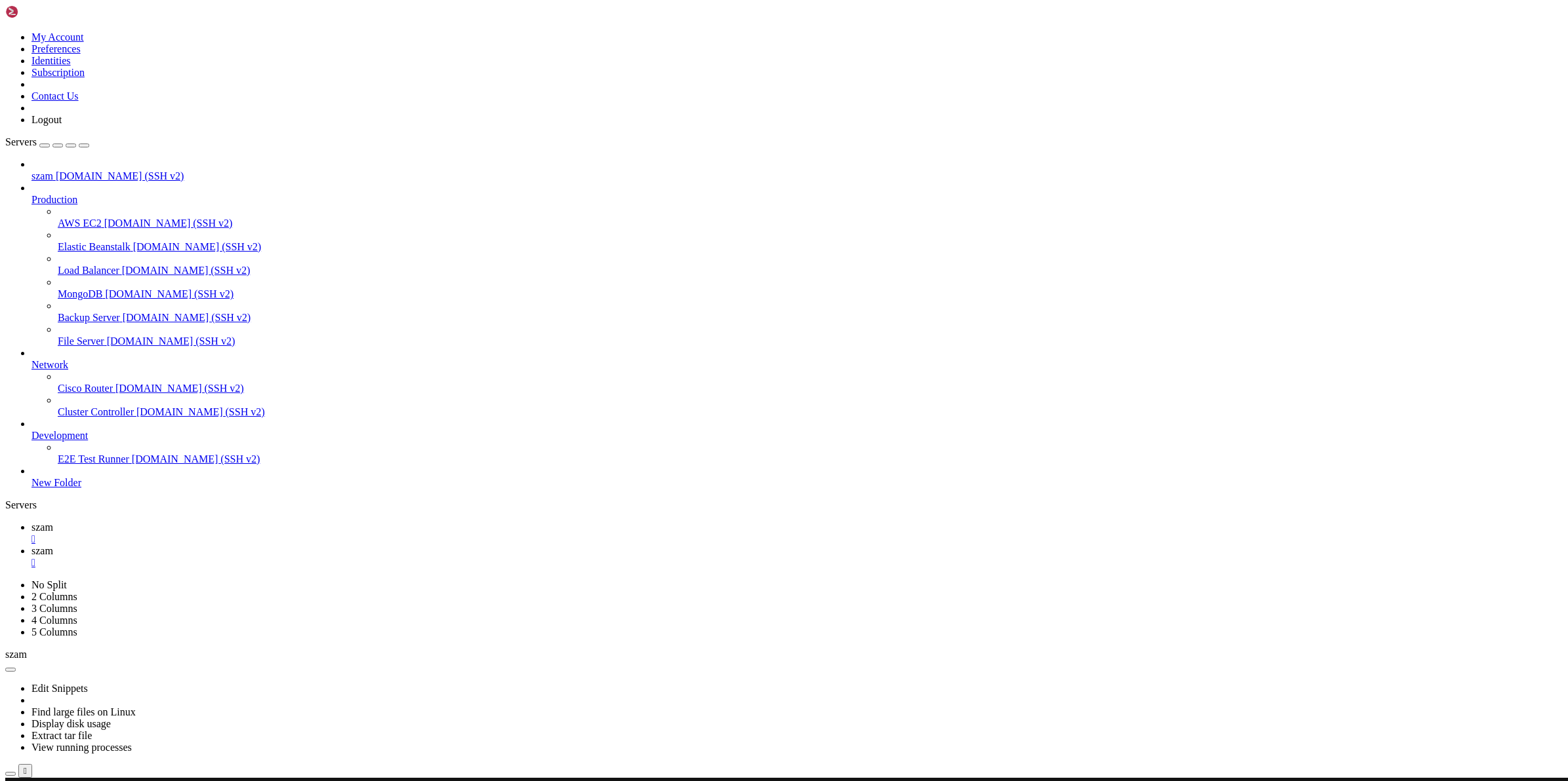
click at [53, 546] on span "szam" at bounding box center [42, 551] width 21 height 11
drag, startPoint x: 56, startPoint y: 1406, endPoint x: 234, endPoint y: 1405, distance: 178.0
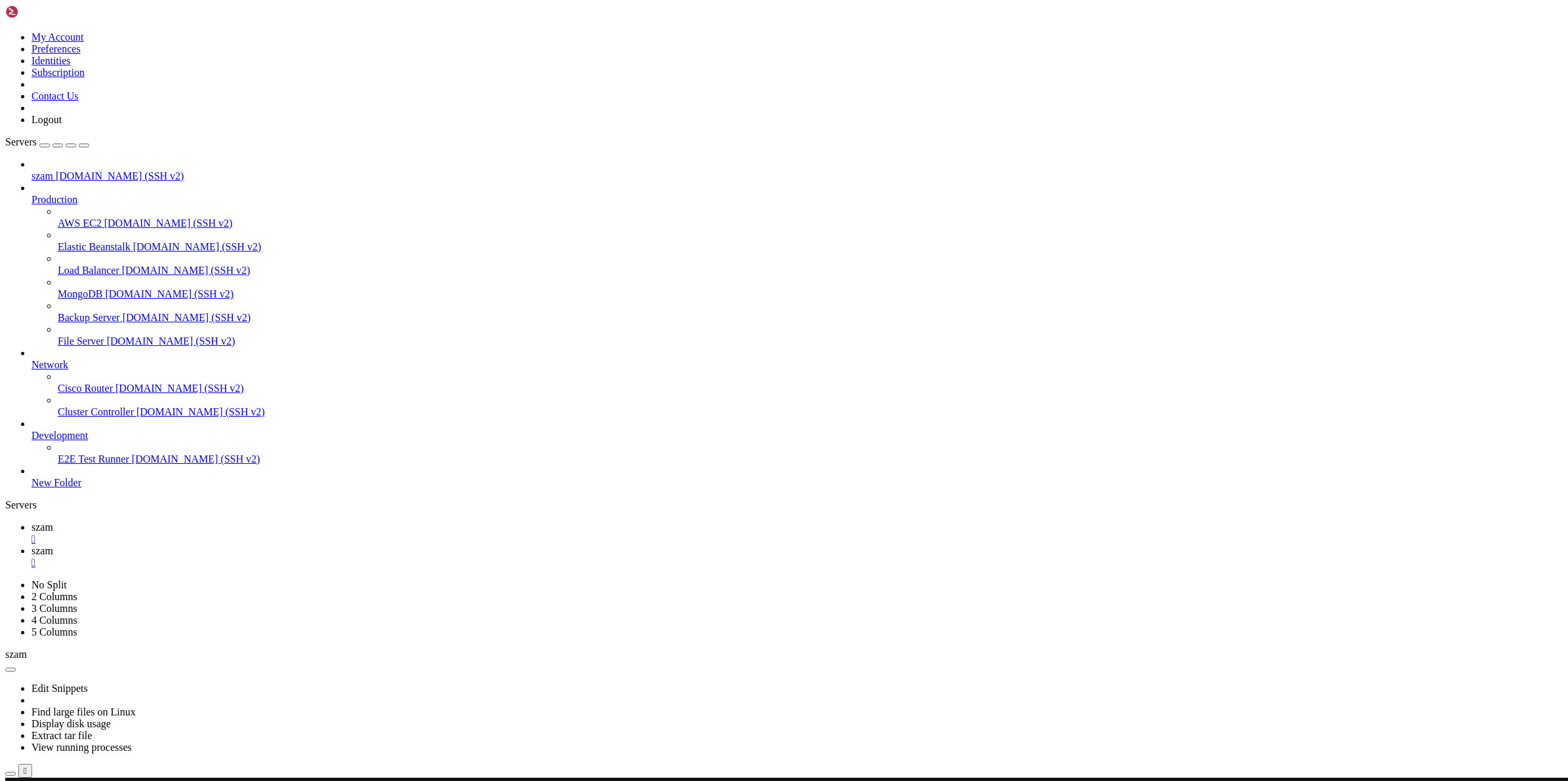
drag, startPoint x: 7, startPoint y: 1597, endPoint x: 85, endPoint y: 1589, distance: 78.4
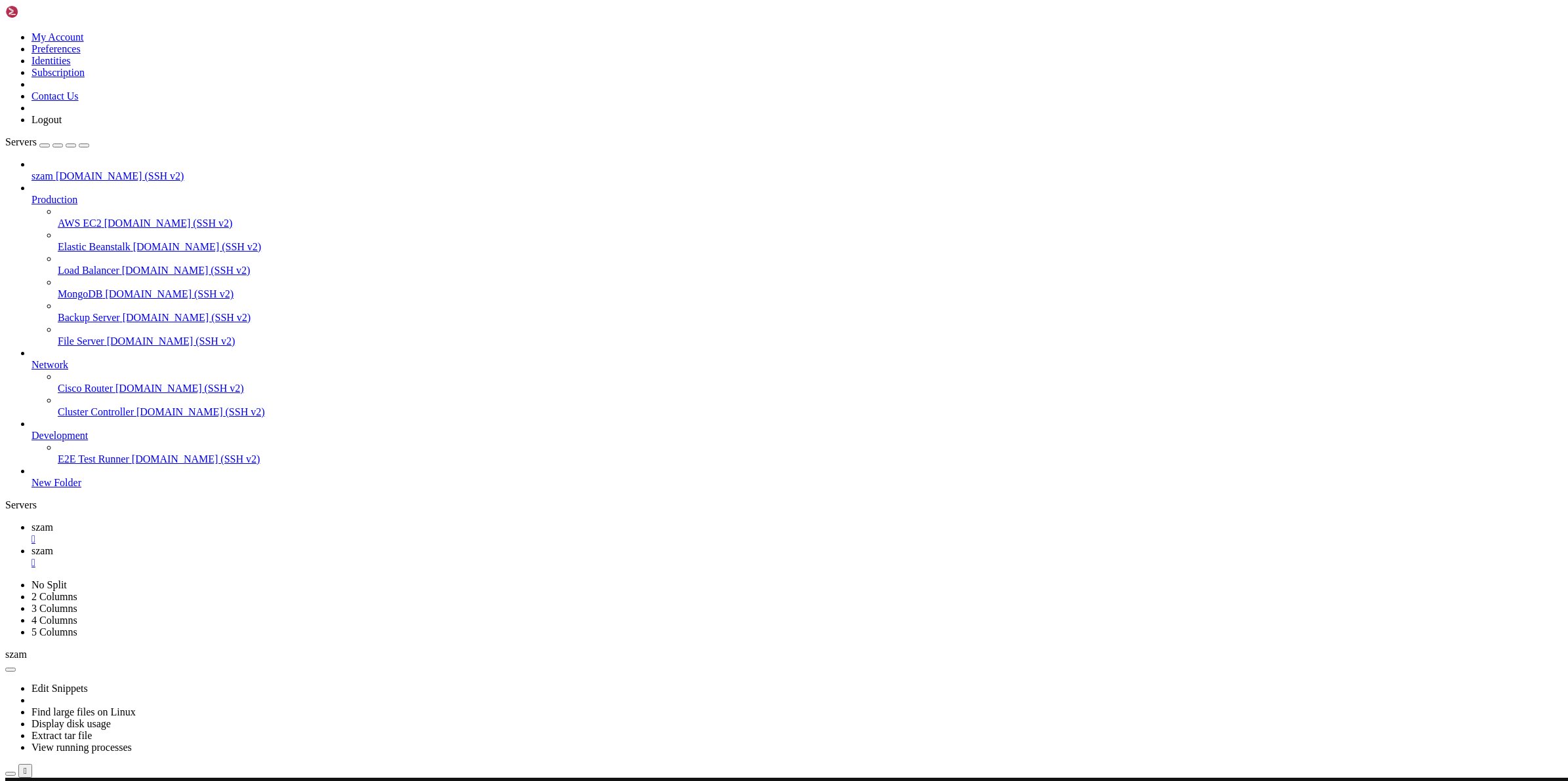
drag, startPoint x: 53, startPoint y: 1411, endPoint x: 237, endPoint y: 1408, distance: 184.0
copy x-row "/send excavate rubble with shovel"
click at [189, 522] on link "szam " at bounding box center [797, 533] width 1531 height 23
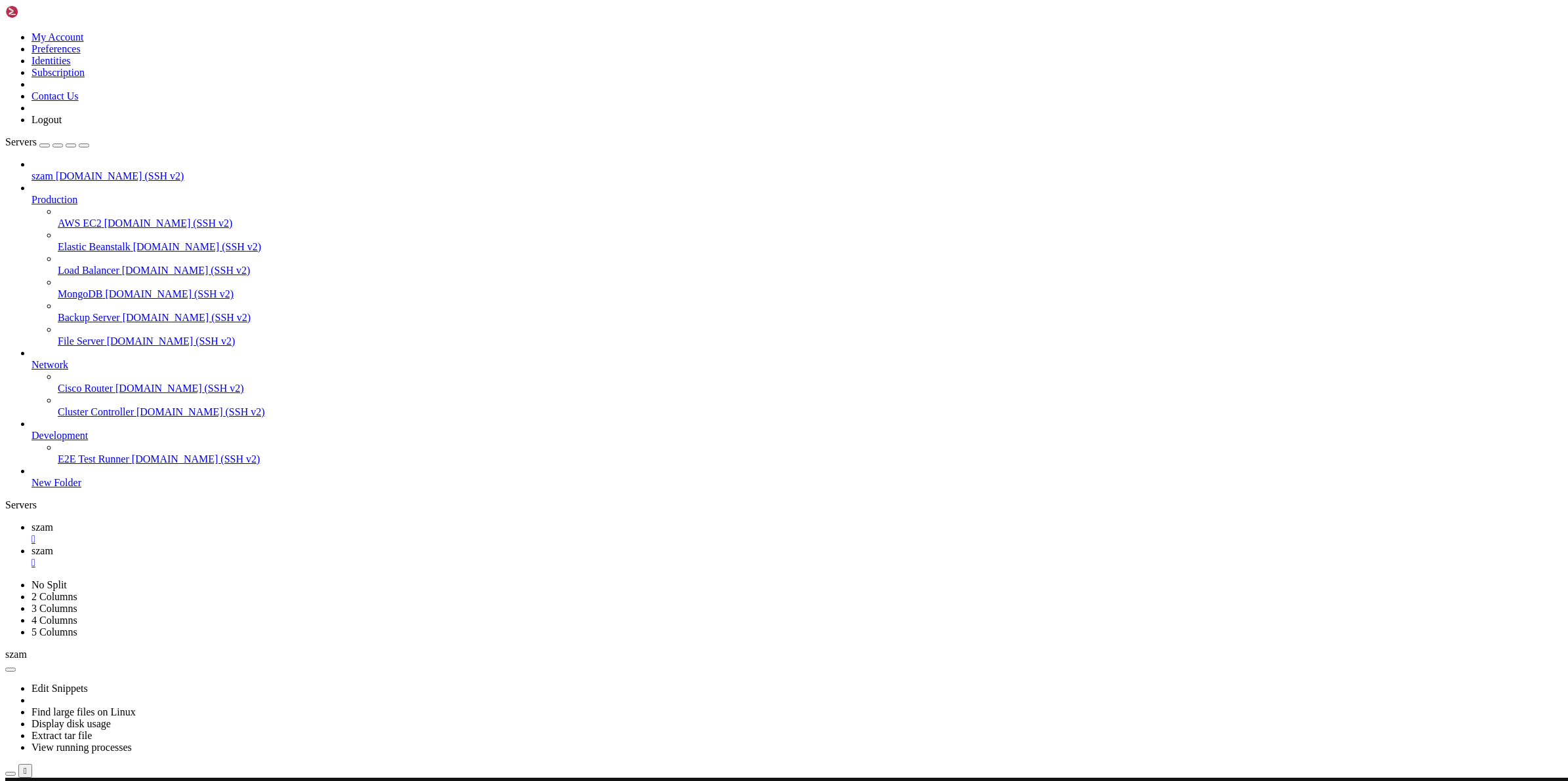
click at [53, 546] on span "szam" at bounding box center [42, 551] width 21 height 11
click at [53, 522] on span "szam" at bounding box center [42, 527] width 21 height 11
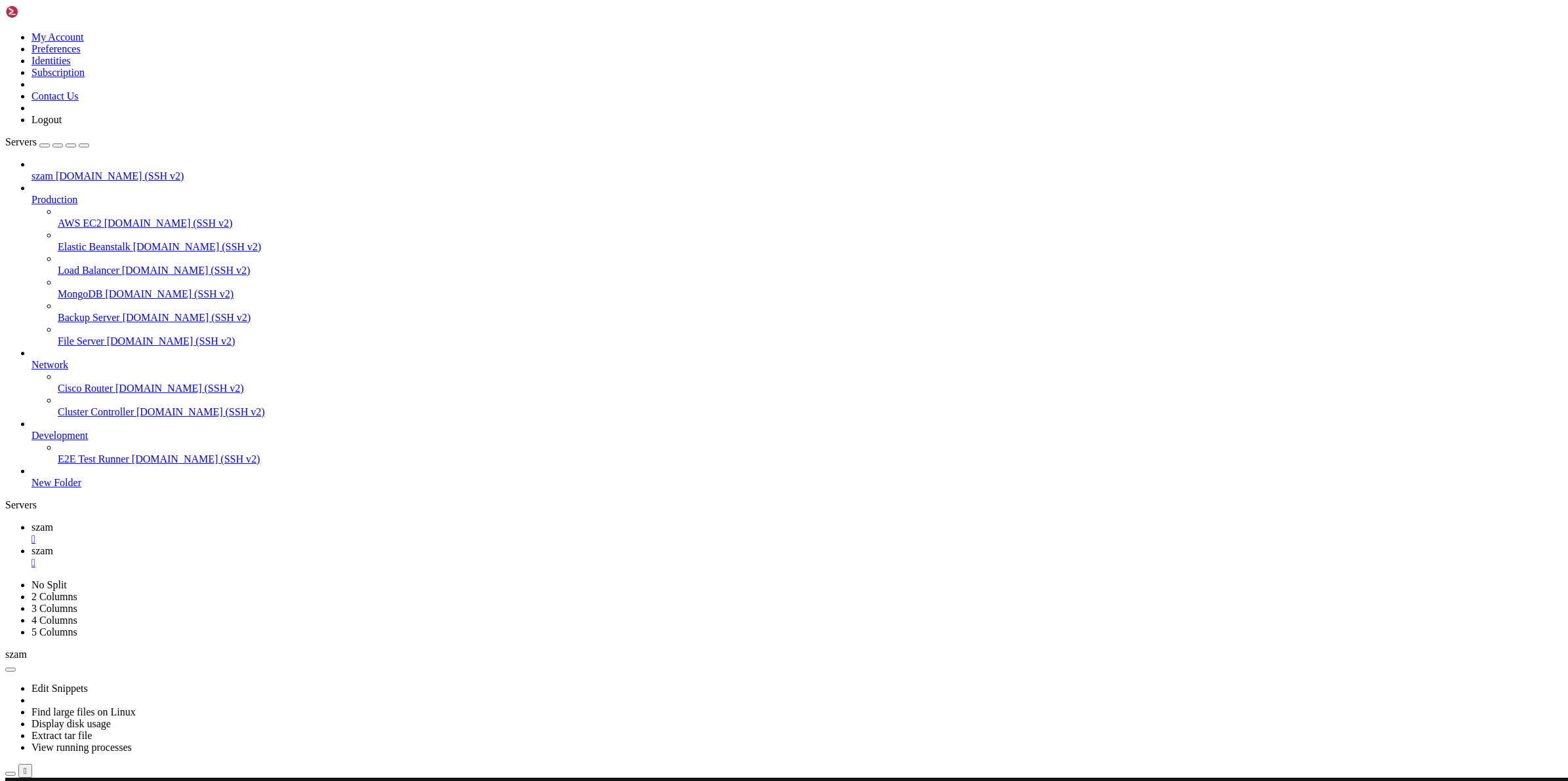
click at [53, 546] on span "szam" at bounding box center [42, 551] width 21 height 11
click at [53, 522] on span "szam" at bounding box center [42, 527] width 21 height 11
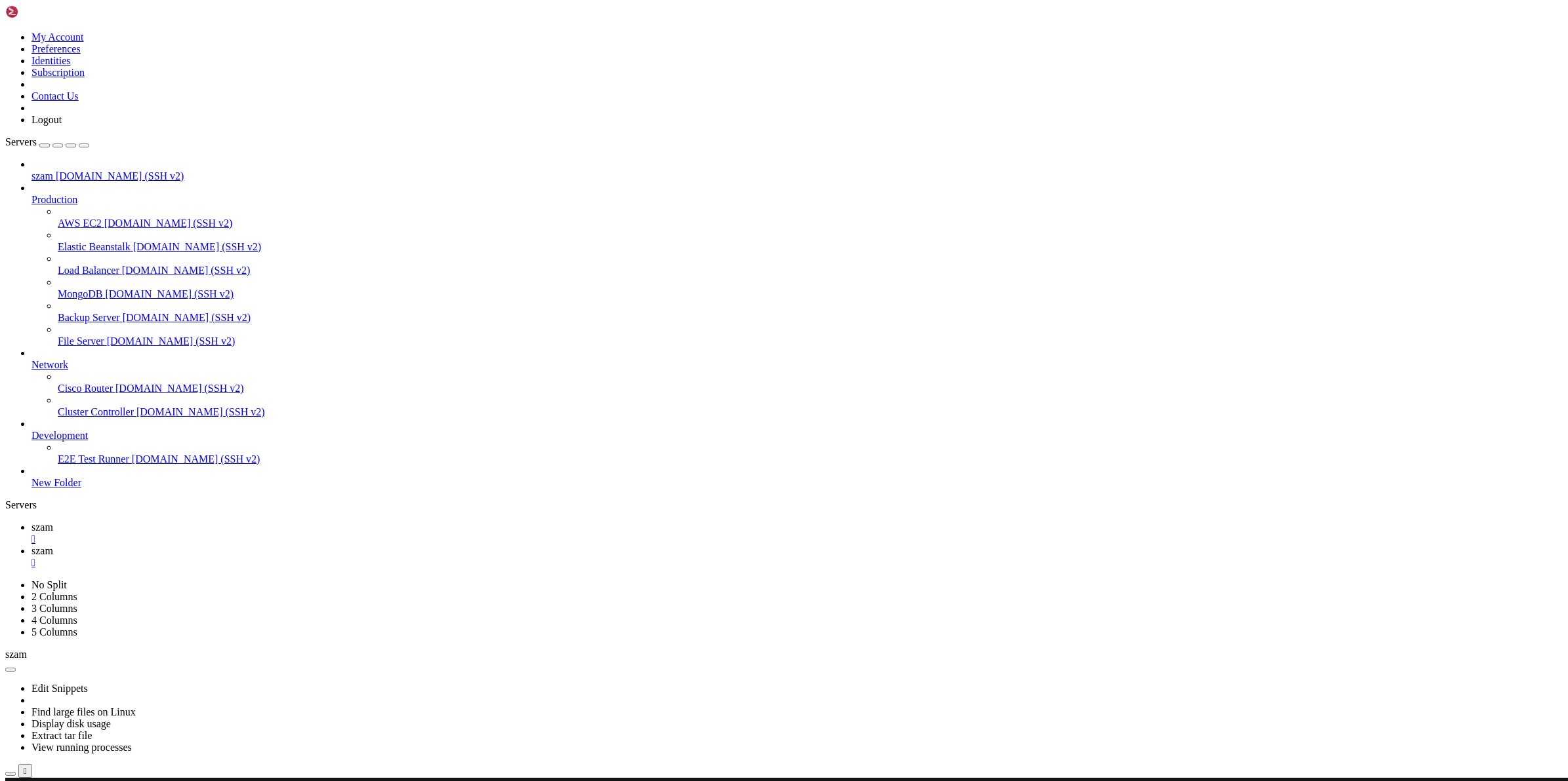
click at [53, 546] on span "szam" at bounding box center [42, 551] width 21 height 11
click at [53, 522] on span "szam" at bounding box center [42, 527] width 21 height 11
click at [53, 546] on span "szam" at bounding box center [42, 551] width 21 height 11
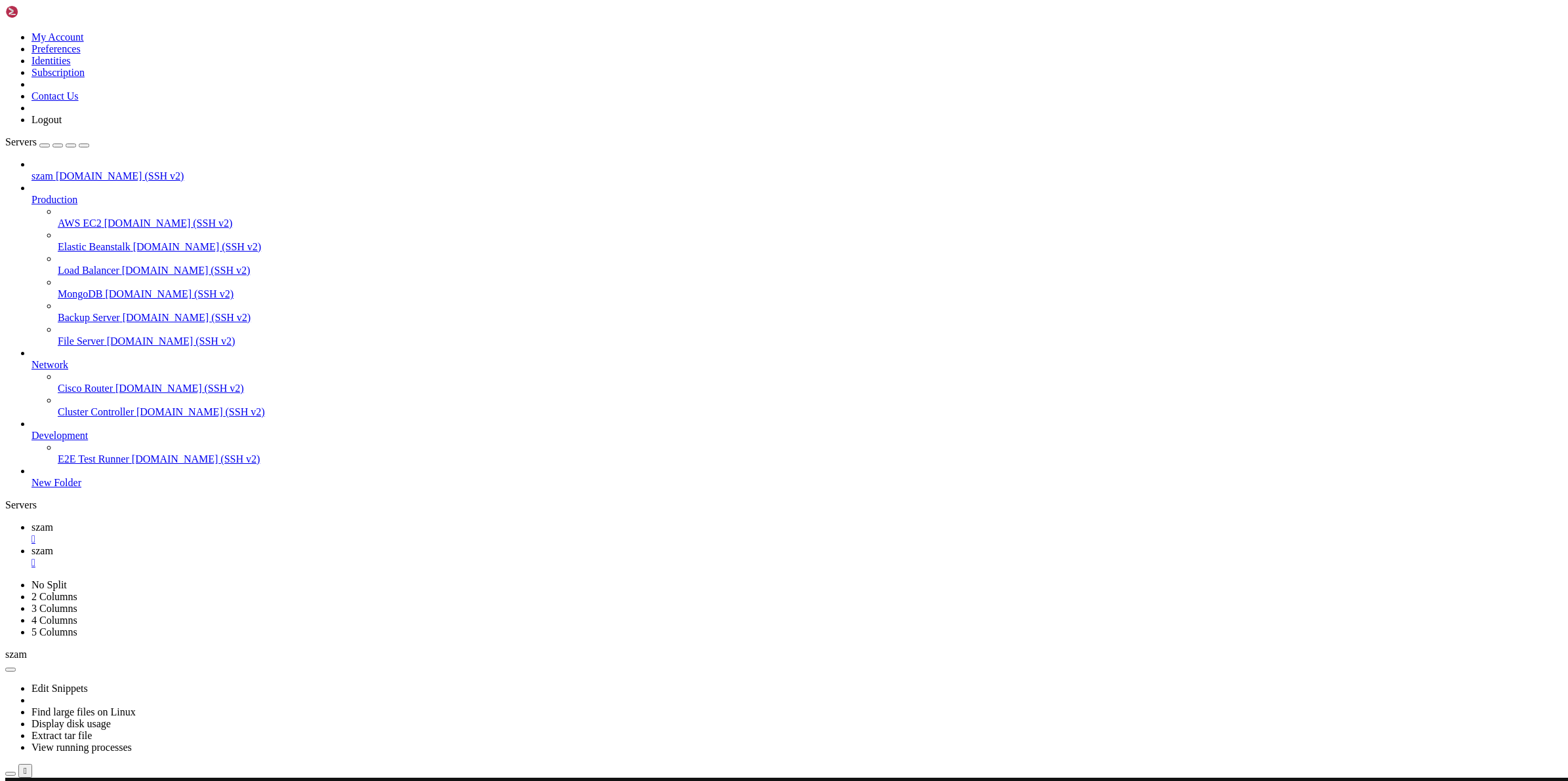
scroll to position [7221, 0]
click at [53, 522] on span "szam" at bounding box center [42, 527] width 21 height 11
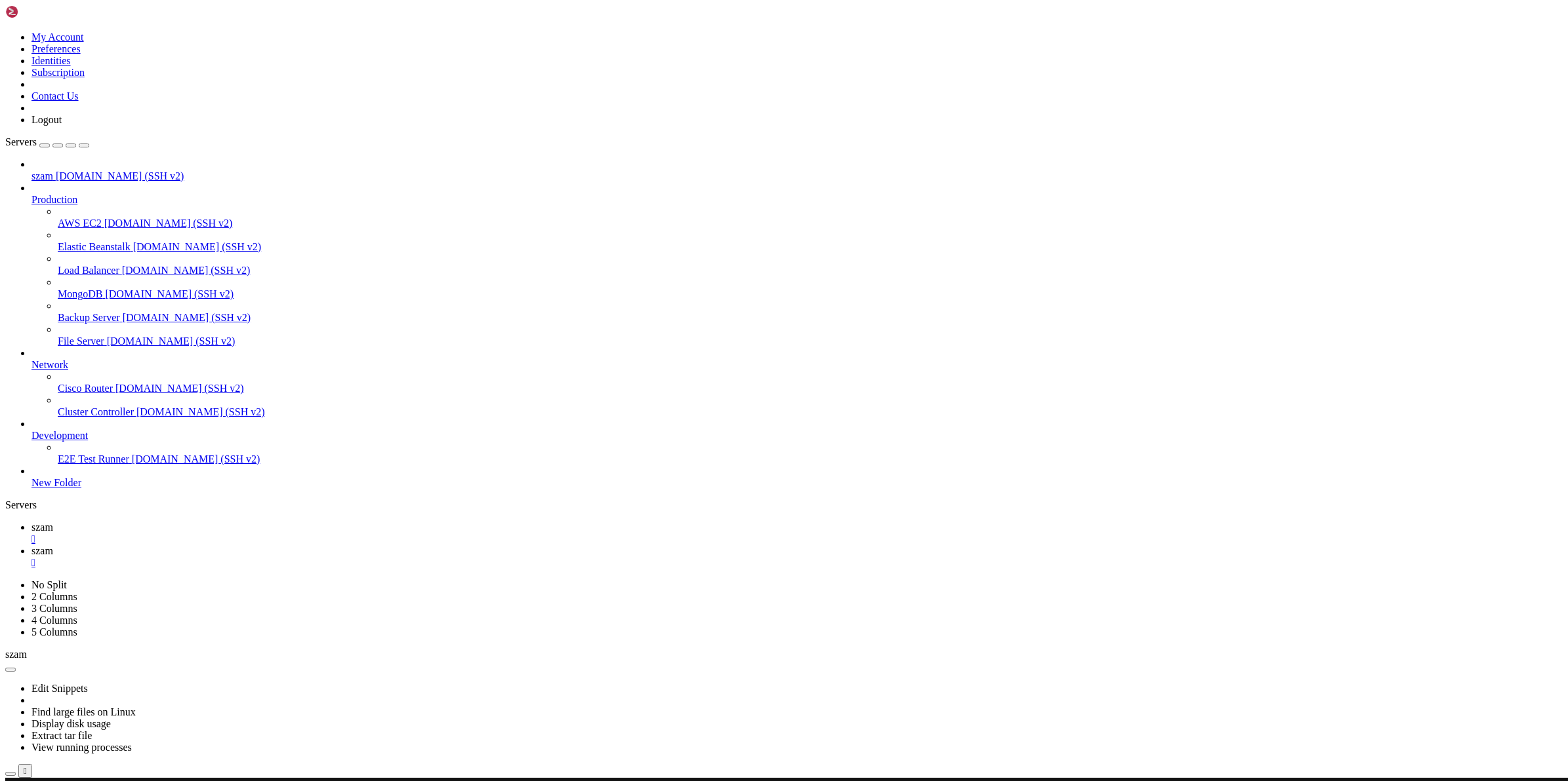
scroll to position [13, 2]
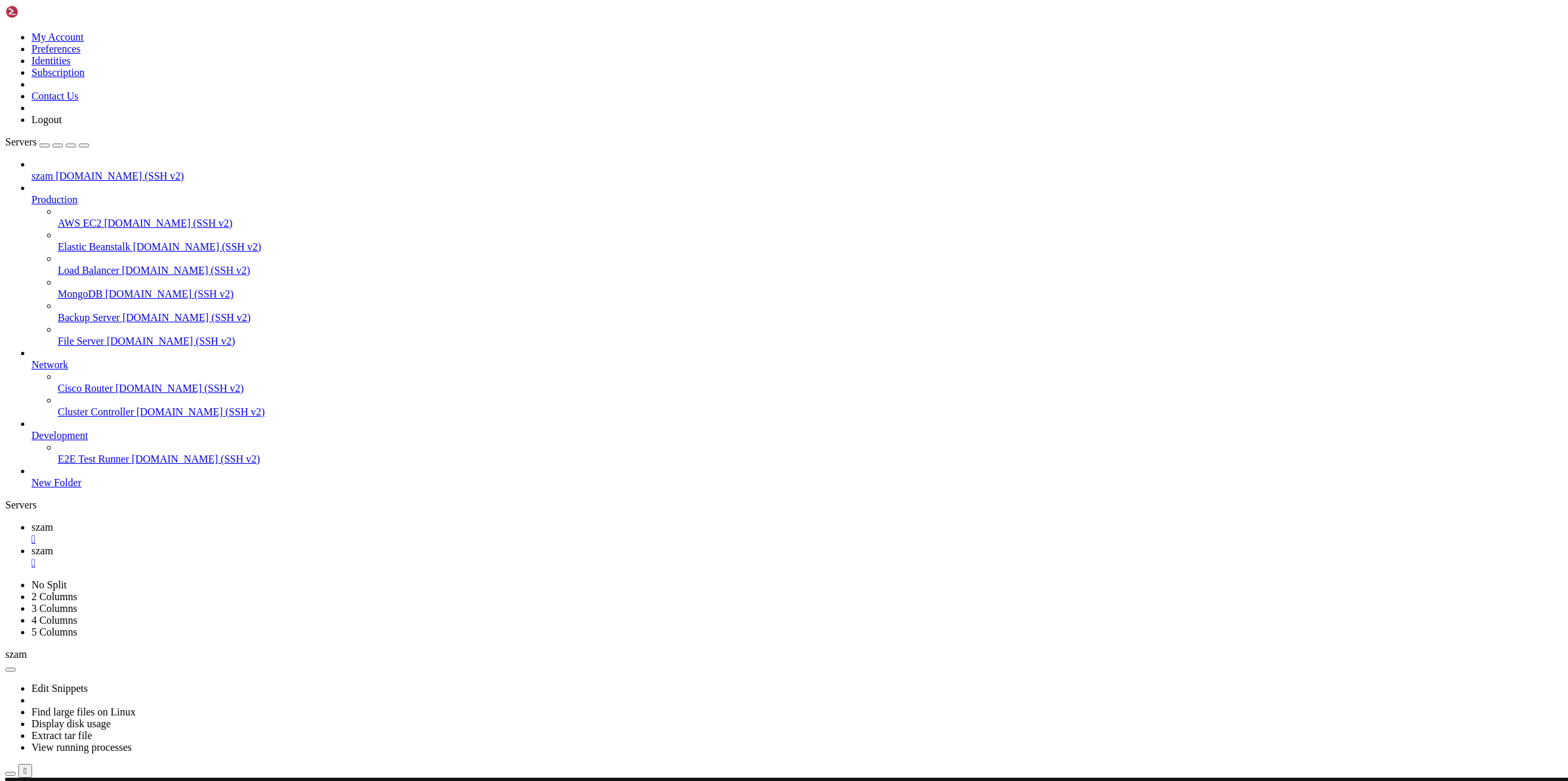
click at [53, 546] on span "szam" at bounding box center [42, 551] width 21 height 11
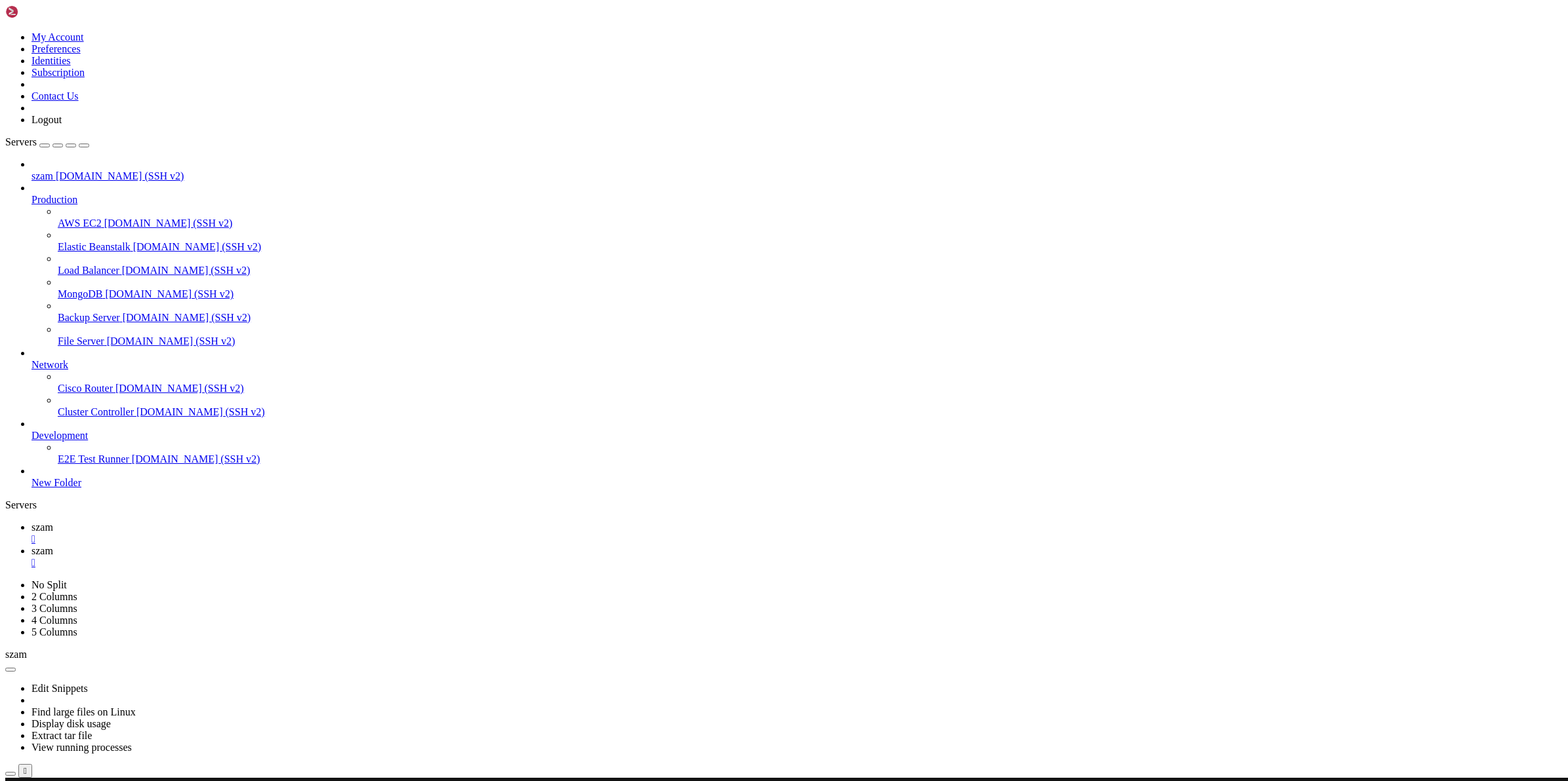
click at [53, 522] on span "szam" at bounding box center [42, 527] width 21 height 11
